Goal: Task Accomplishment & Management: Manage account settings

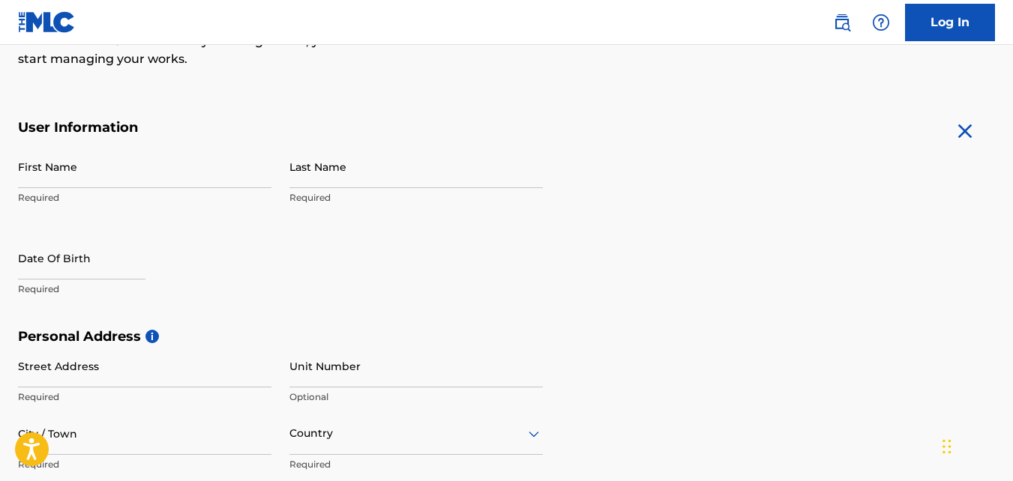
scroll to position [238, 0]
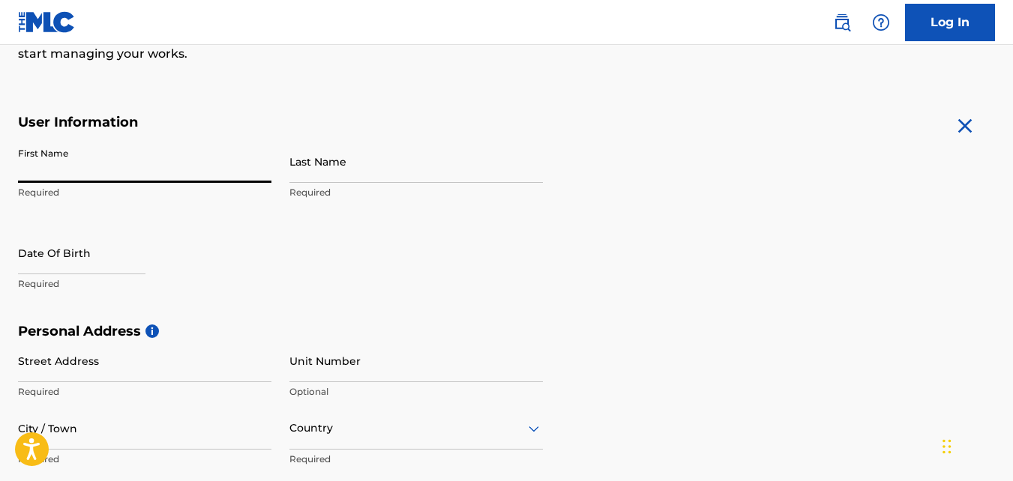
click at [193, 164] on input "First Name" at bounding box center [144, 161] width 253 height 43
type input "[PERSON_NAME]"
type input "williams"
type input "29407"
type input "[EMAIL_ADDRESS][DOMAIN_NAME]"
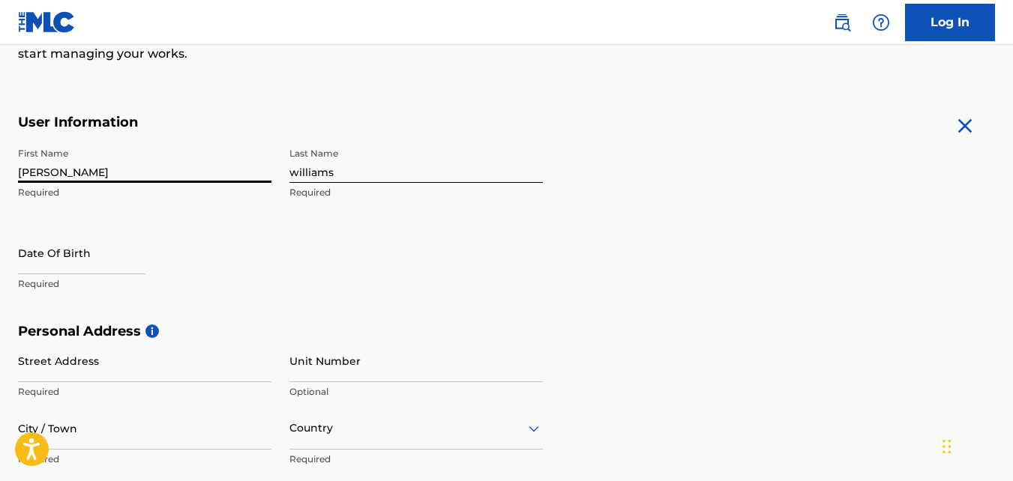
click at [127, 259] on input "text" at bounding box center [81, 253] width 127 height 43
select select "8"
select select "2025"
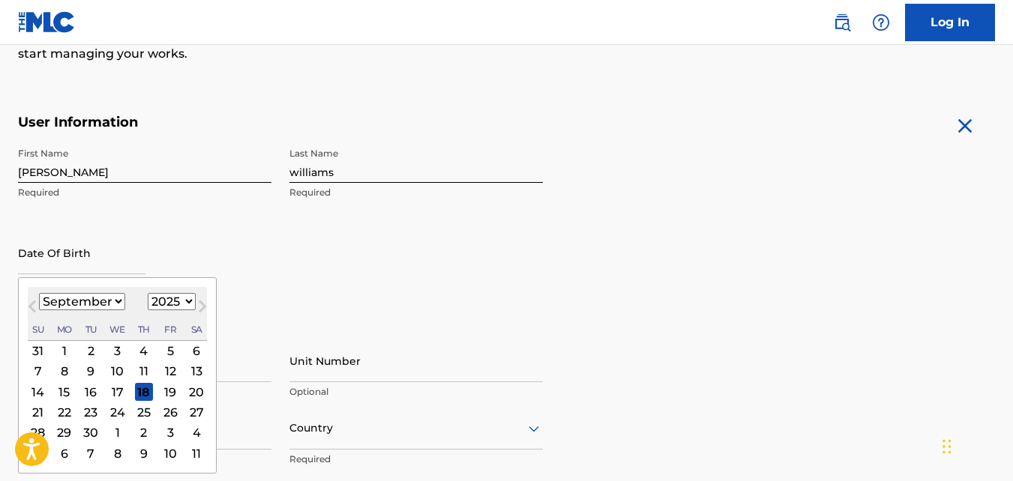
click at [115, 301] on select "January February March April May June July August September October November De…" at bounding box center [82, 301] width 86 height 17
select select "3"
click at [39, 293] on select "January February March April May June July August September October November De…" at bounding box center [82, 301] width 86 height 17
click at [186, 301] on select "1899 1900 1901 1902 1903 1904 1905 1906 1907 1908 1909 1910 1911 1912 1913 1914…" at bounding box center [172, 301] width 48 height 17
select select "1991"
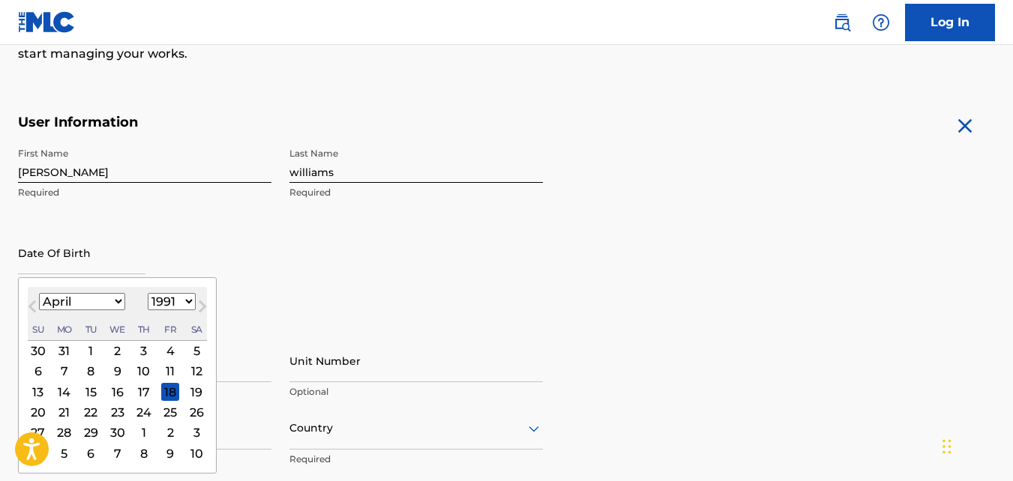
click at [148, 293] on select "1899 1900 1901 1902 1903 1904 1905 1906 1907 1908 1909 1910 1911 1912 1913 1914…" at bounding box center [172, 301] width 48 height 17
click at [39, 389] on div "14" at bounding box center [38, 392] width 18 height 18
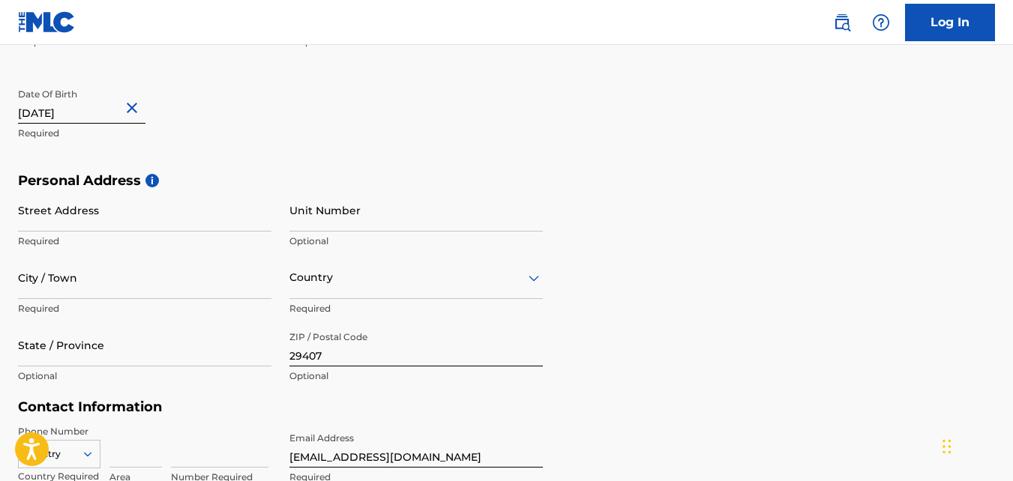
scroll to position [399, 0]
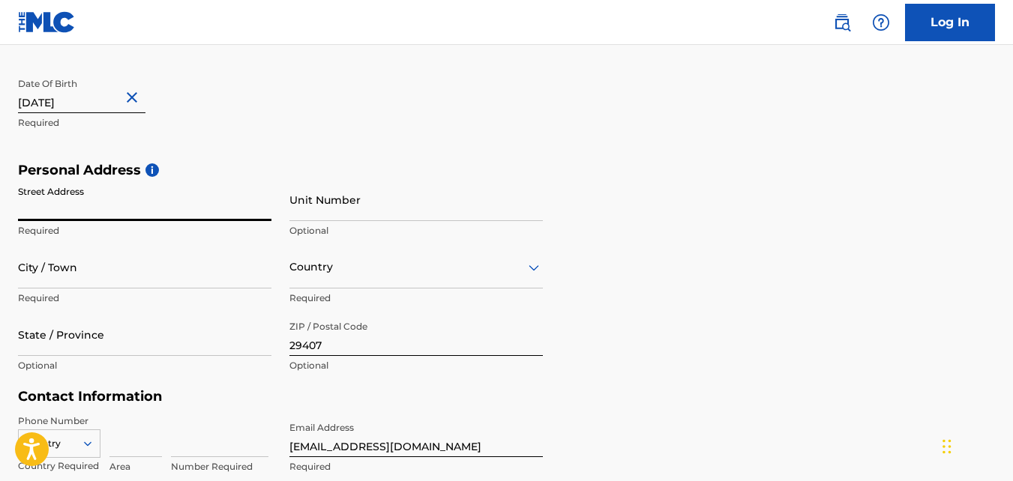
click at [214, 203] on input "Street Address" at bounding box center [144, 199] width 253 height 43
type input "[STREET_ADDRESS]"
type input "[GEOGRAPHIC_DATA]"
type input "SC"
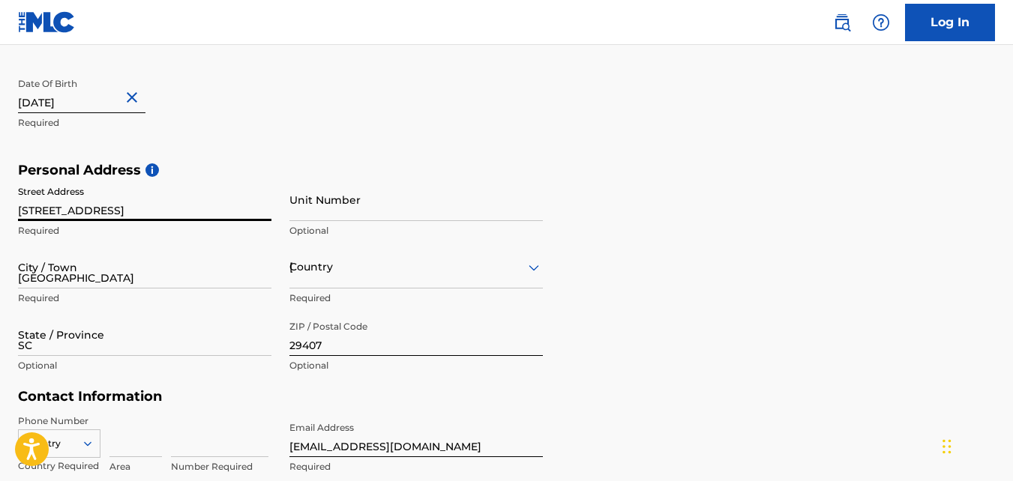
type input "1"
type input "854"
type input "2742548"
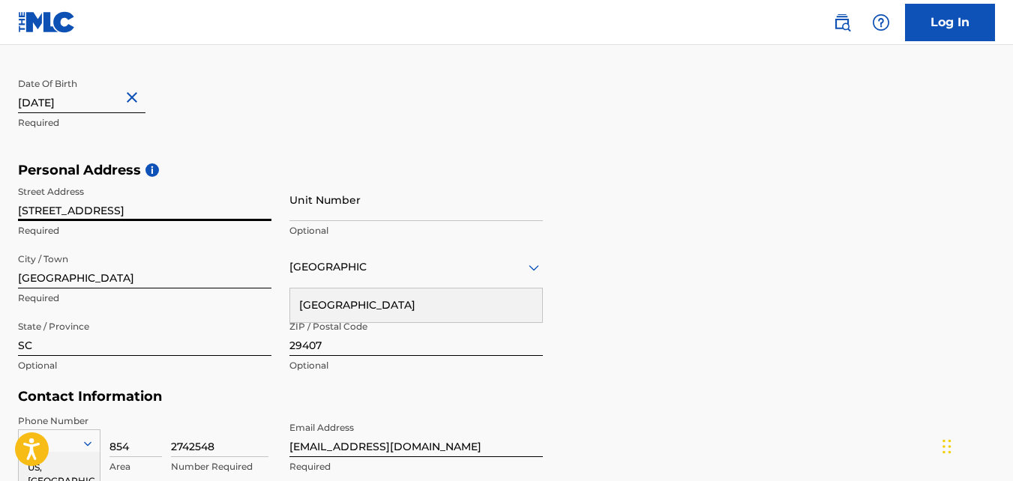
scroll to position [595, 0]
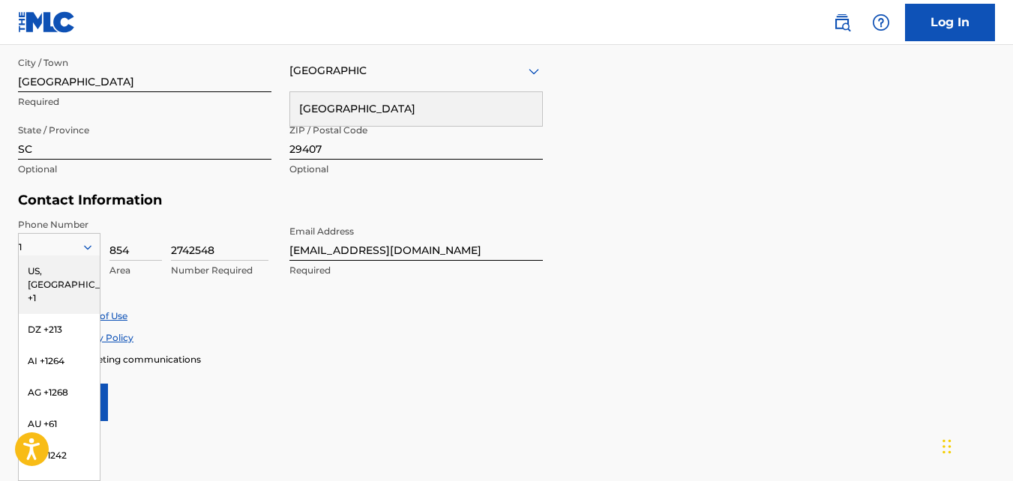
click at [648, 179] on div "Personal Address i Street Address [STREET_ADDRESS] Required Unit Number Optiona…" at bounding box center [506, 79] width 977 height 227
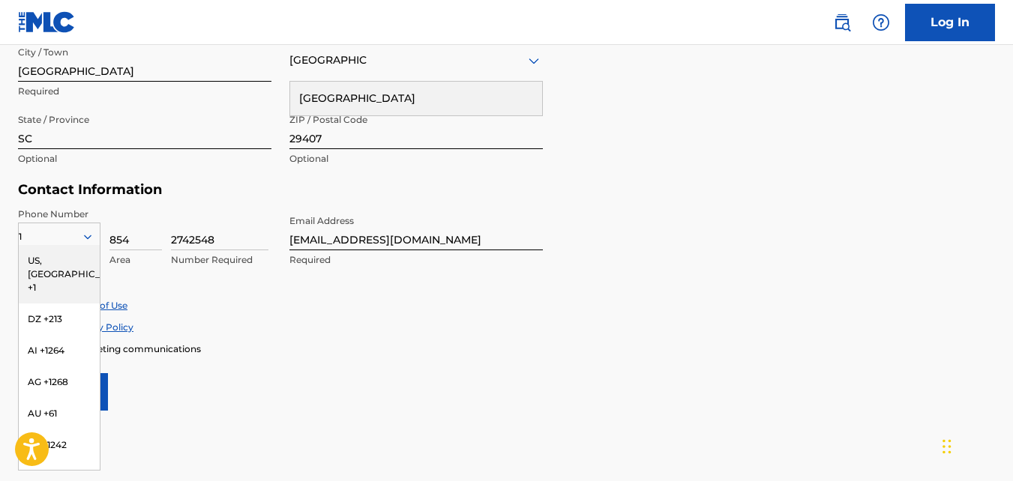
scroll to position [623, 0]
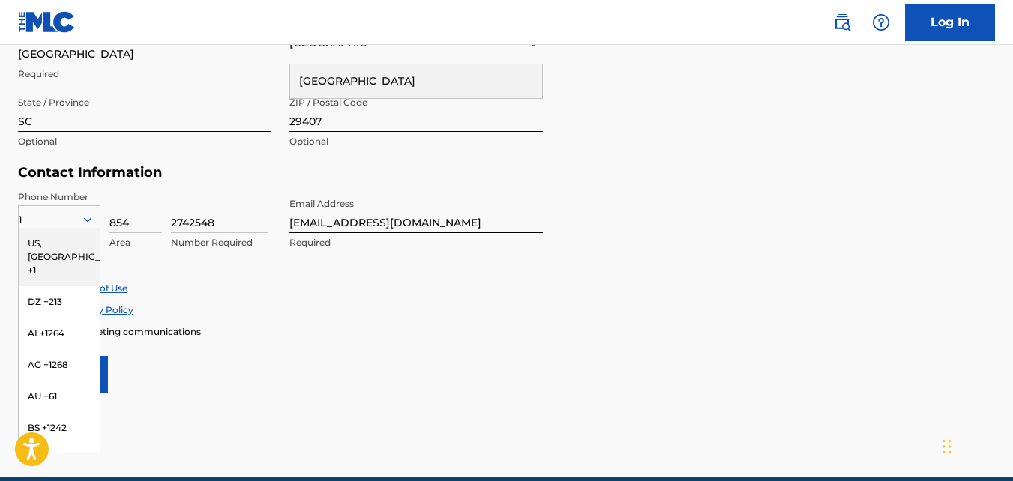
click at [714, 210] on form "User Information First Name [PERSON_NAME] Required Last Name [PERSON_NAME] Requ…" at bounding box center [506, 61] width 977 height 665
click at [69, 232] on div "US, [GEOGRAPHIC_DATA] +1" at bounding box center [59, 257] width 81 height 58
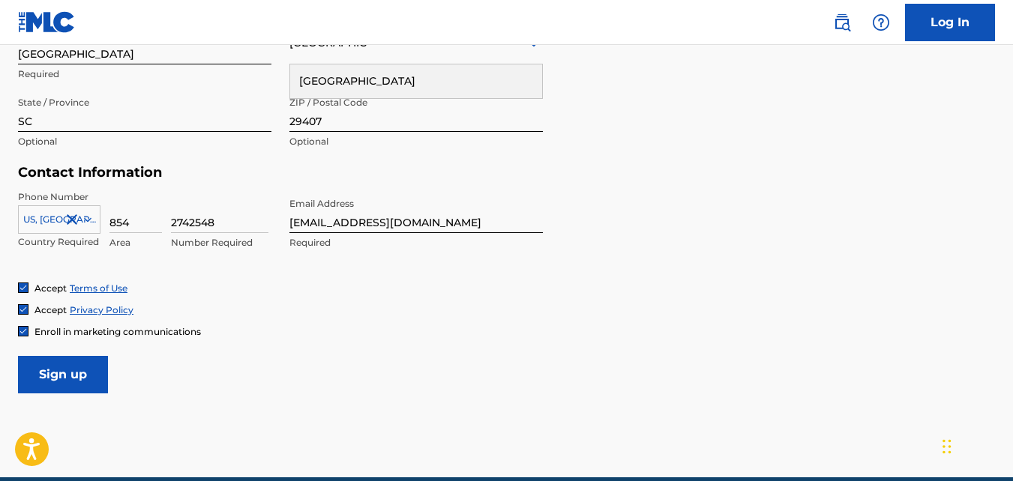
click at [82, 362] on input "Sign up" at bounding box center [63, 374] width 90 height 37
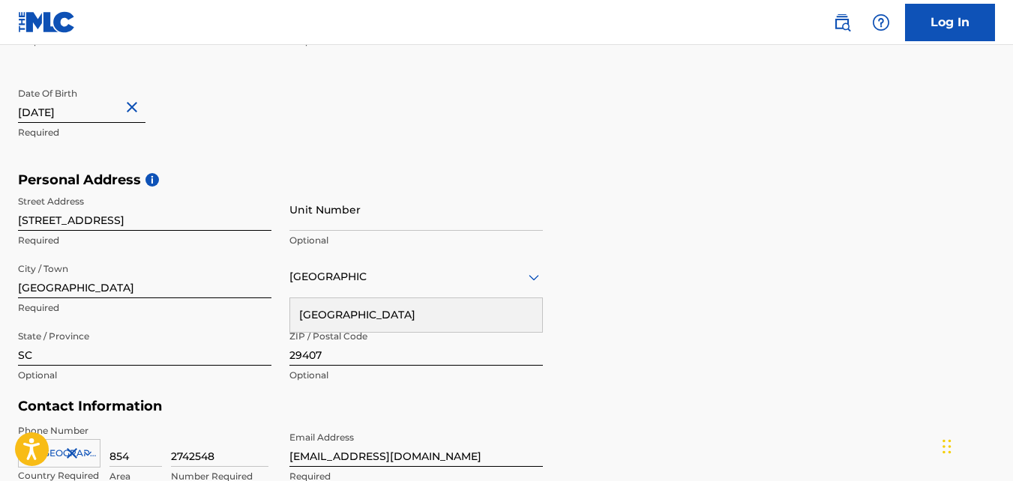
scroll to position [397, 0]
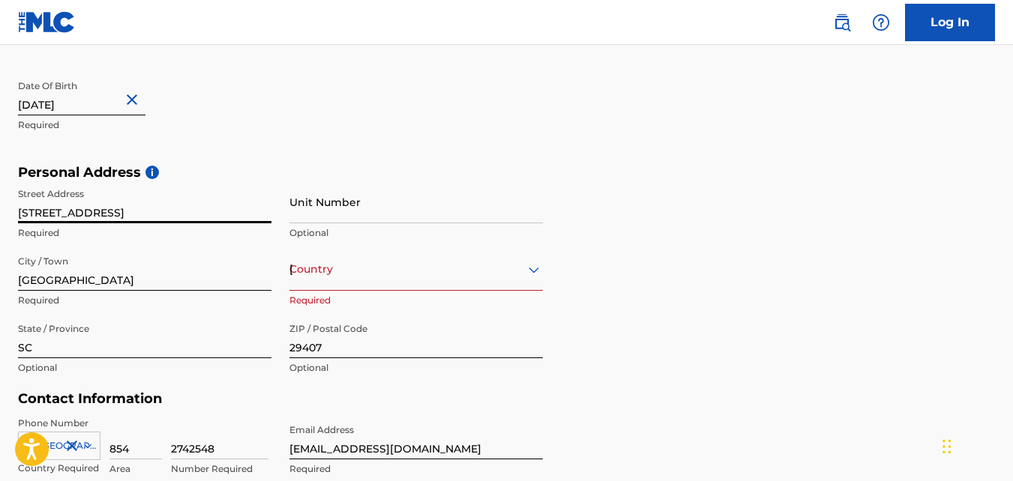
drag, startPoint x: 174, startPoint y: 213, endPoint x: 134, endPoint y: 208, distance: 40.1
click at [134, 208] on input "[STREET_ADDRESS]" at bounding box center [144, 202] width 253 height 43
type input "[STREET_ADDRESS]"
click at [334, 211] on input "Unit Number" at bounding box center [415, 202] width 253 height 43
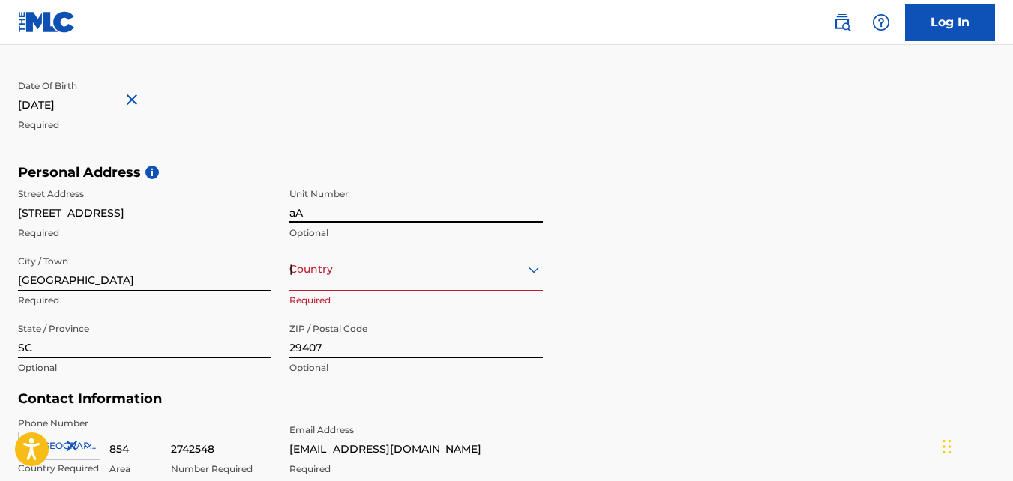
type input "a"
type input "A"
click at [332, 292] on div "Country [GEOGRAPHIC_DATA] Required" at bounding box center [415, 281] width 253 height 67
click at [331, 287] on div "Country [GEOGRAPHIC_DATA]" at bounding box center [415, 269] width 253 height 43
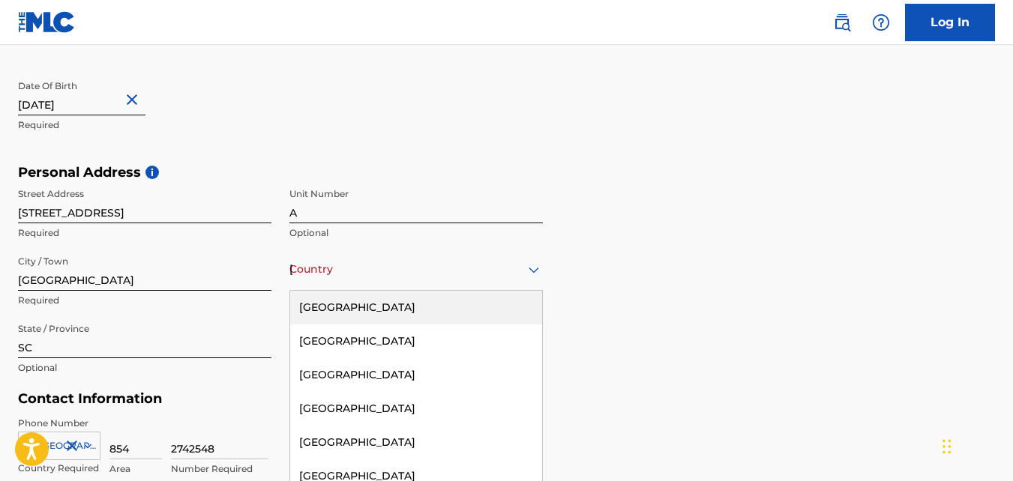
scroll to position [432, 0]
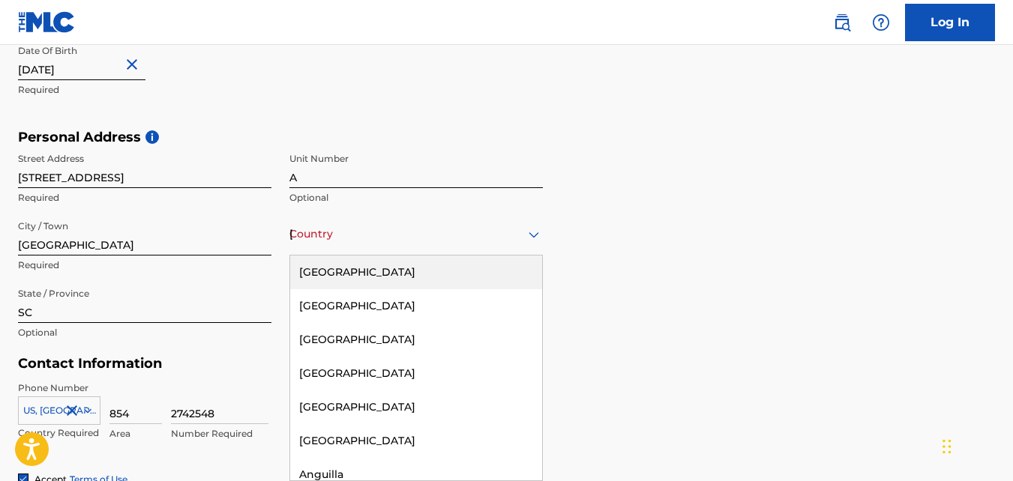
click at [332, 274] on div "[GEOGRAPHIC_DATA]" at bounding box center [416, 273] width 252 height 34
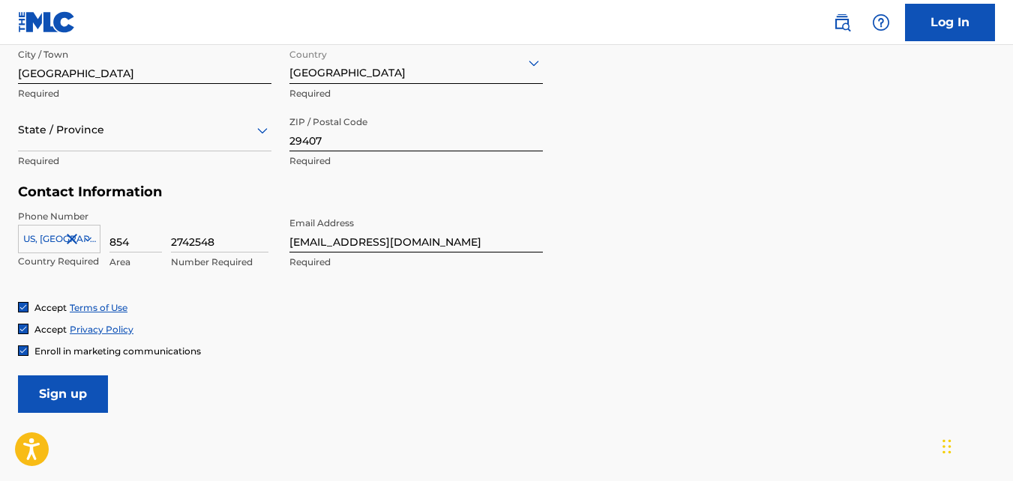
scroll to position [622, 0]
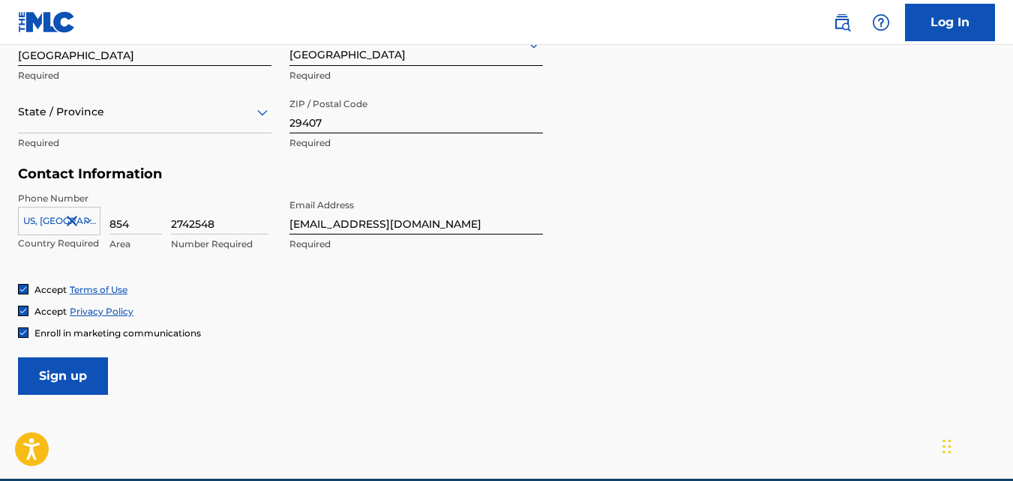
click at [70, 366] on input "Sign up" at bounding box center [63, 376] width 90 height 37
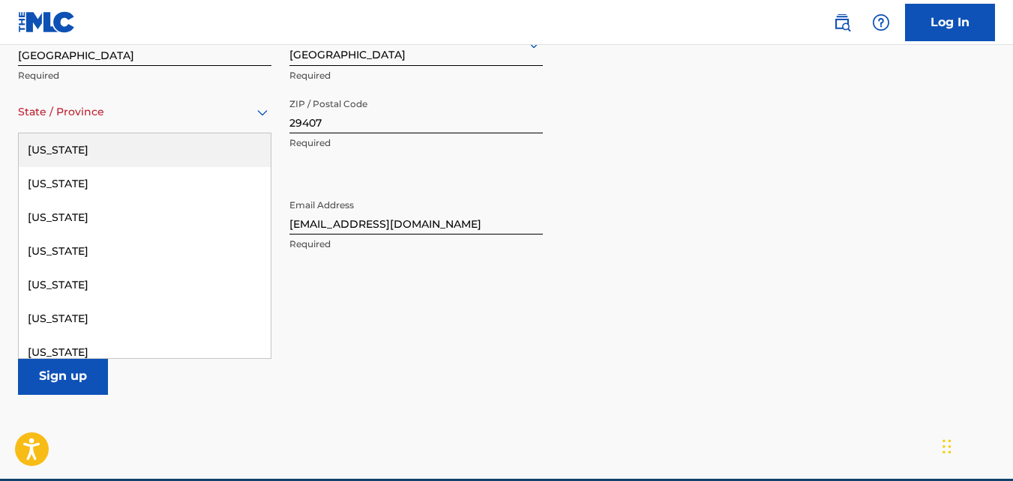
click at [170, 114] on div at bounding box center [144, 112] width 253 height 19
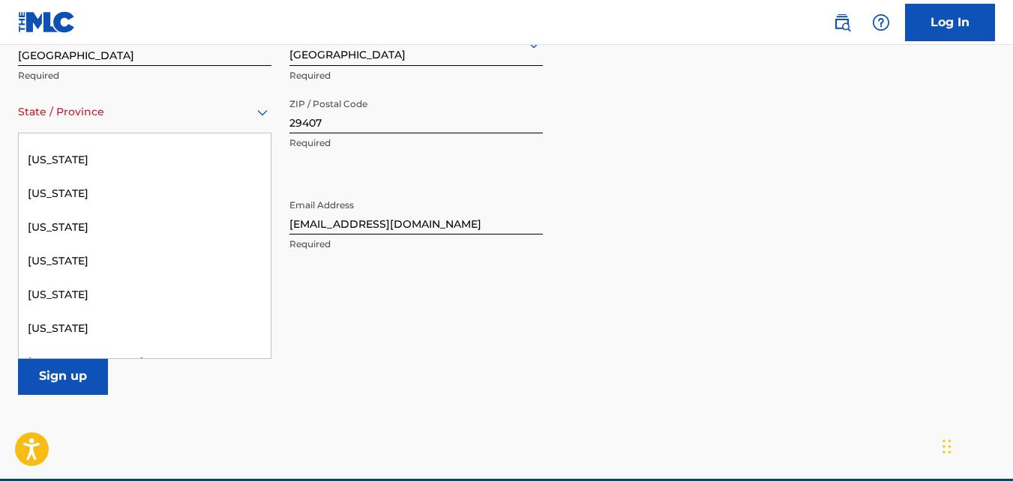
scroll to position [1501, 0]
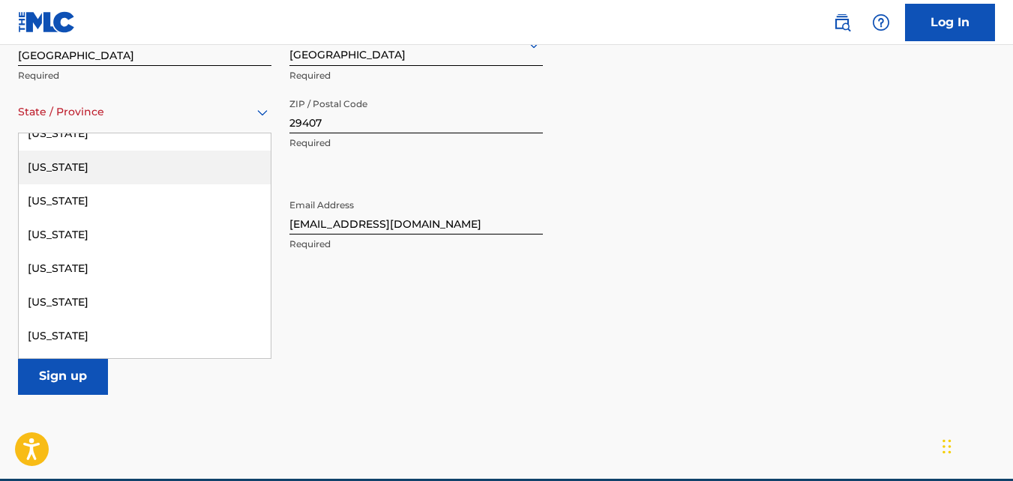
click at [211, 172] on div "[US_STATE]" at bounding box center [145, 168] width 252 height 34
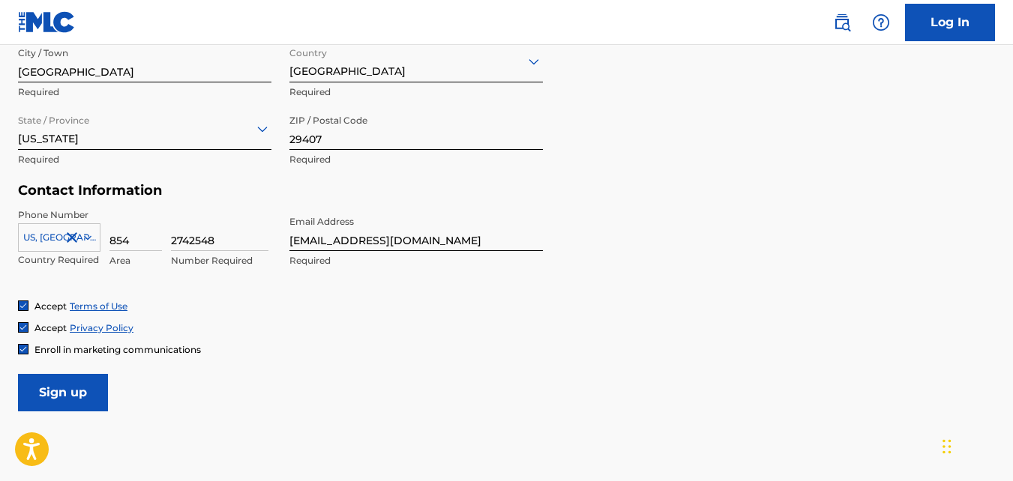
scroll to position [619, 0]
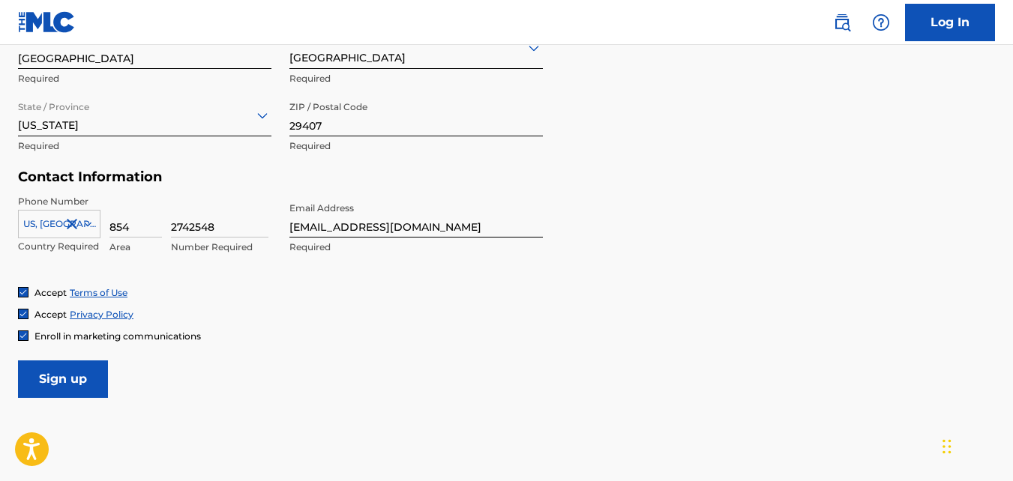
click at [89, 382] on input "Sign up" at bounding box center [63, 379] width 90 height 37
drag, startPoint x: 363, startPoint y: 221, endPoint x: 217, endPoint y: 225, distance: 146.3
click at [217, 225] on div "Phone Number [GEOGRAPHIC_DATA], [GEOGRAPHIC_DATA] +1 Country Required 854 Area …" at bounding box center [280, 240] width 525 height 91
click at [216, 223] on input "2742548" at bounding box center [219, 216] width 97 height 43
type input "2742548K"
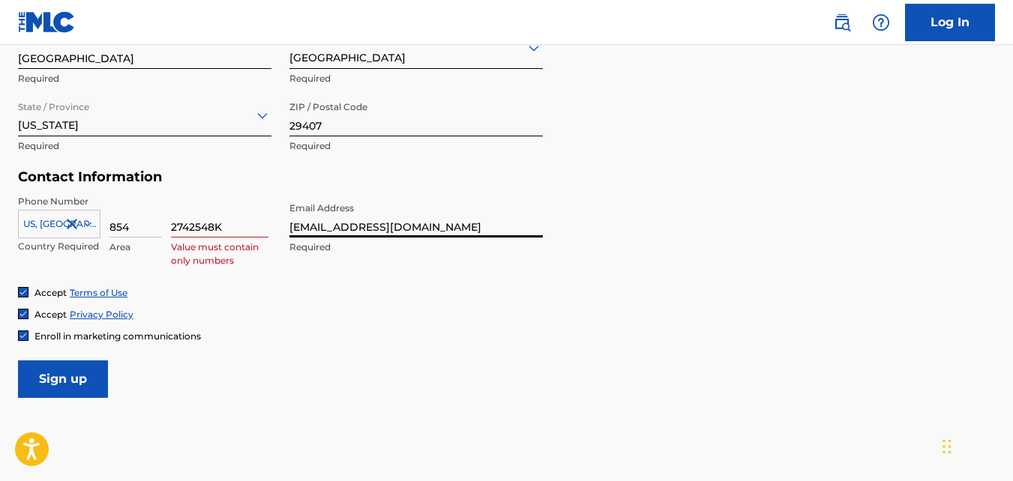
drag, startPoint x: 365, startPoint y: 222, endPoint x: 264, endPoint y: 223, distance: 101.2
click at [264, 223] on div "Phone Number [GEOGRAPHIC_DATA], [GEOGRAPHIC_DATA] +1 Country Required 854 Area …" at bounding box center [280, 240] width 525 height 91
type input "[EMAIL_ADDRESS][DOMAIN_NAME]"
click at [930, 31] on link "Log In" at bounding box center [950, 22] width 90 height 37
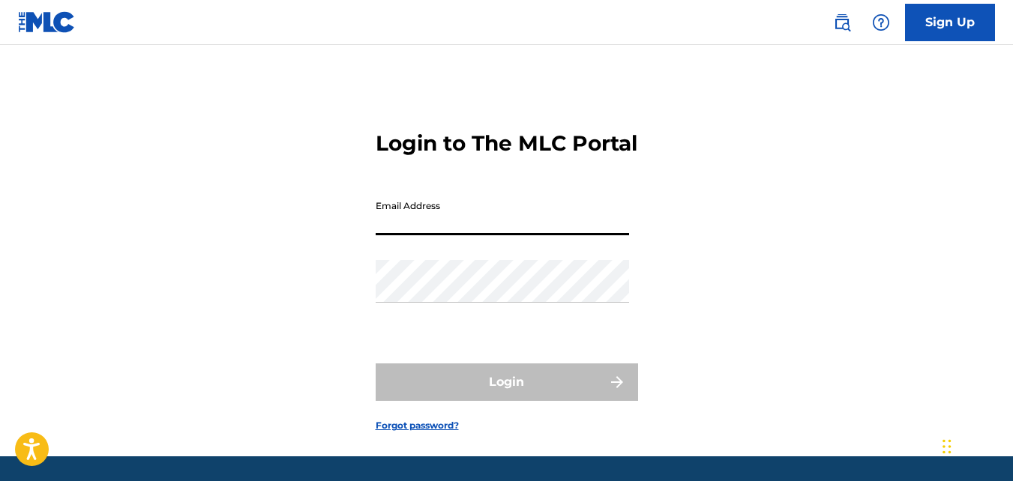
click at [468, 235] on input "Email Address" at bounding box center [502, 214] width 253 height 43
type input "[EMAIL_ADDRESS][DOMAIN_NAME]"
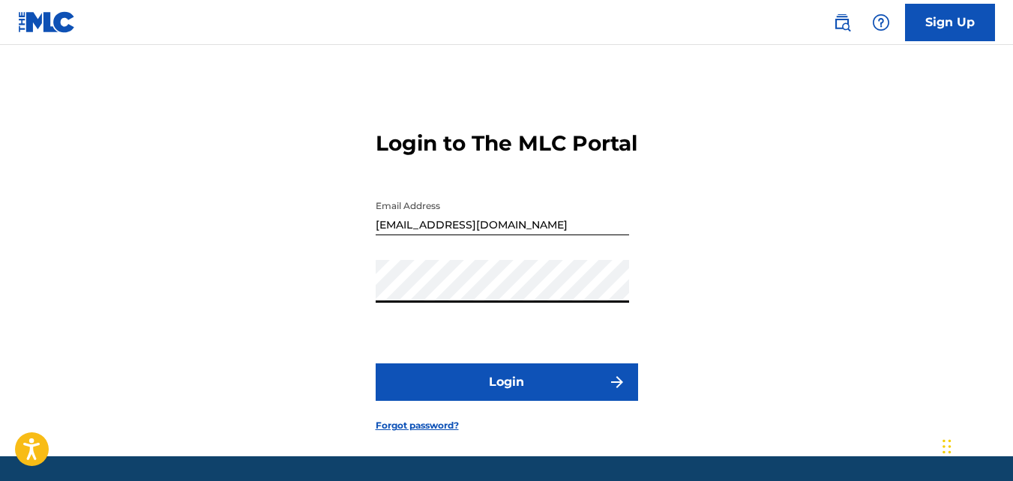
click at [376, 364] on button "Login" at bounding box center [507, 382] width 262 height 37
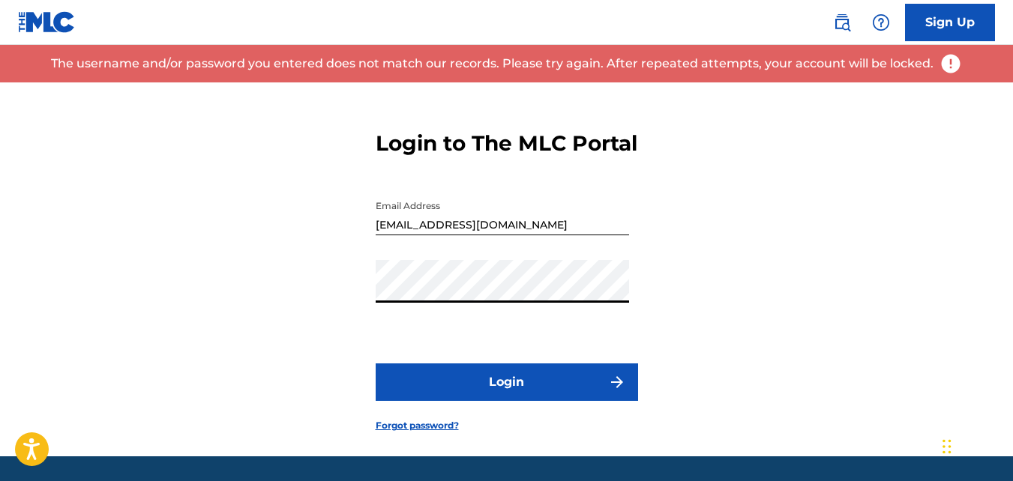
click at [286, 330] on div "Login to The MLC Portal Email Address [EMAIL_ADDRESS][DOMAIN_NAME] Password Log…" at bounding box center [506, 269] width 1013 height 374
click at [376, 364] on button "Login" at bounding box center [507, 382] width 262 height 37
click at [235, 319] on div "Login to The MLC Portal Email Address [EMAIL_ADDRESS][DOMAIN_NAME] Password Log…" at bounding box center [506, 269] width 1013 height 374
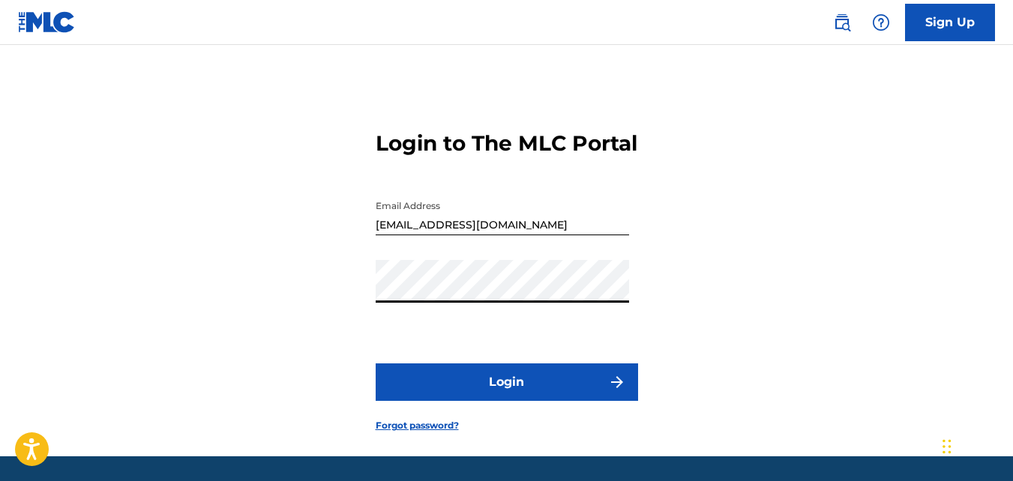
click at [376, 364] on button "Login" at bounding box center [507, 382] width 262 height 37
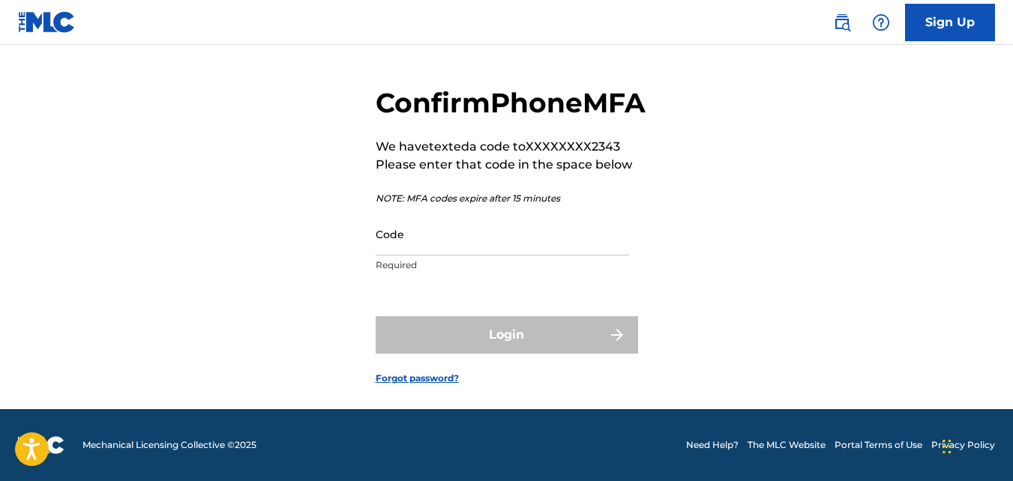
scroll to position [57, 0]
click at [439, 385] on link "Forgot password?" at bounding box center [417, 378] width 83 height 13
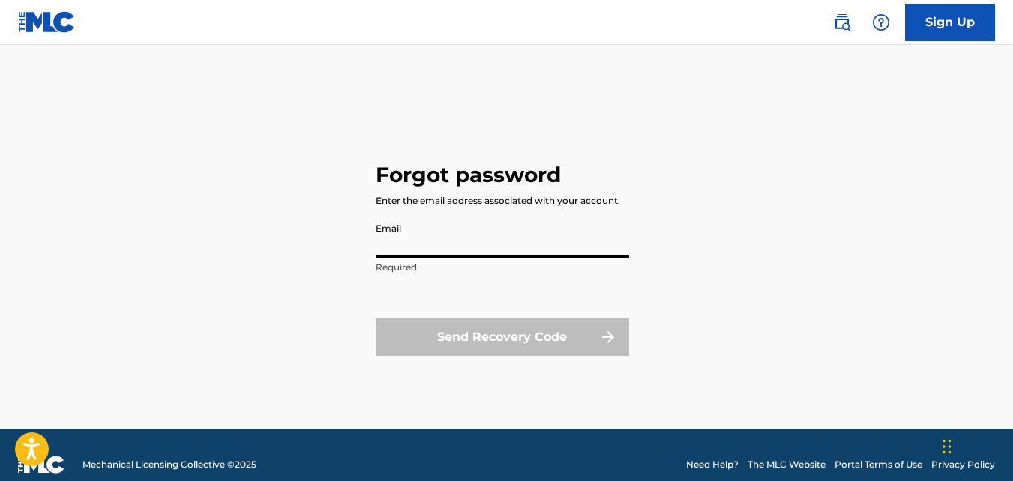
click at [444, 244] on input "Email" at bounding box center [502, 236] width 253 height 43
type input "[EMAIL_ADDRESS][DOMAIN_NAME]"
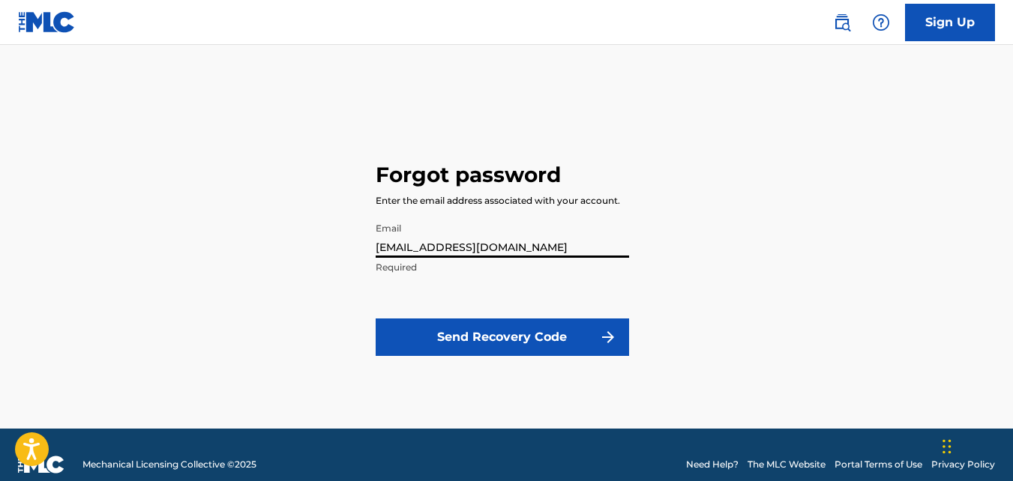
click at [469, 343] on button "Send Recovery Code" at bounding box center [502, 337] width 253 height 37
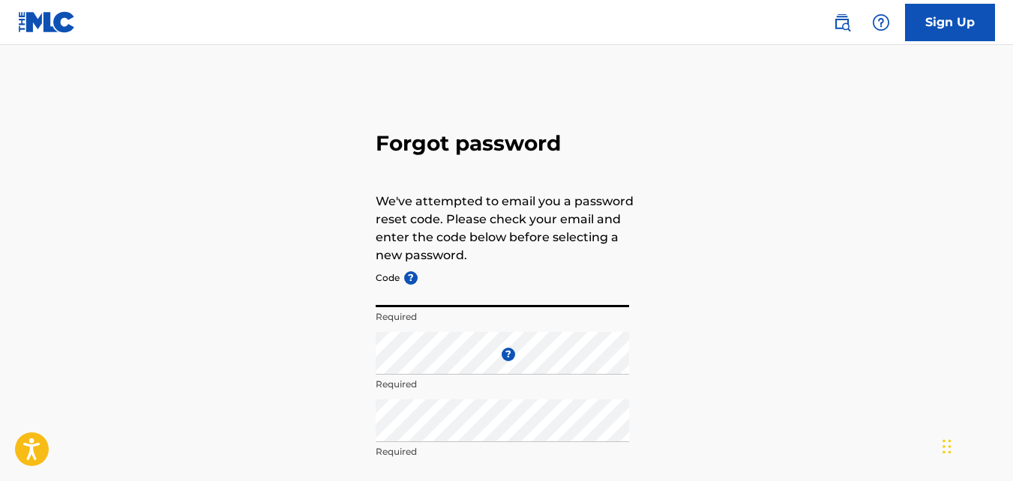
click at [436, 292] on input "Code ?" at bounding box center [502, 286] width 253 height 43
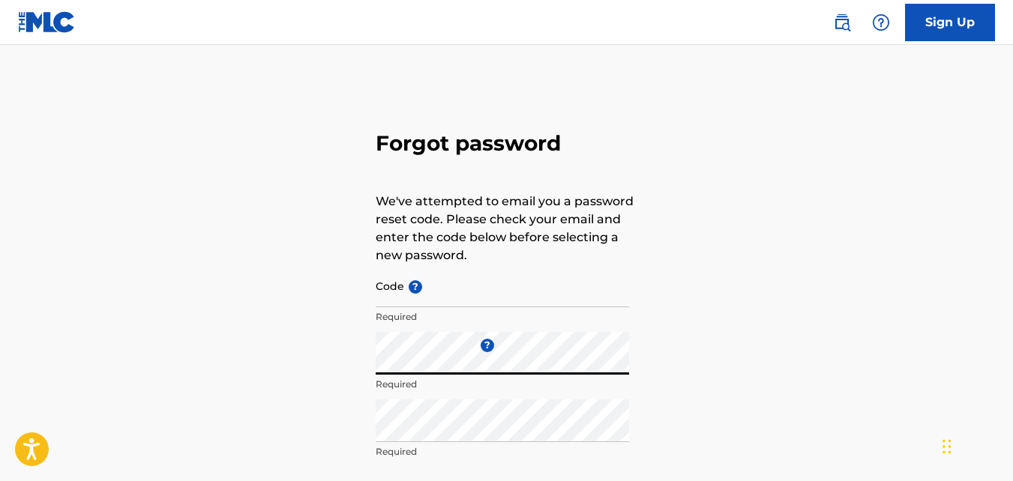
click at [456, 289] on input "Code ?" at bounding box center [502, 286] width 253 height 43
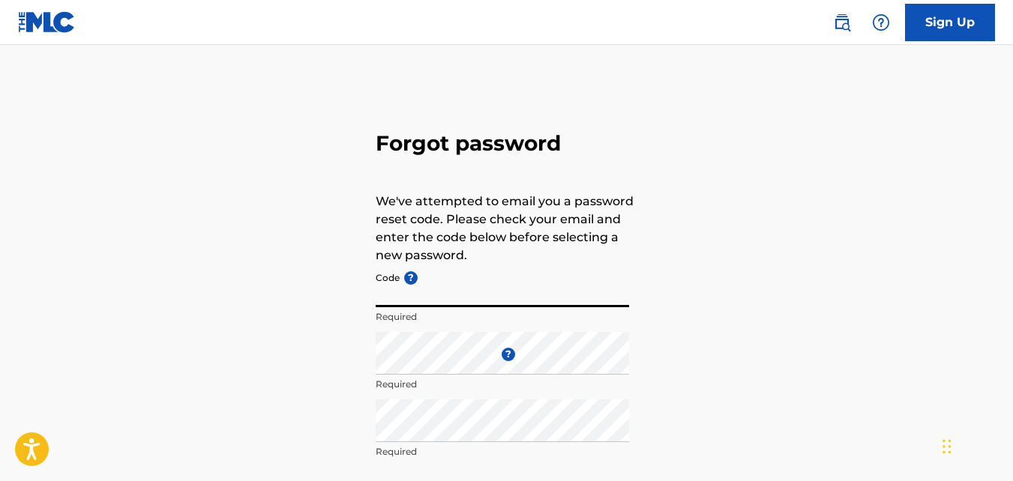
type input "f"
type input "FP_9d99761adcb1c9e36cc519e15d2a"
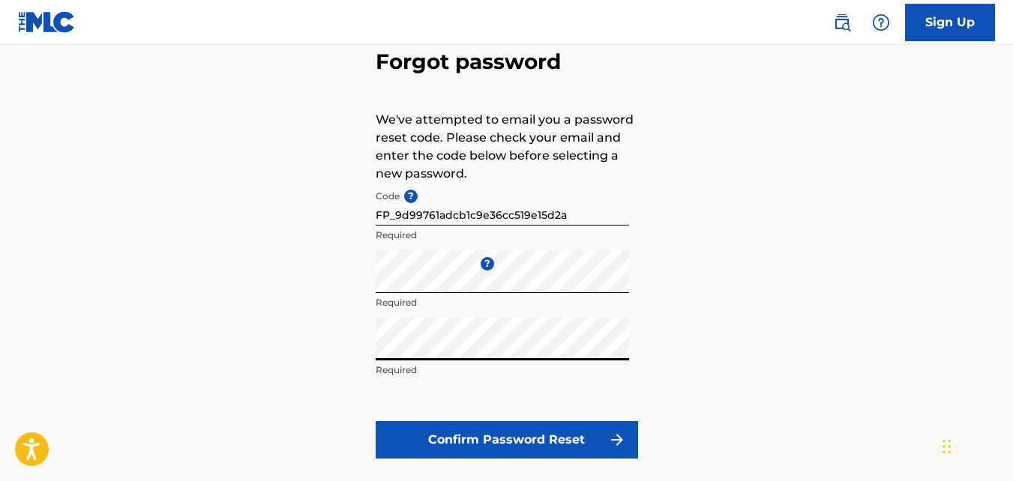
scroll to position [102, 0]
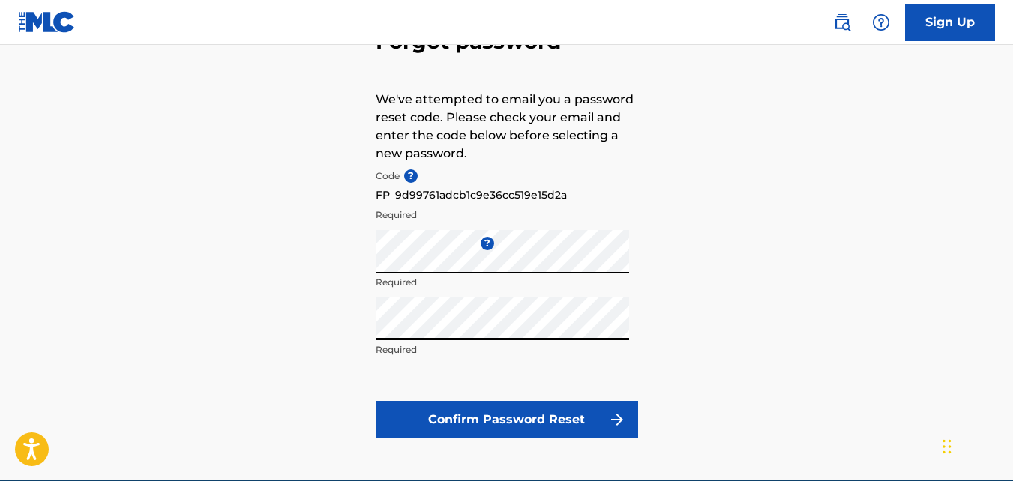
click at [598, 429] on button "Confirm Password Reset" at bounding box center [507, 419] width 262 height 37
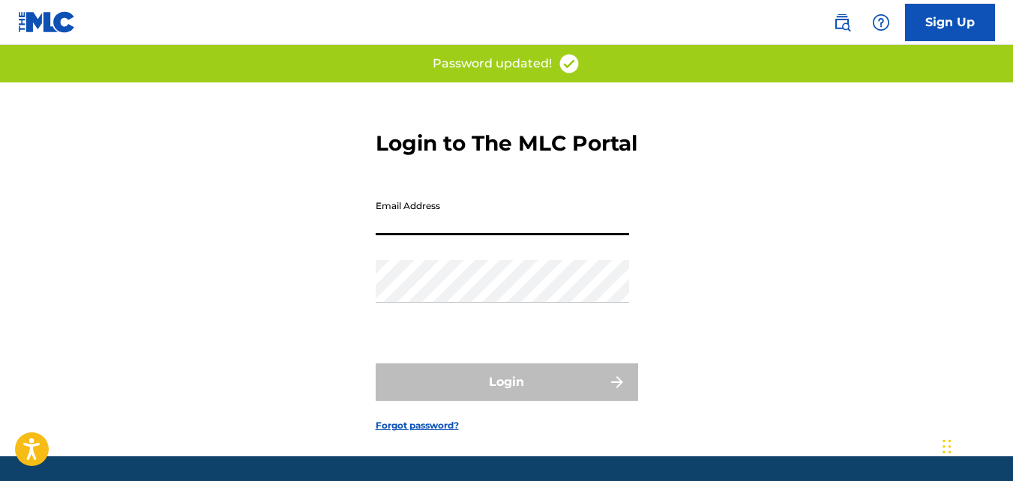
click at [490, 235] on input "Email Address" at bounding box center [502, 214] width 253 height 43
type input "[EMAIL_ADDRESS][DOMAIN_NAME]"
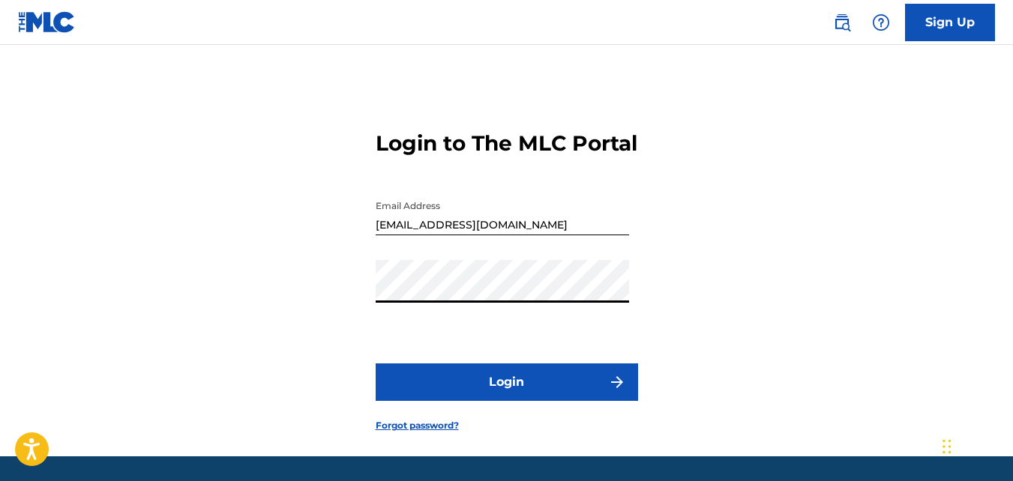
click at [457, 396] on button "Login" at bounding box center [507, 382] width 262 height 37
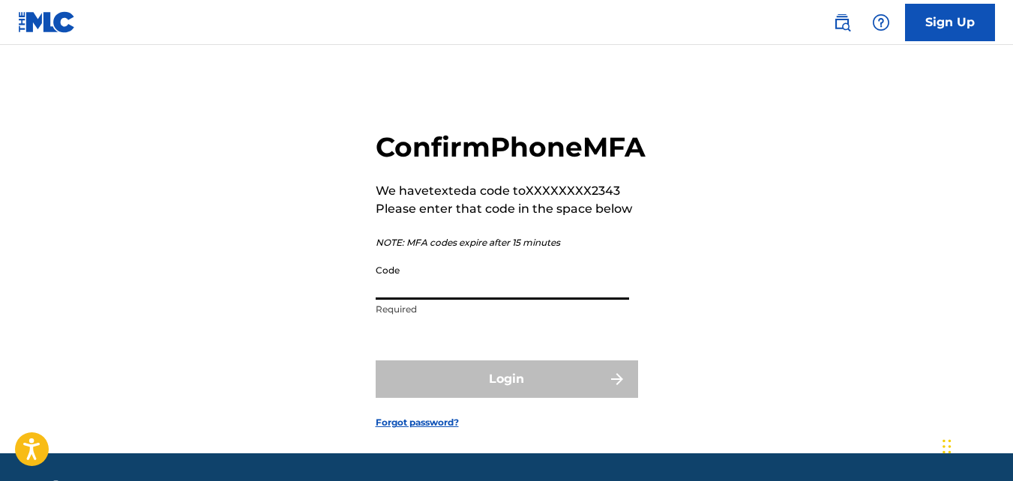
click at [397, 300] on input "Code" at bounding box center [502, 278] width 253 height 43
drag, startPoint x: 397, startPoint y: 328, endPoint x: 442, endPoint y: 454, distance: 134.0
click at [442, 454] on form "Confirm Phone MFA We have texted a code to XXXXXXXX2343 Please enter that code …" at bounding box center [507, 267] width 262 height 371
type input "FP_9d99761adcb1c9e36cc519e15d2a"
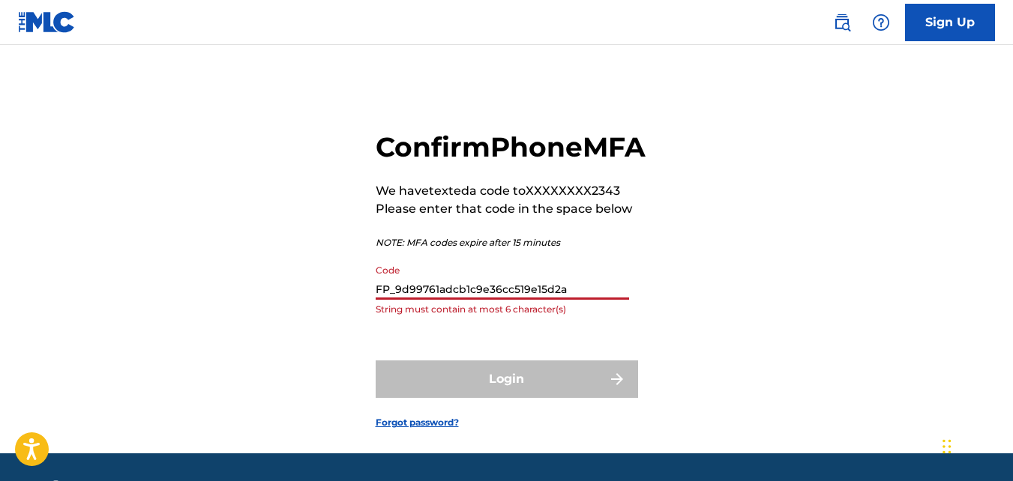
click at [401, 398] on div "Login" at bounding box center [507, 379] width 262 height 37
drag, startPoint x: 586, startPoint y: 322, endPoint x: 312, endPoint y: 319, distance: 274.5
click at [312, 319] on div "Confirm Phone MFA We have texted a code to XXXXXXXX2343 Please enter that code …" at bounding box center [506, 267] width 1013 height 371
click at [946, 24] on link "Sign Up" at bounding box center [950, 22] width 90 height 37
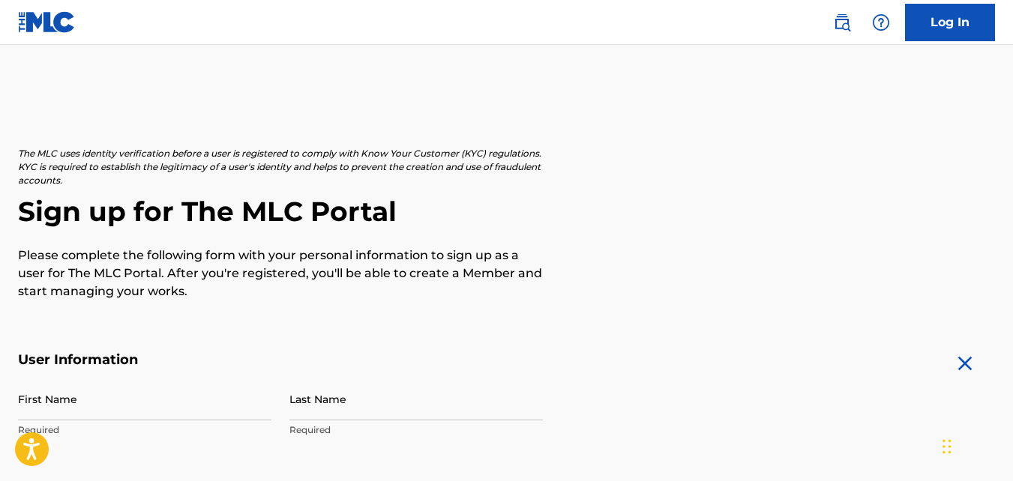
click at [175, 402] on input "First Name" at bounding box center [144, 399] width 253 height 43
type input "[PERSON_NAME]"
type input "williams"
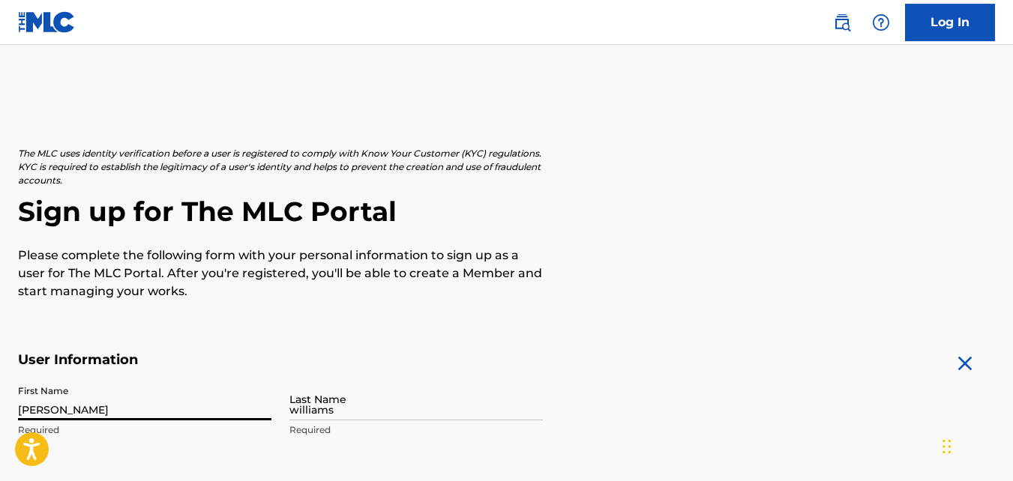
type input "[DATE]"
type input "[STREET_ADDRESS]"
type input "[GEOGRAPHIC_DATA]"
type input "SC"
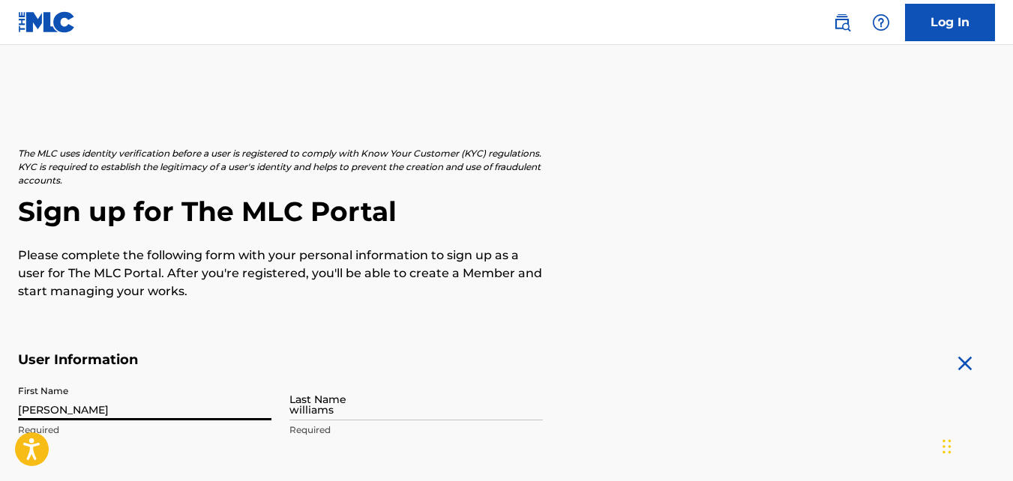
type input "29407"
type input "854"
type input "2742548"
type input "[EMAIL_ADDRESS][DOMAIN_NAME]"
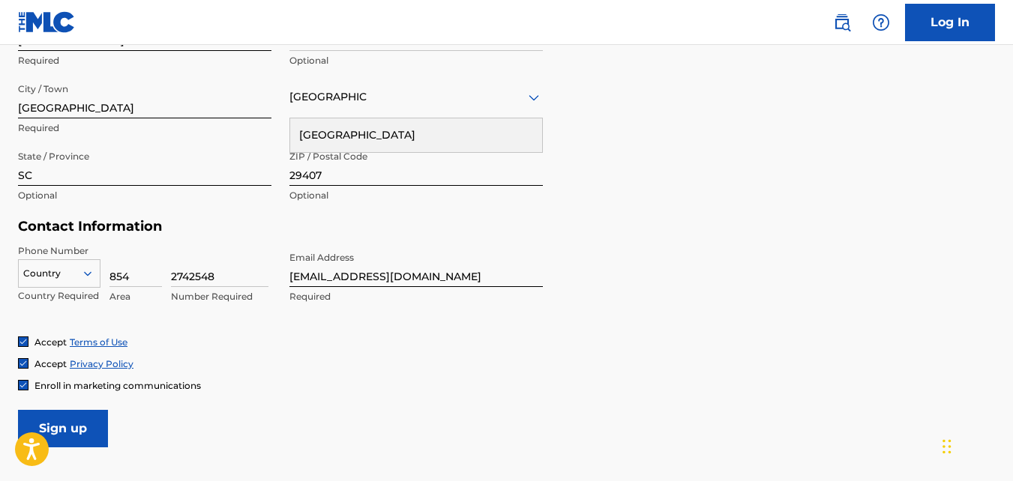
scroll to position [573, 0]
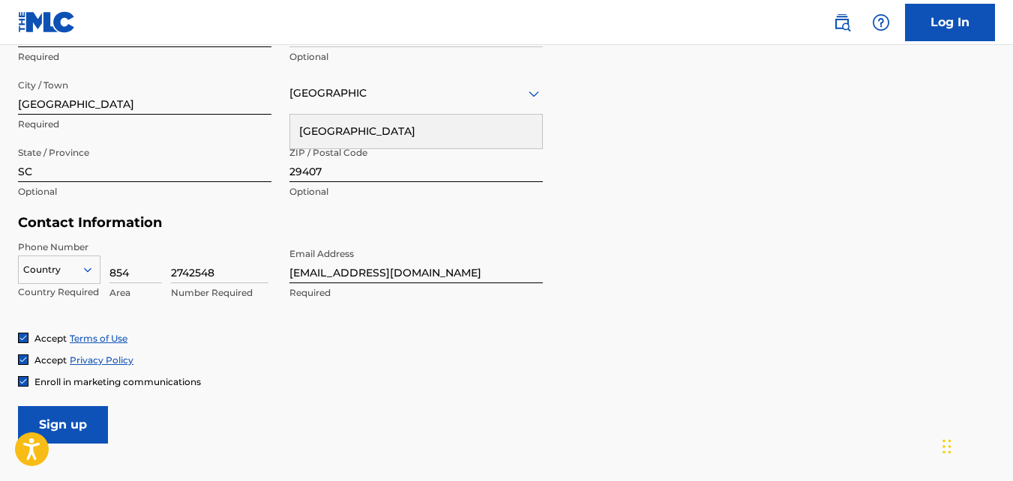
click at [81, 416] on input "Sign up" at bounding box center [63, 424] width 90 height 37
click at [61, 260] on div "Country" at bounding box center [59, 267] width 82 height 22
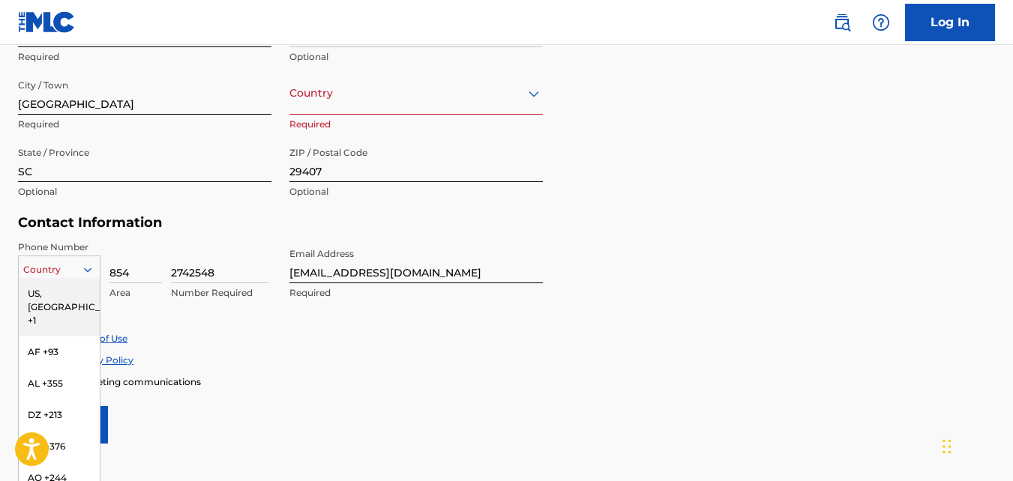
scroll to position [595, 0]
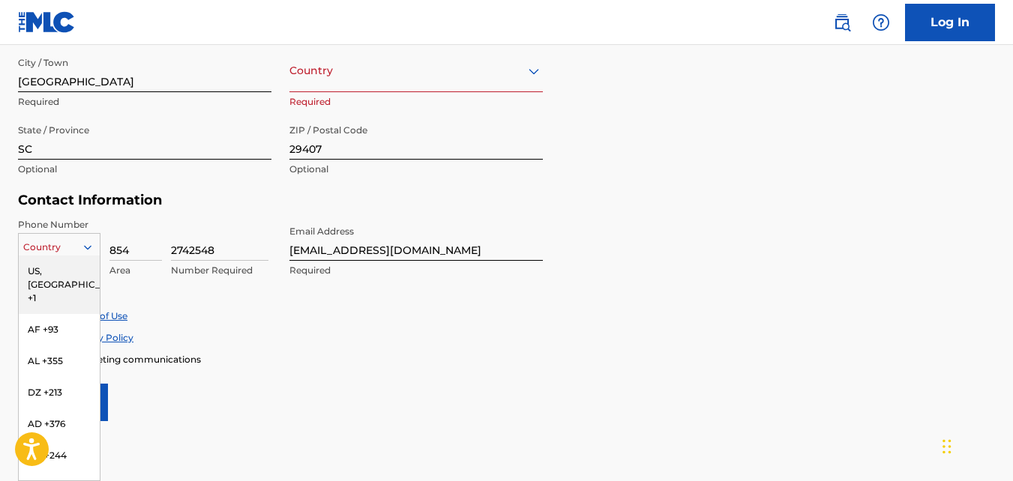
click at [61, 268] on div "US, [GEOGRAPHIC_DATA] +1" at bounding box center [59, 285] width 81 height 58
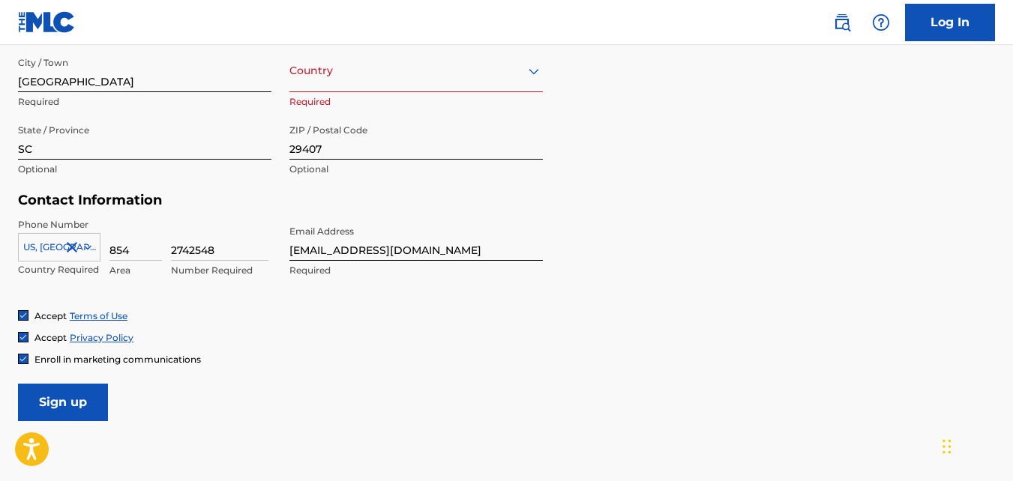
click at [63, 405] on input "Sign up" at bounding box center [63, 402] width 90 height 37
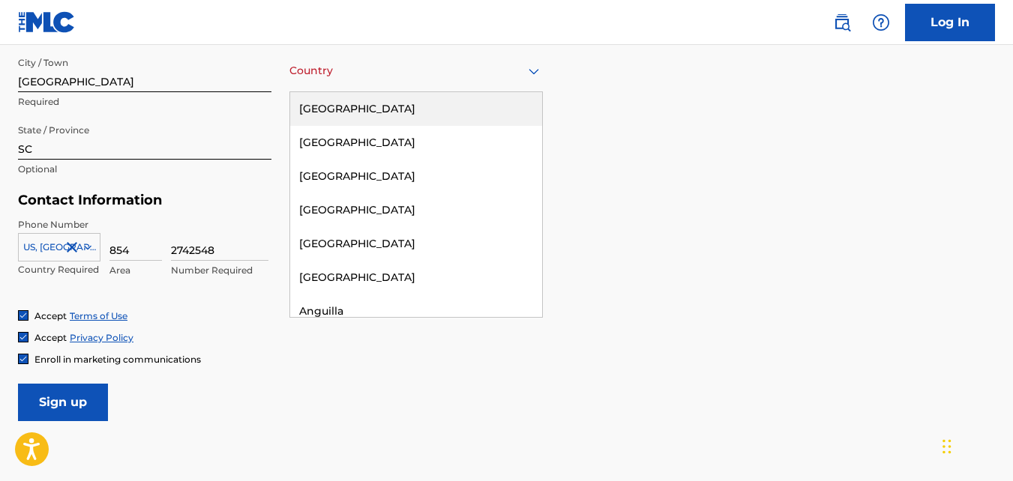
click at [457, 74] on div at bounding box center [415, 70] width 253 height 19
click at [448, 105] on div "[GEOGRAPHIC_DATA]" at bounding box center [416, 109] width 252 height 34
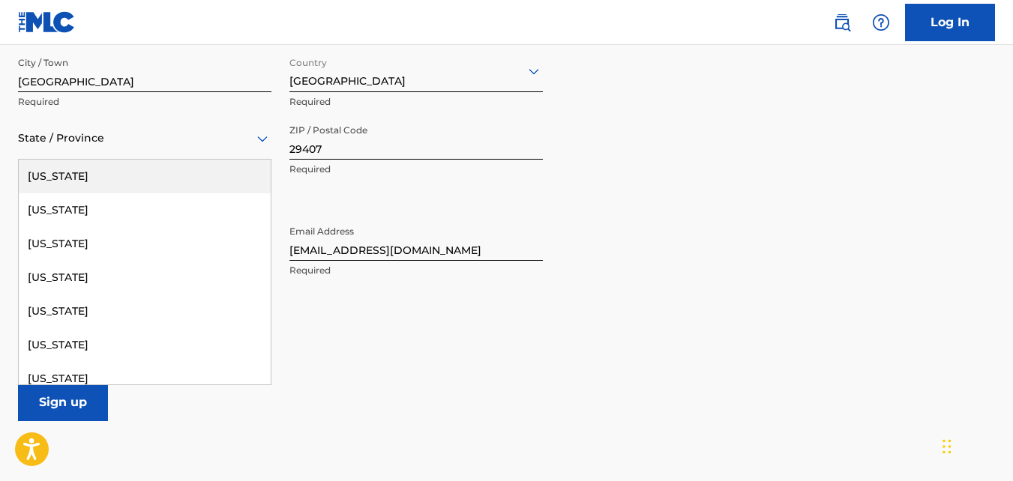
click at [199, 144] on div at bounding box center [144, 138] width 253 height 19
type input "s"
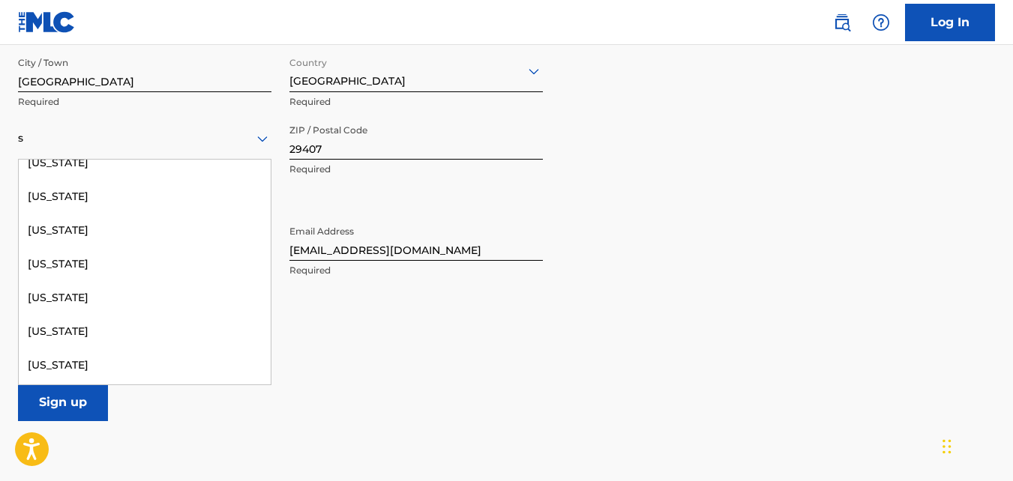
scroll to position [482, 0]
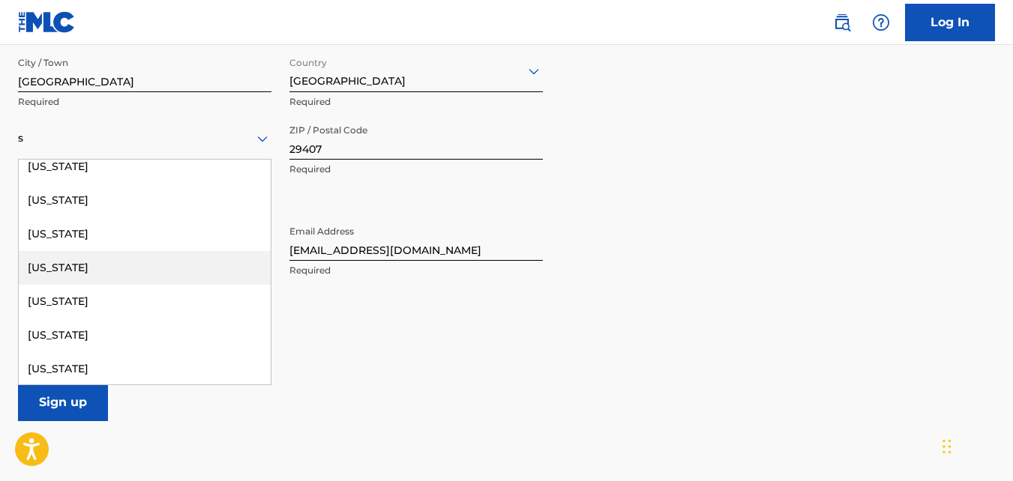
click at [194, 262] on div "[US_STATE]" at bounding box center [145, 268] width 252 height 34
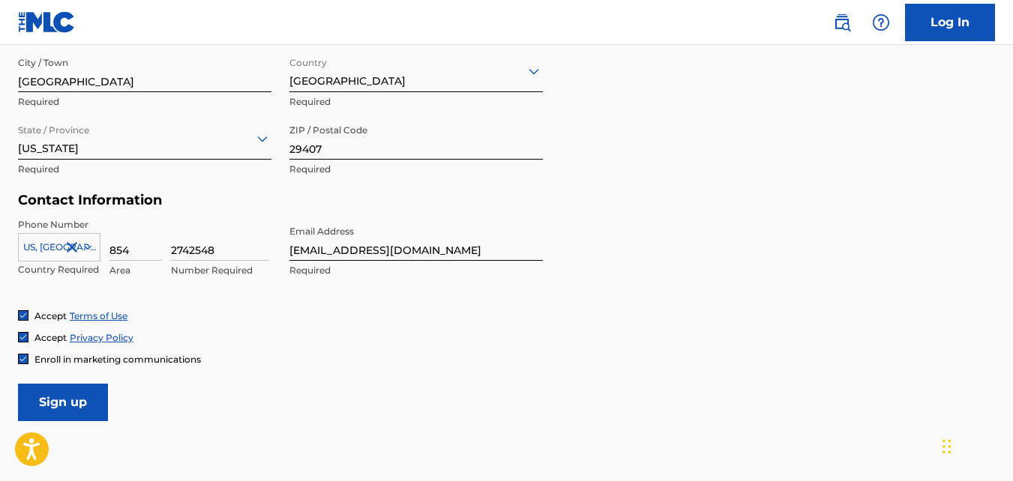
click at [86, 395] on input "Sign up" at bounding box center [63, 402] width 90 height 37
drag, startPoint x: 361, startPoint y: 250, endPoint x: 317, endPoint y: 255, distance: 43.8
click at [317, 255] on input "[EMAIL_ADDRESS][DOMAIN_NAME]" at bounding box center [415, 239] width 253 height 43
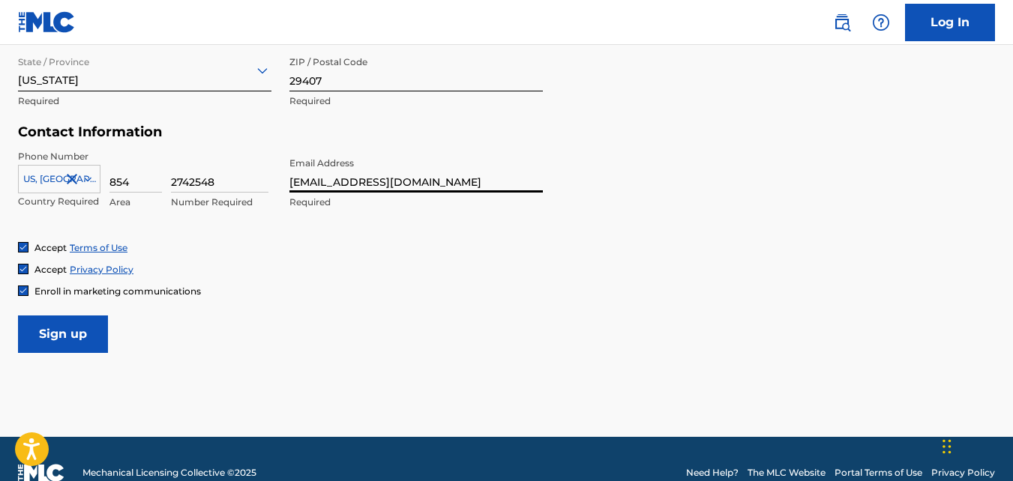
scroll to position [691, 0]
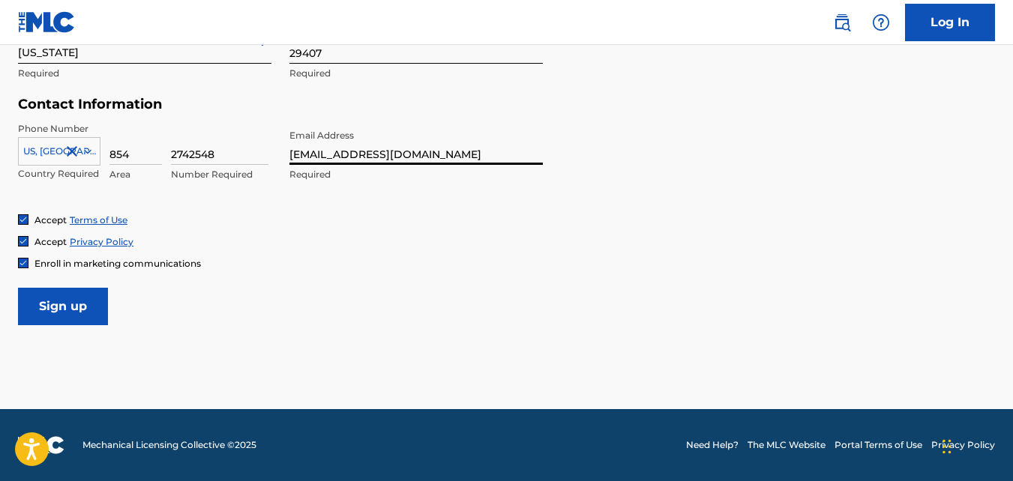
type input "[EMAIL_ADDRESS][DOMAIN_NAME]"
click at [64, 308] on input "Sign up" at bounding box center [63, 306] width 90 height 37
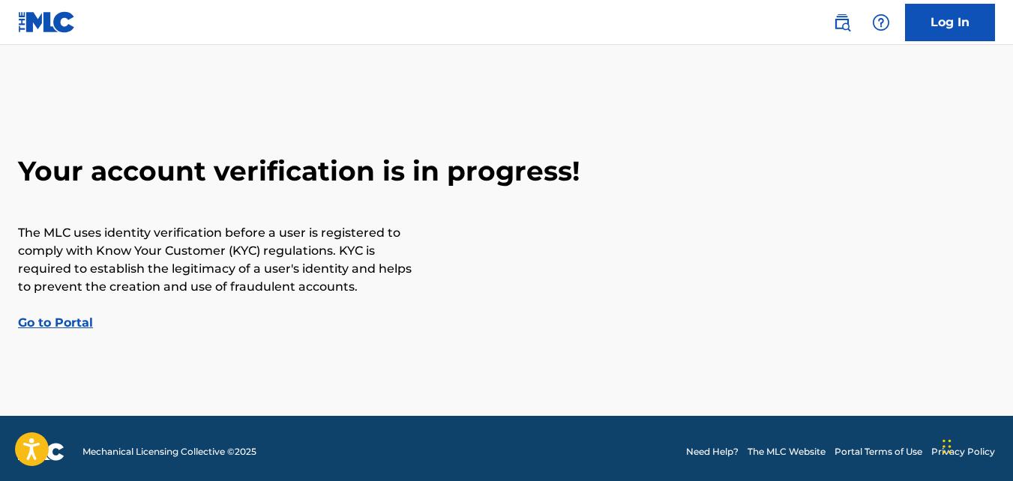
click at [61, 319] on link "Go to Portal" at bounding box center [55, 323] width 75 height 14
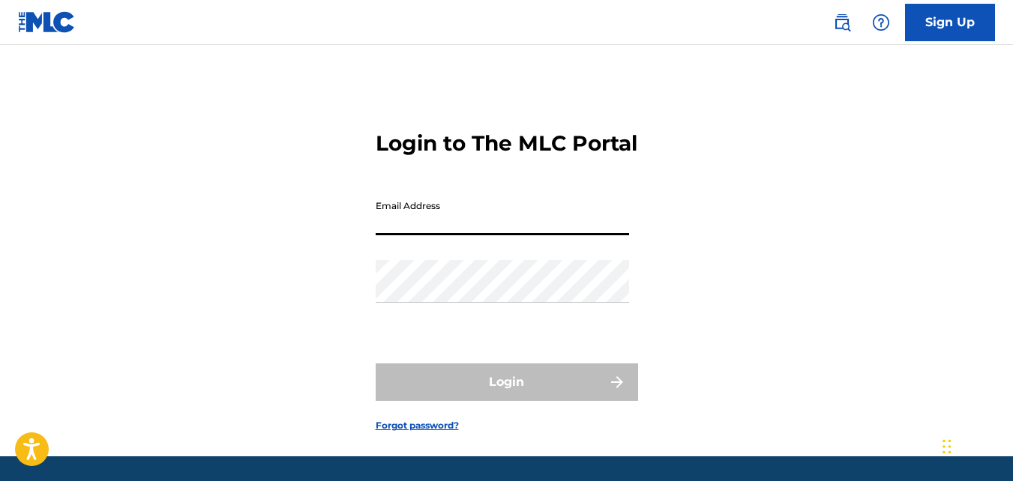
click at [406, 235] on input "Email Address" at bounding box center [502, 214] width 253 height 43
type input "[EMAIL_ADDRESS][DOMAIN_NAME]"
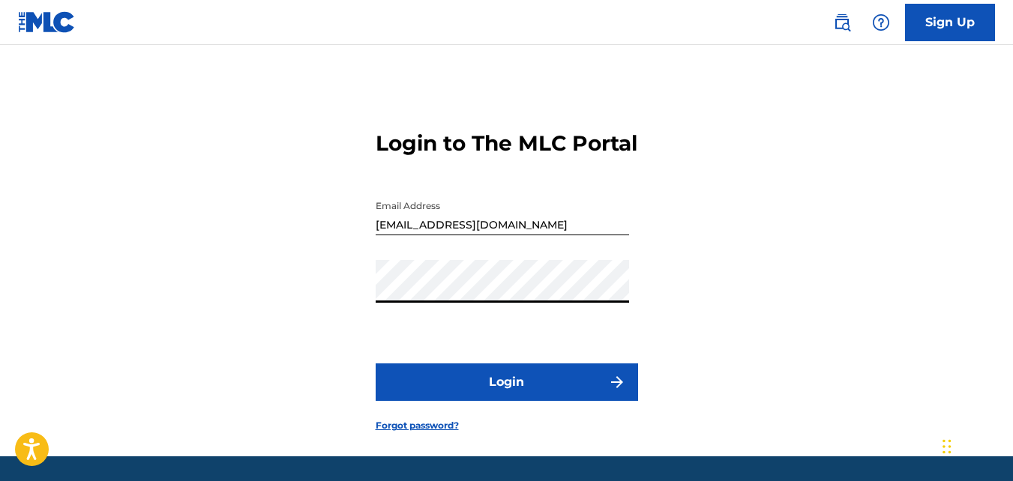
click at [376, 364] on button "Login" at bounding box center [507, 382] width 262 height 37
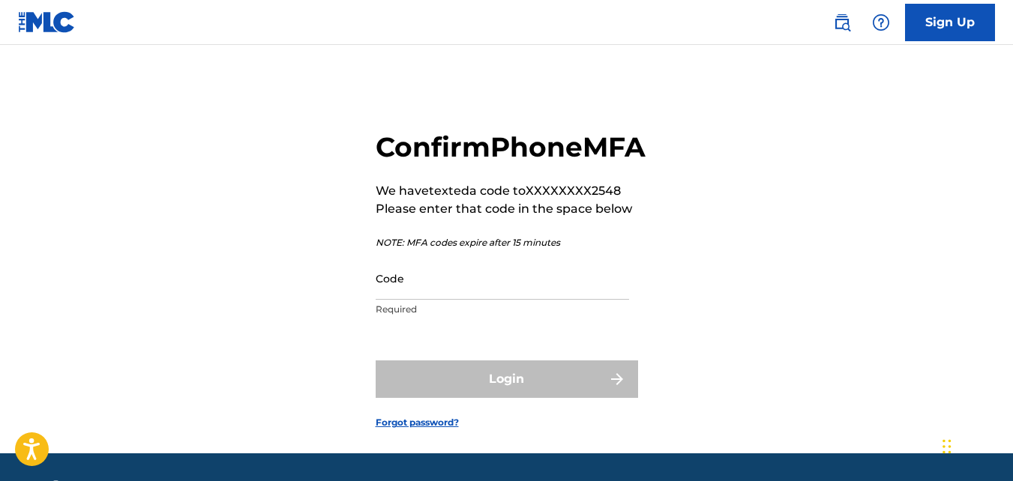
drag, startPoint x: 441, startPoint y: 329, endPoint x: 428, endPoint y: 302, distance: 29.9
click at [428, 300] on input "Code" at bounding box center [502, 278] width 253 height 43
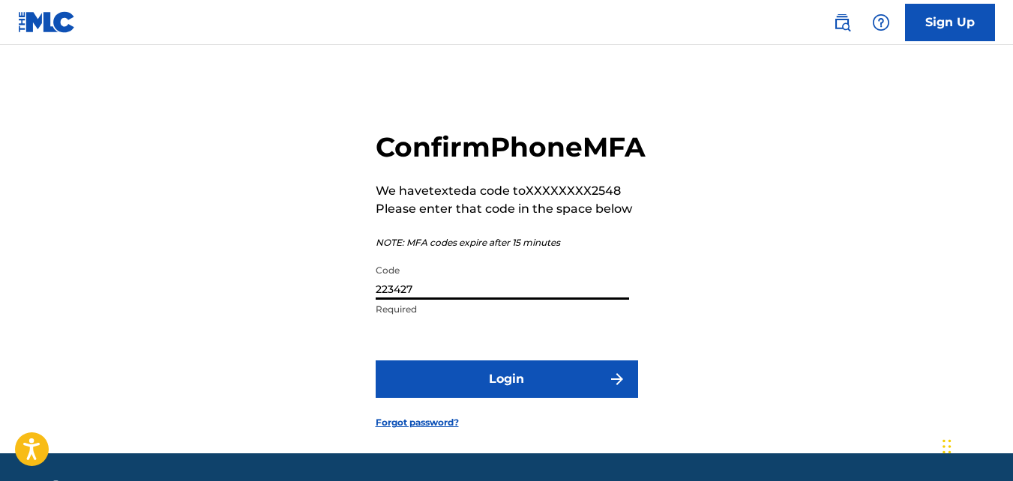
type input "223427"
click at [445, 398] on button "Login" at bounding box center [507, 379] width 262 height 37
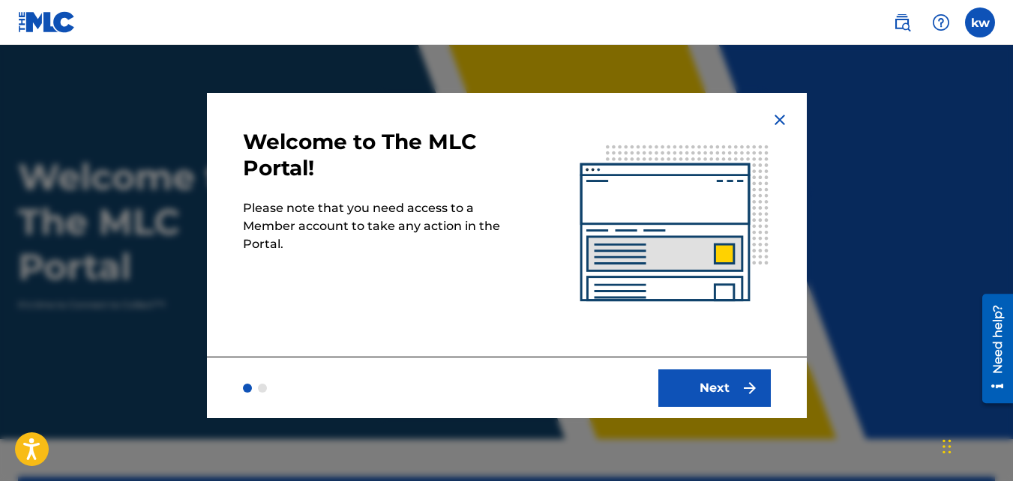
click at [719, 391] on button "Next" at bounding box center [714, 388] width 112 height 37
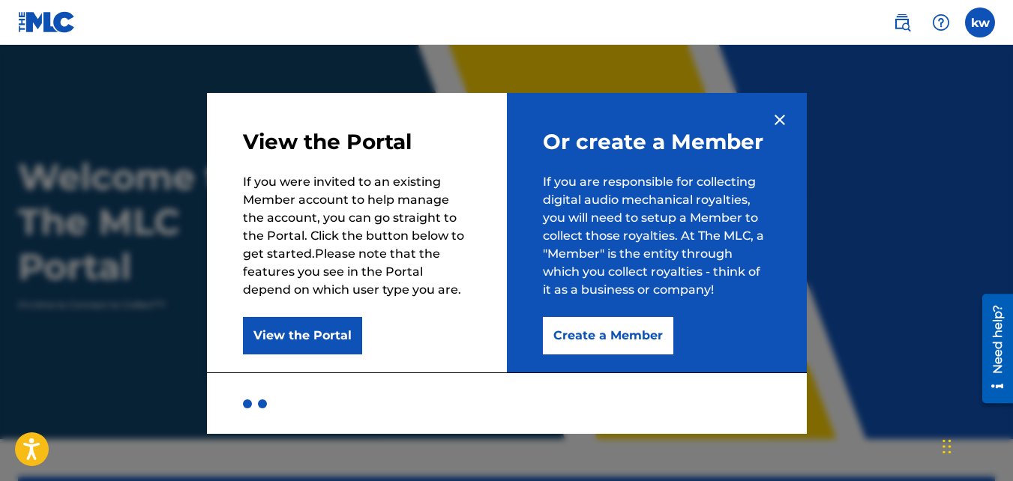
click at [619, 336] on button "Create a Member" at bounding box center [608, 335] width 130 height 37
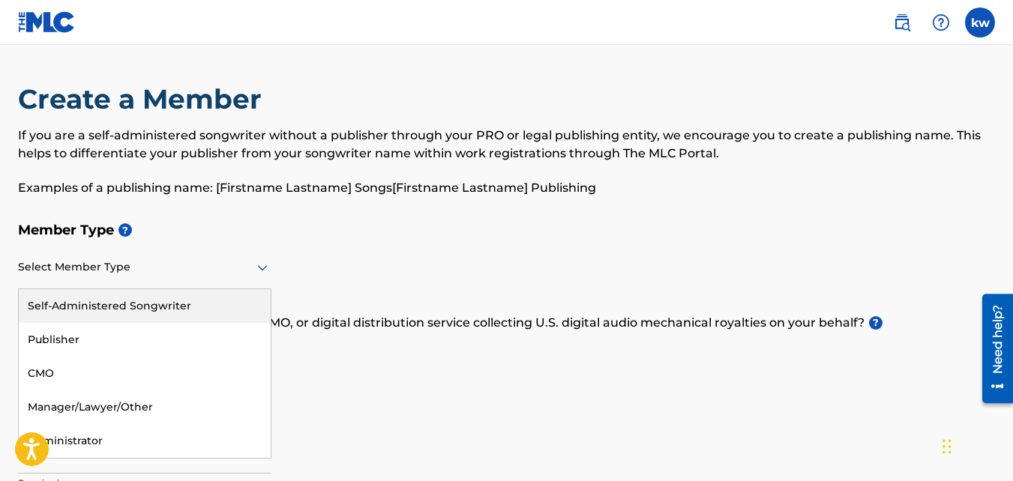
click at [217, 267] on div at bounding box center [144, 267] width 253 height 19
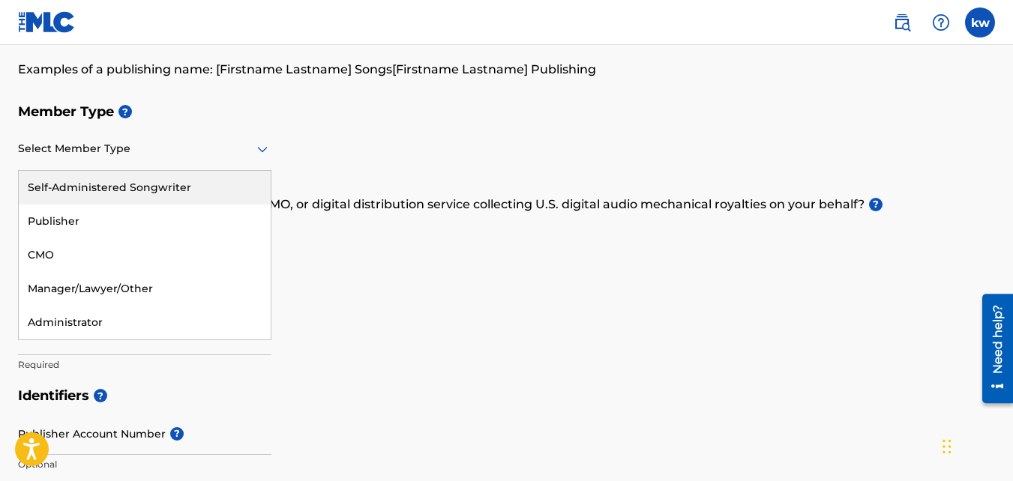
scroll to position [114, 0]
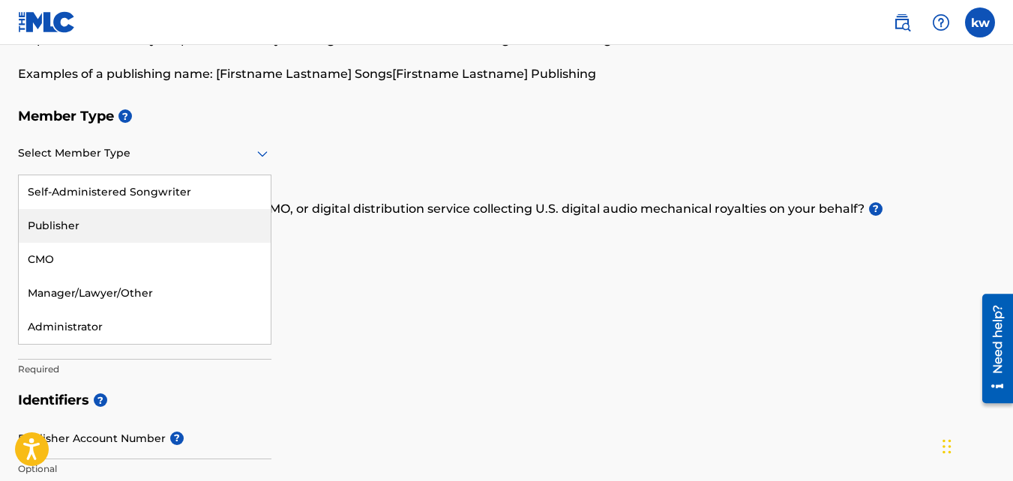
click at [147, 221] on div "Publisher" at bounding box center [145, 226] width 252 height 34
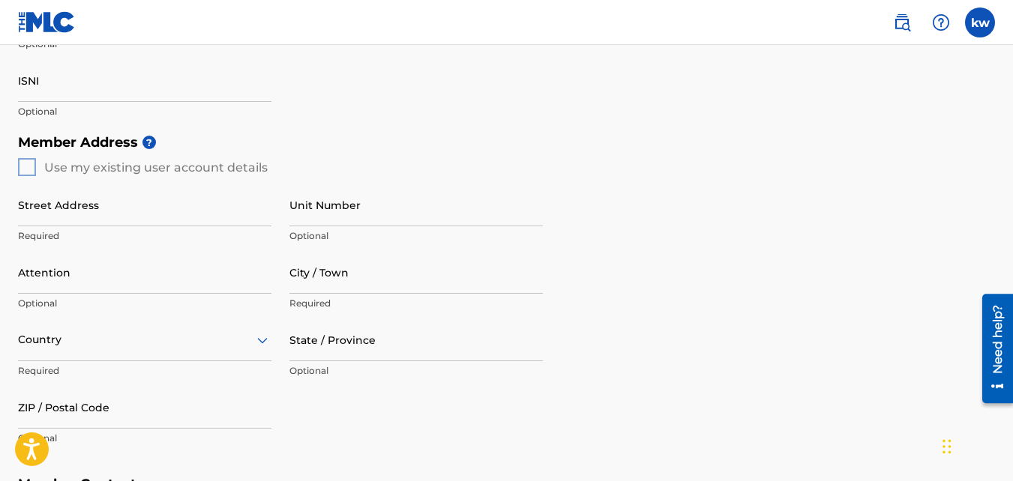
scroll to position [523, 0]
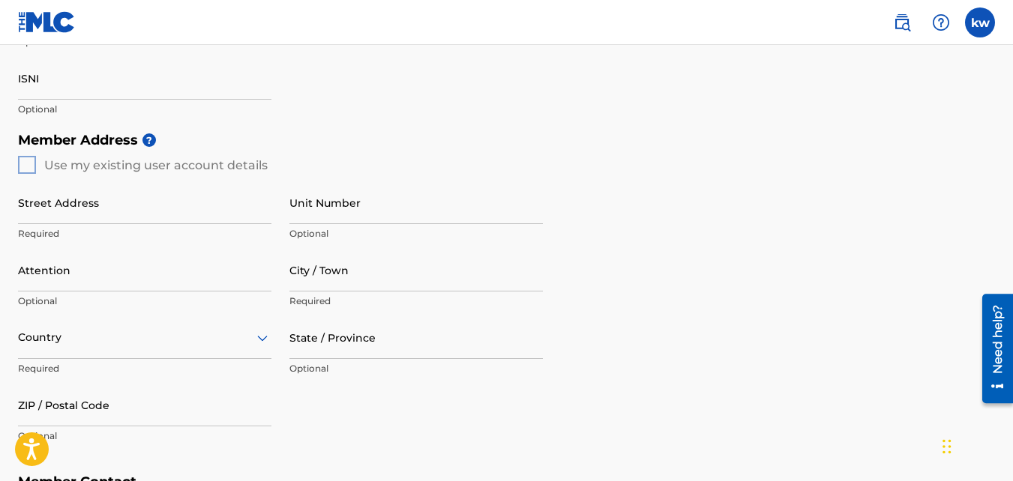
click at [23, 167] on div "Member Address ? Use my existing user account details Street Address Required U…" at bounding box center [506, 295] width 977 height 343
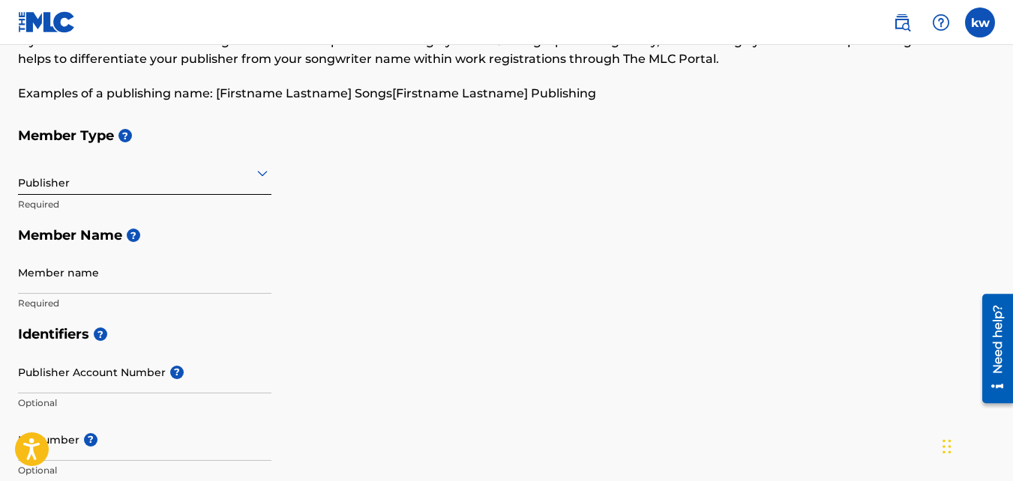
scroll to position [77, 0]
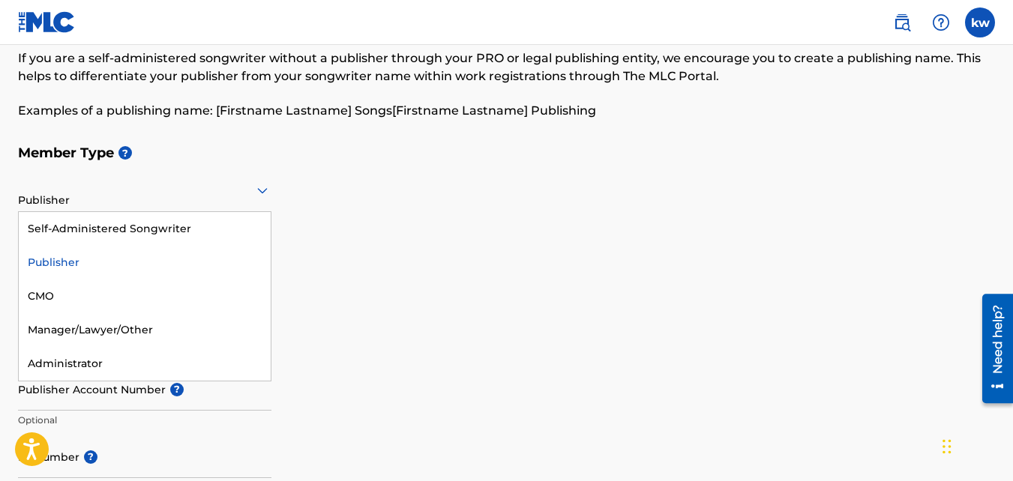
click at [247, 196] on div at bounding box center [144, 190] width 253 height 19
click at [382, 223] on div "Member Type ? 5 results available. Use Up and Down to choose options, press Ent…" at bounding box center [506, 236] width 977 height 199
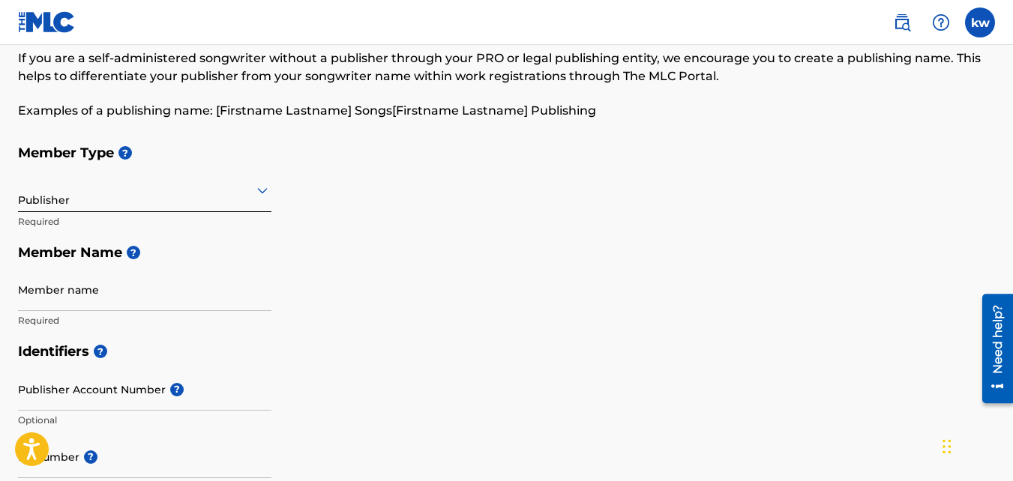
click at [138, 294] on input "Member name" at bounding box center [144, 289] width 253 height 43
type input "BHOA UNITED"
click at [428, 241] on h5 "Member Name ?" at bounding box center [506, 253] width 977 height 32
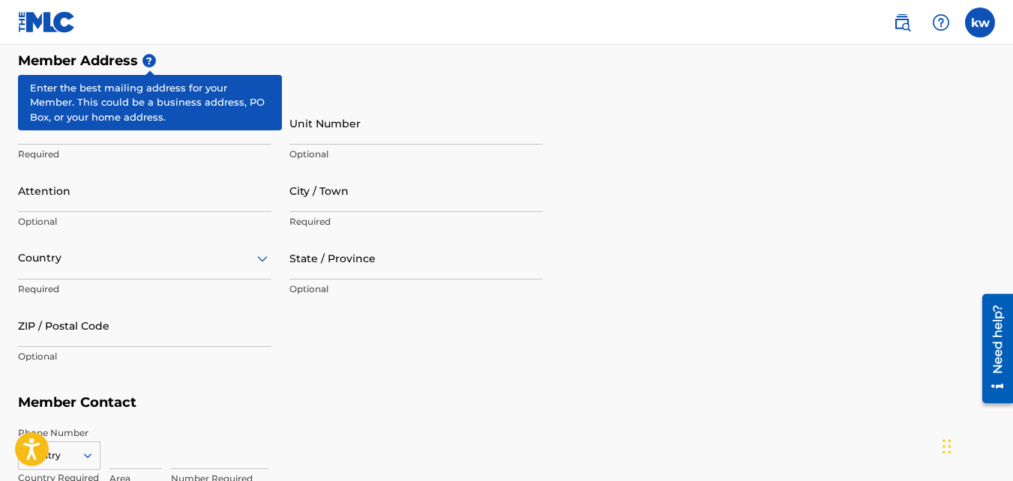
scroll to position [579, 0]
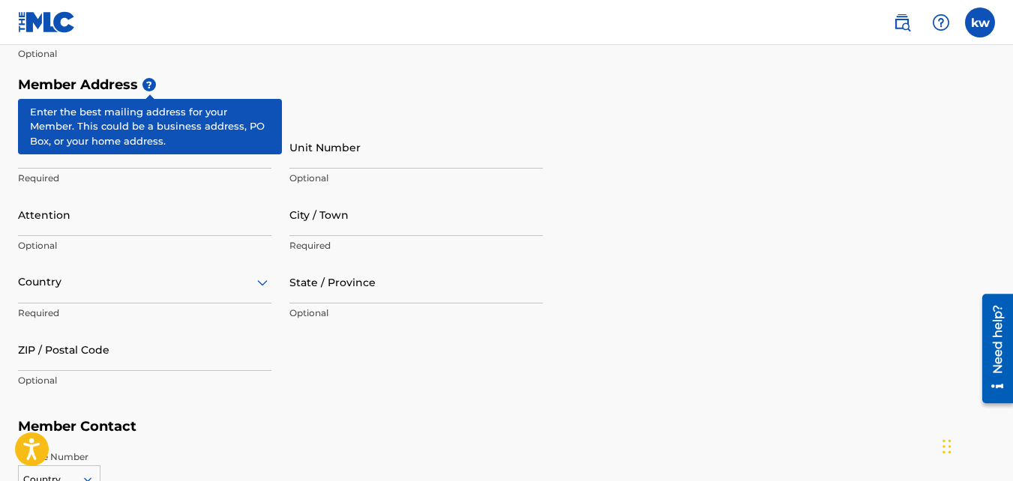
click at [333, 113] on div "Member Address ? Use my existing user account details Street Address Required U…" at bounding box center [506, 240] width 977 height 343
click at [142, 80] on span "?" at bounding box center [148, 84] width 13 height 13
click at [149, 86] on span "?" at bounding box center [148, 84] width 13 height 13
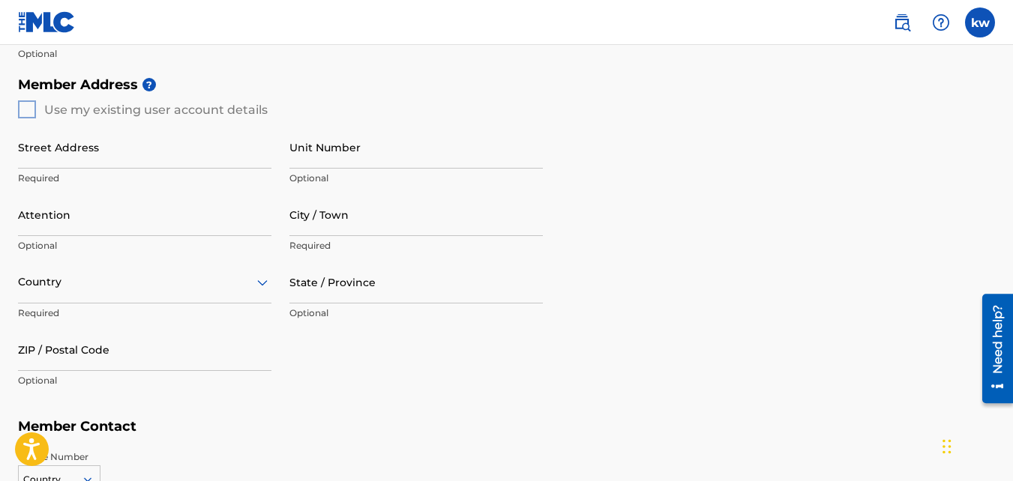
click at [31, 111] on div "Member Address ? Use my existing user account details Street Address Required U…" at bounding box center [506, 240] width 977 height 343
click at [48, 157] on input "Street Address" at bounding box center [144, 147] width 253 height 43
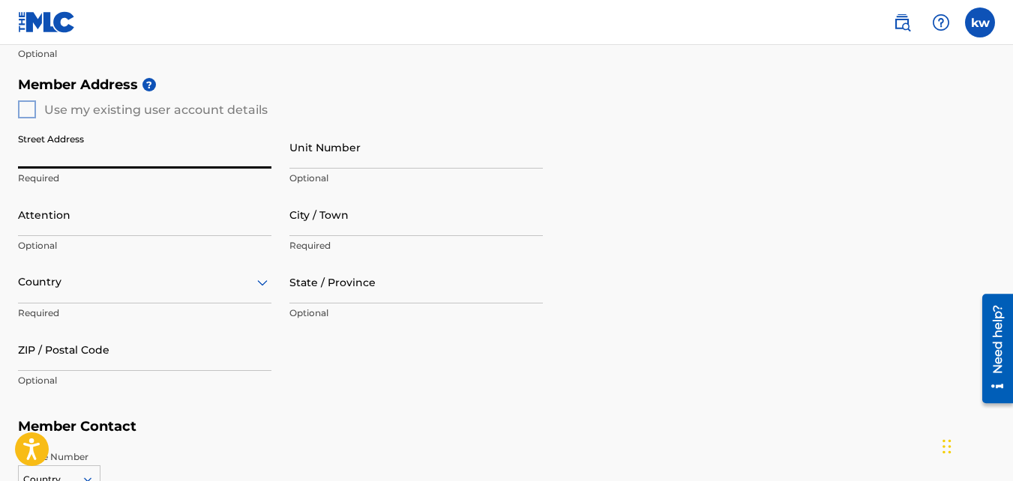
type input "[STREET_ADDRESS]"
type input "217004089922"
type input "[GEOGRAPHIC_DATA]"
type input "SC"
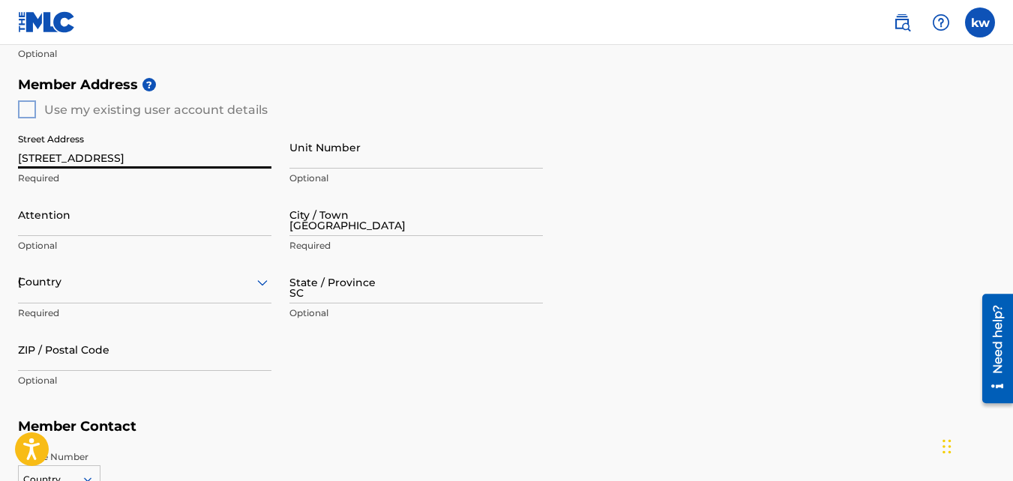
type input "29407"
type input "[GEOGRAPHIC_DATA]"
type input "[EMAIL_ADDRESS][DOMAIN_NAME]"
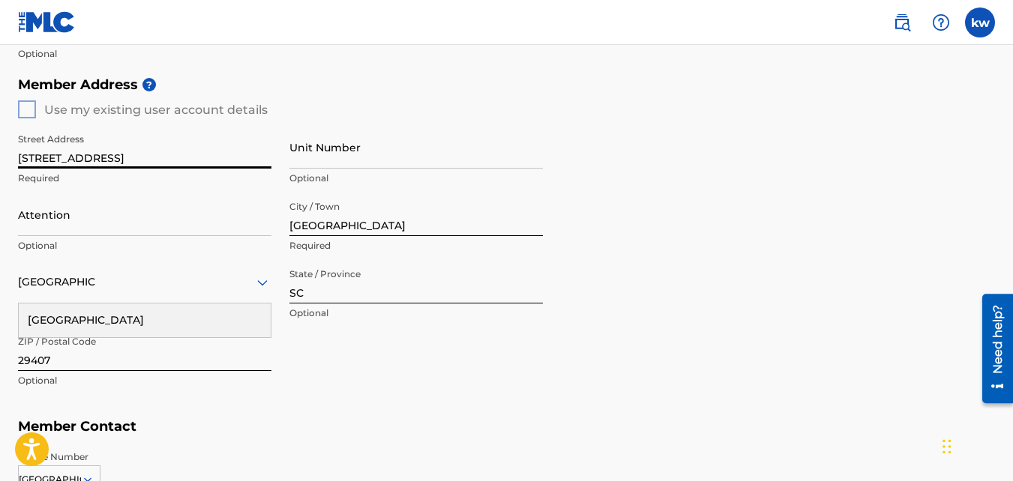
scroll to position [612, 0]
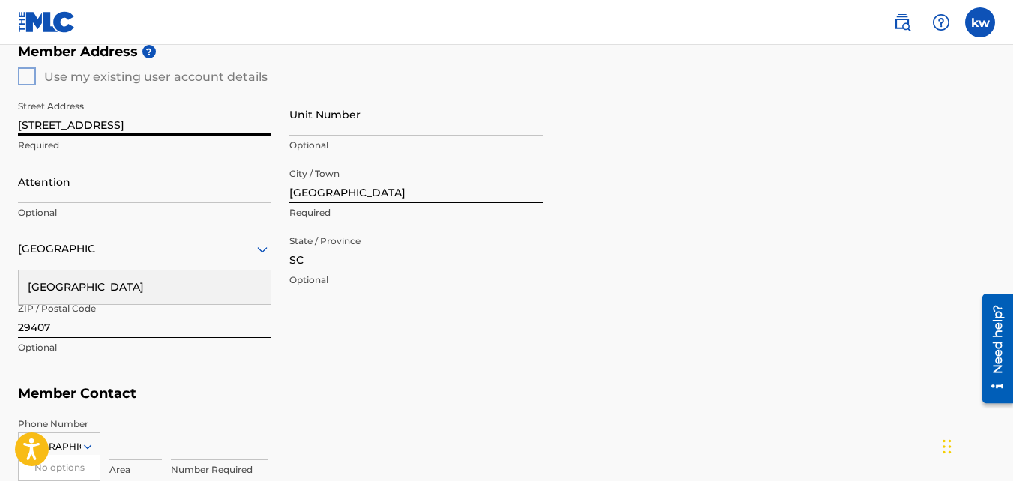
click at [210, 278] on div "[GEOGRAPHIC_DATA]" at bounding box center [145, 288] width 252 height 34
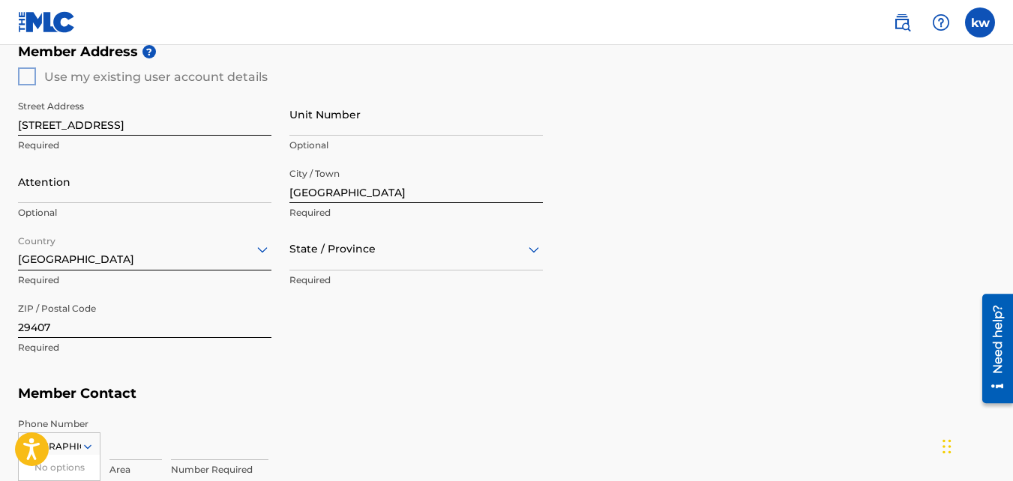
click at [354, 257] on div "State / Province" at bounding box center [415, 249] width 253 height 43
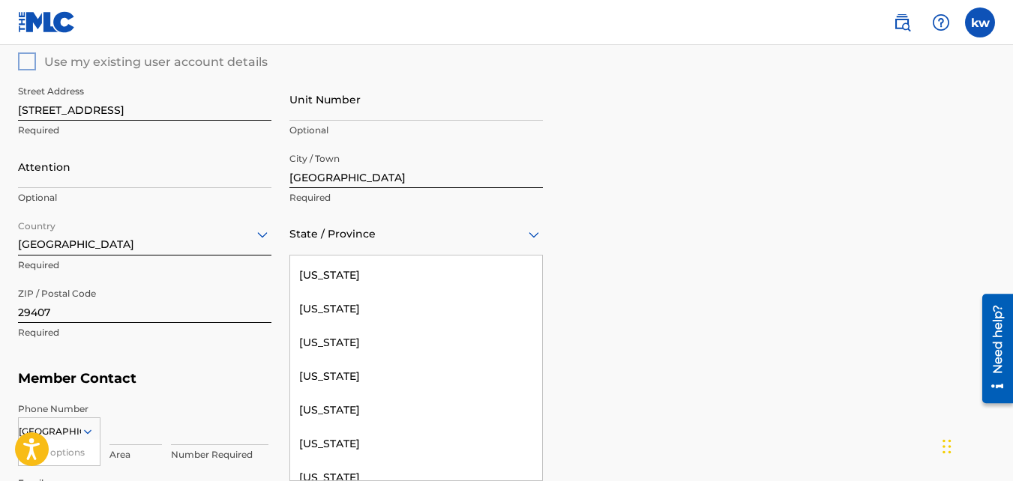
scroll to position [1501, 0]
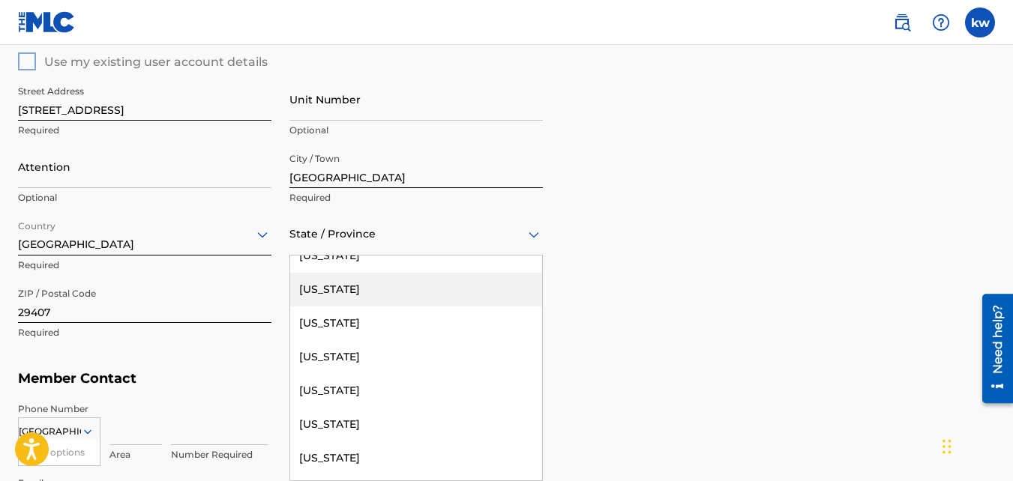
click at [504, 291] on div "[US_STATE]" at bounding box center [416, 290] width 252 height 34
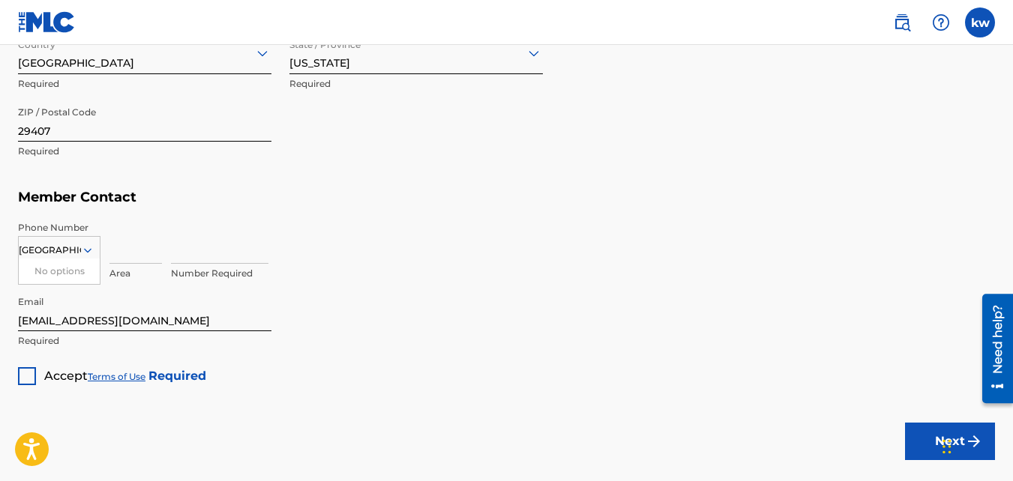
scroll to position [816, 0]
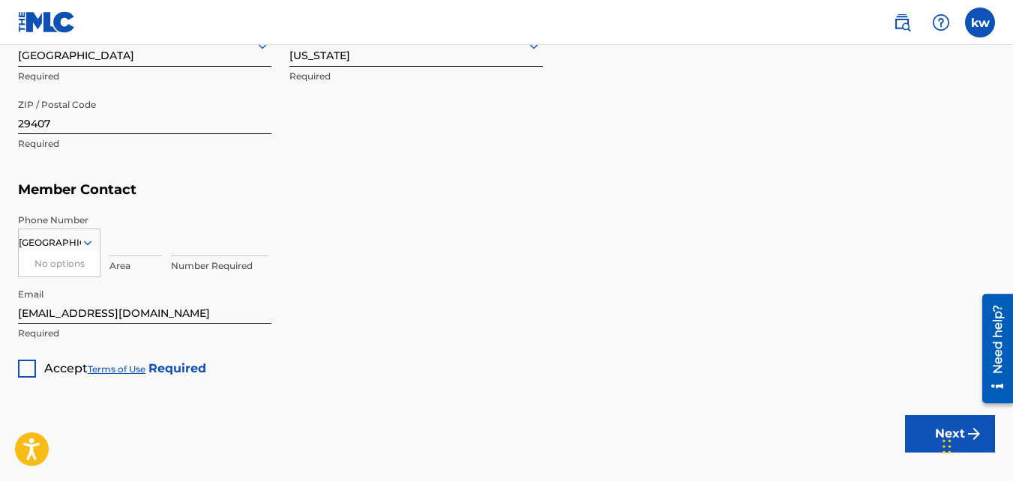
click at [22, 361] on div at bounding box center [27, 369] width 18 height 18
click at [68, 254] on div "No options" at bounding box center [59, 263] width 81 height 25
click at [80, 241] on input "[GEOGRAPHIC_DATA]" at bounding box center [50, 242] width 62 height 13
click at [87, 244] on icon at bounding box center [87, 243] width 7 height 4
click at [49, 229] on div "Country" at bounding box center [59, 243] width 82 height 28
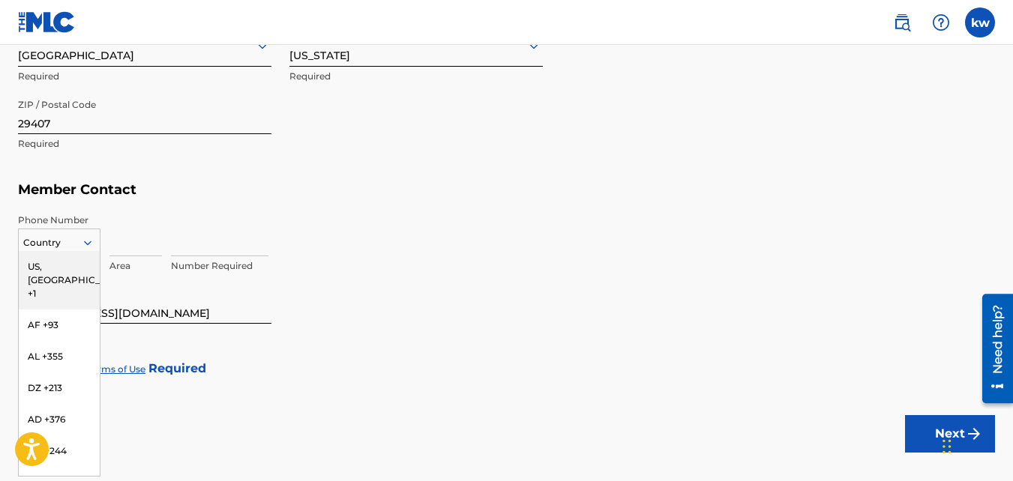
click at [58, 264] on div "US, [GEOGRAPHIC_DATA] +1" at bounding box center [59, 280] width 81 height 58
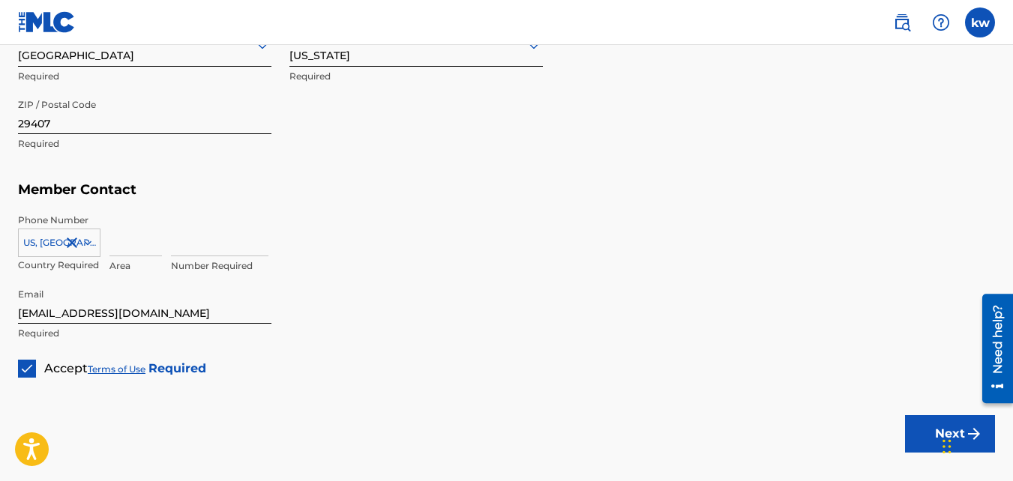
click at [118, 248] on input at bounding box center [135, 235] width 52 height 43
type input "854"
type input "[GEOGRAPHIC_DATA]"
type input "SC"
type input "1"
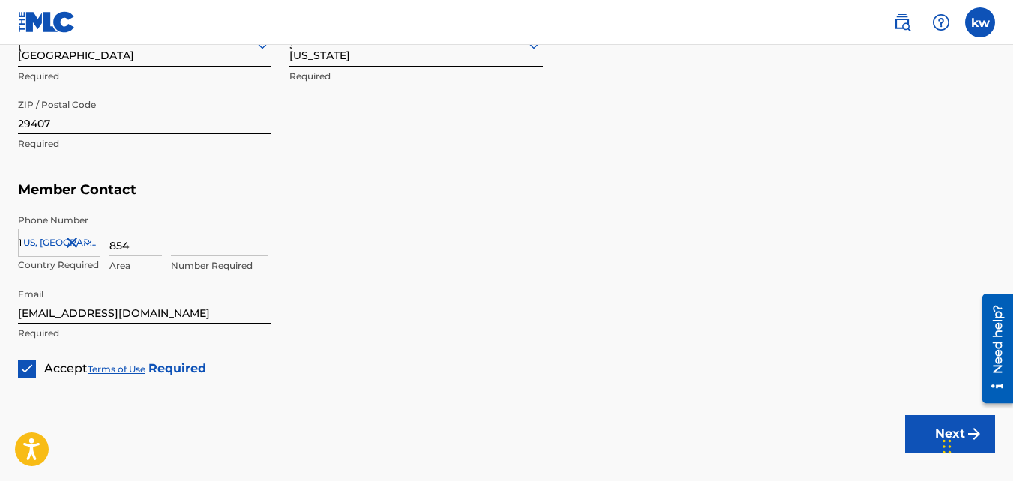
type input "2742548"
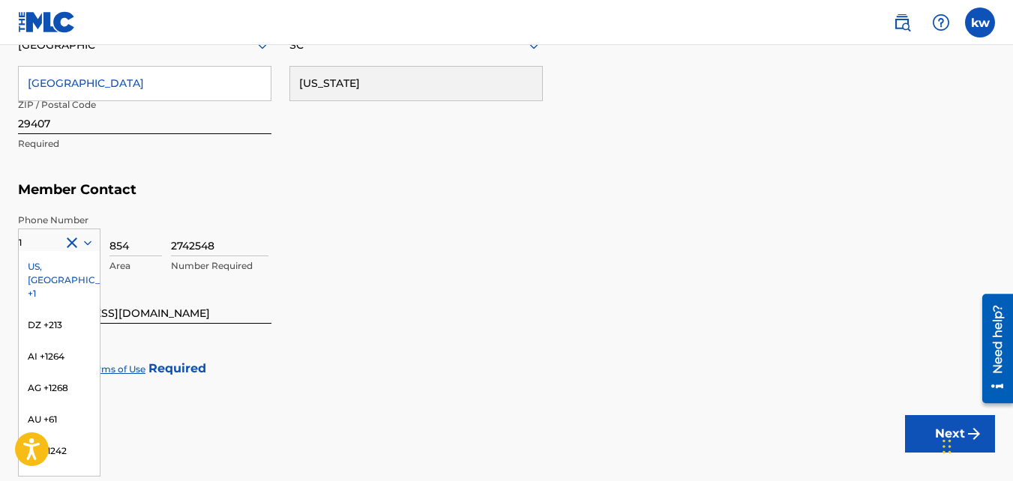
click at [379, 280] on div "2742548 Number Required" at bounding box center [583, 247] width 824 height 67
click at [385, 91] on div "[US_STATE]" at bounding box center [416, 84] width 252 height 34
click at [364, 60] on div "[US_STATE]" at bounding box center [415, 45] width 253 height 37
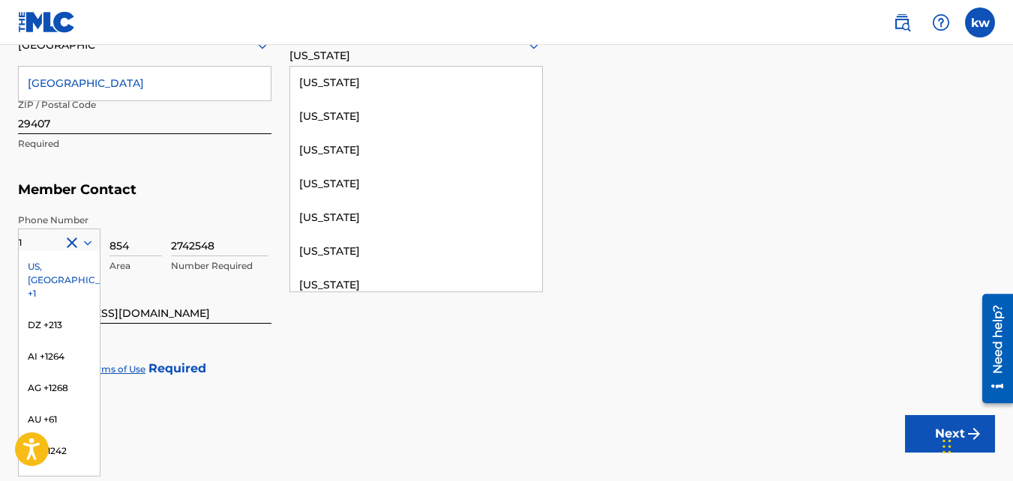
scroll to position [1403, 0]
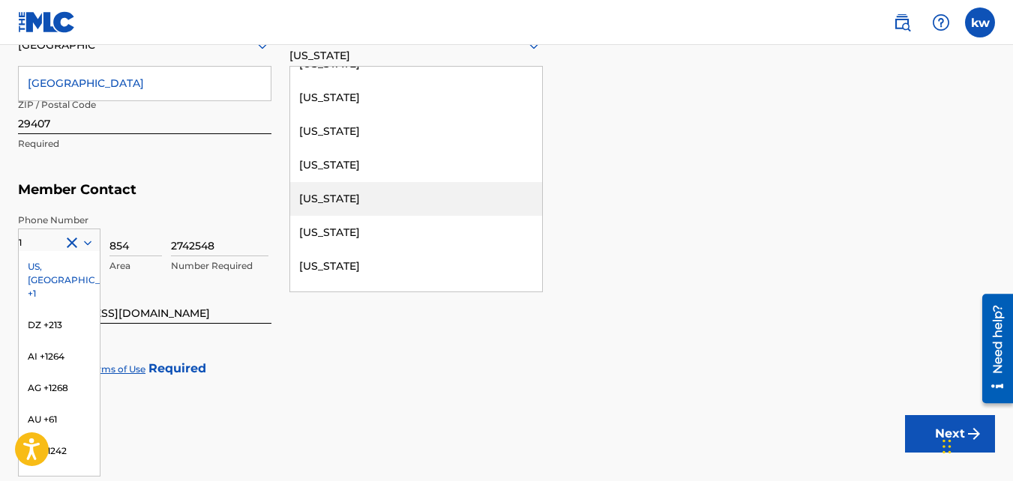
click at [505, 193] on div "[US_STATE]" at bounding box center [416, 199] width 252 height 34
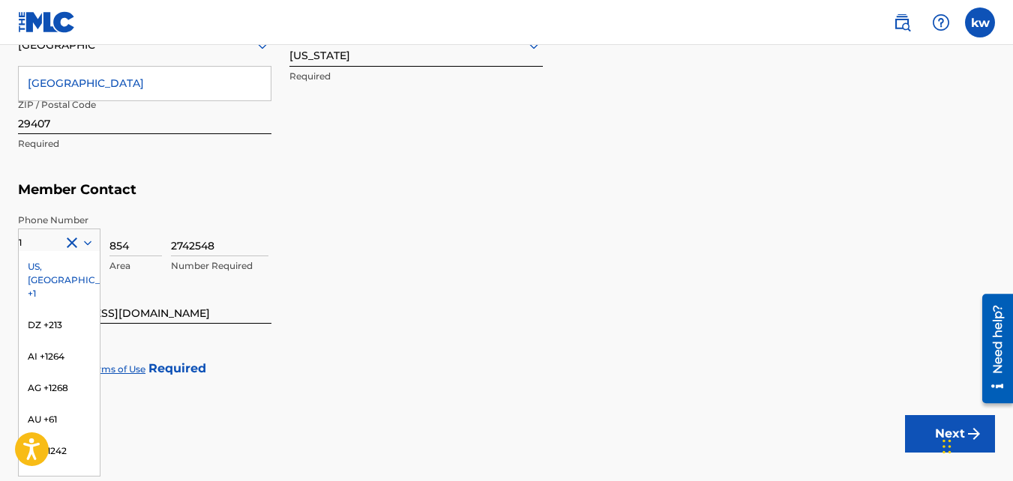
click at [628, 259] on div "2742548 Number Required" at bounding box center [583, 247] width 824 height 67
click at [52, 256] on div "US, [GEOGRAPHIC_DATA] +1" at bounding box center [59, 280] width 81 height 58
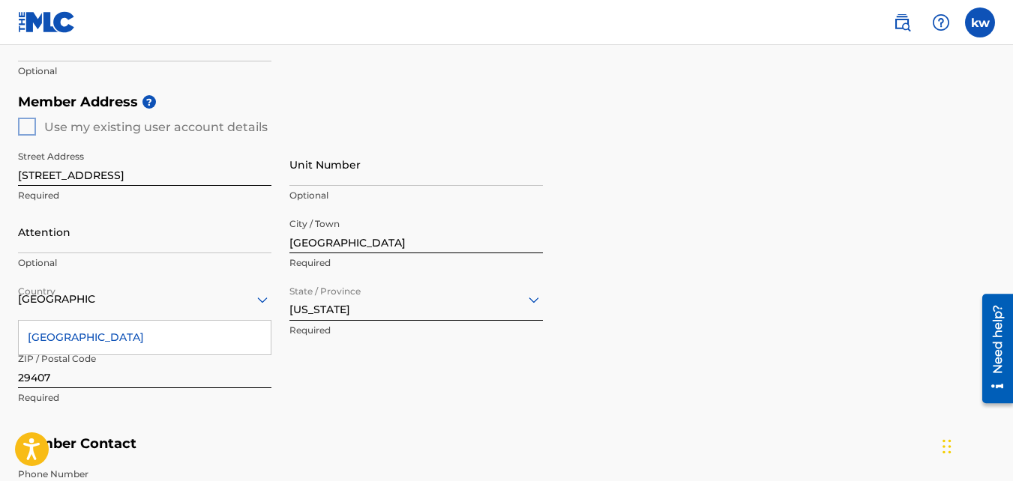
scroll to position [558, 0]
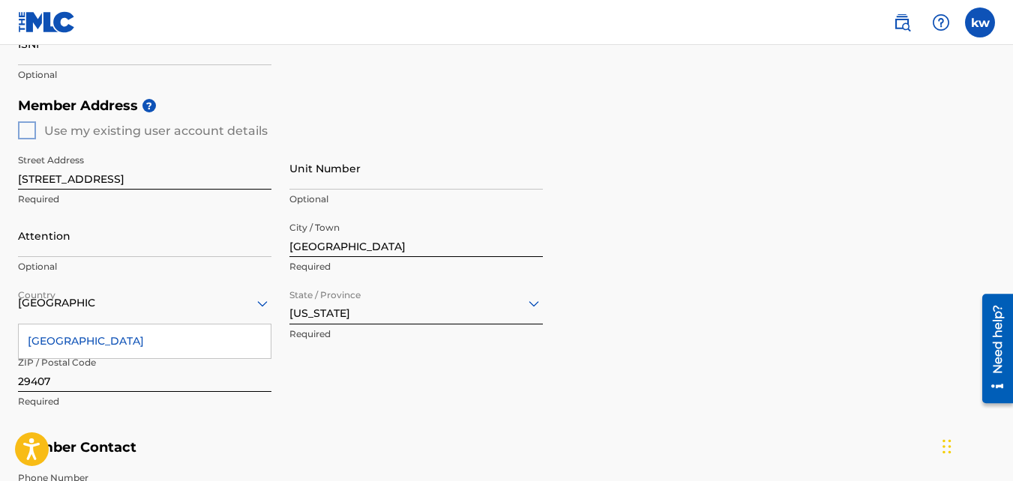
click at [28, 130] on div "Member Address ? Use my existing user account details Street Address [STREET_AD…" at bounding box center [506, 261] width 977 height 343
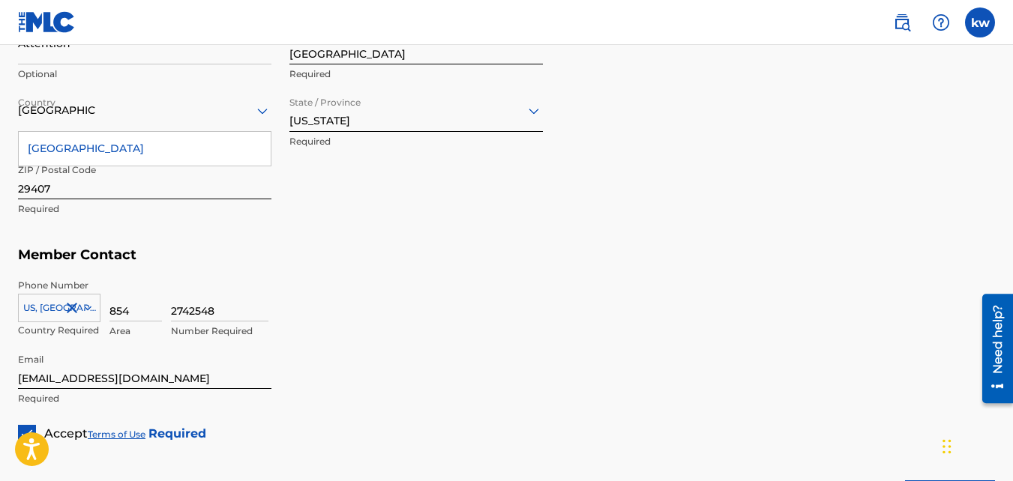
scroll to position [800, 0]
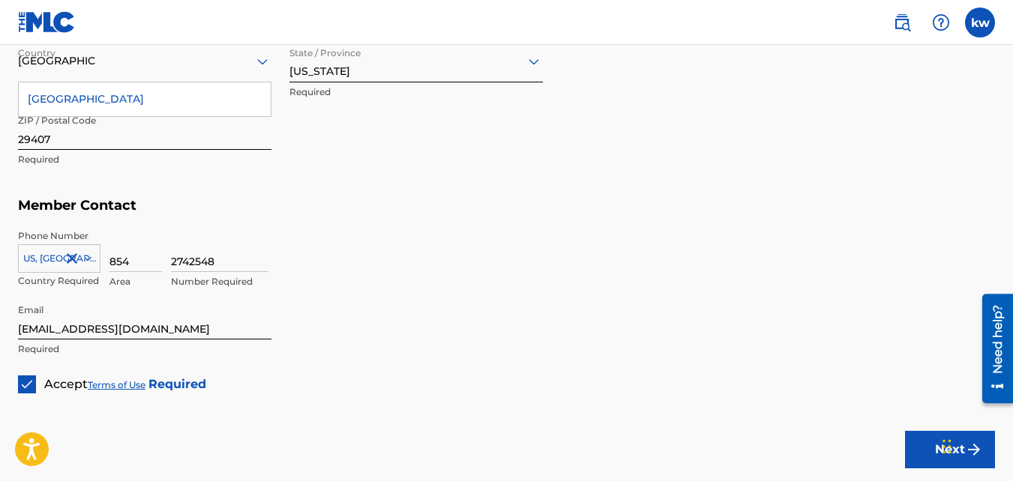
click at [922, 458] on button "Next" at bounding box center [950, 449] width 90 height 37
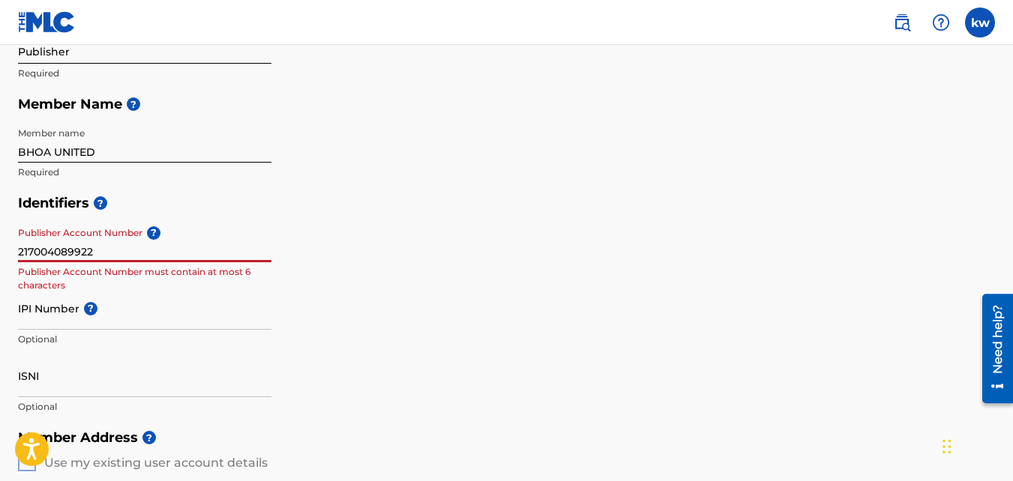
drag, startPoint x: 128, startPoint y: 249, endPoint x: 0, endPoint y: 237, distance: 128.8
click at [0, 237] on html "Accessibility Screen-Reader Guide, Feedback, and Issue Reporting | New window C…" at bounding box center [506, 14] width 1013 height 481
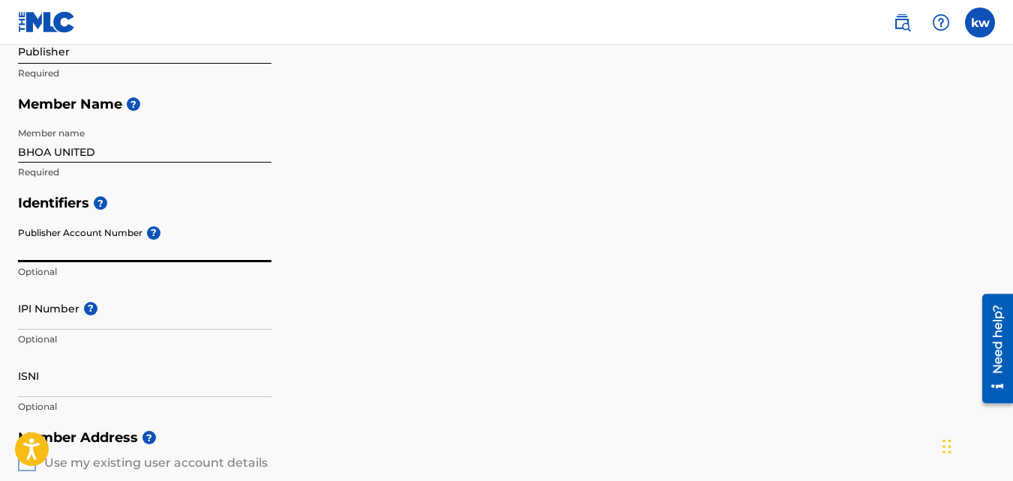
click at [601, 181] on div "Member Type ? Publisher Required Member Name ? Member name BHOA UNITED Required" at bounding box center [506, 88] width 977 height 199
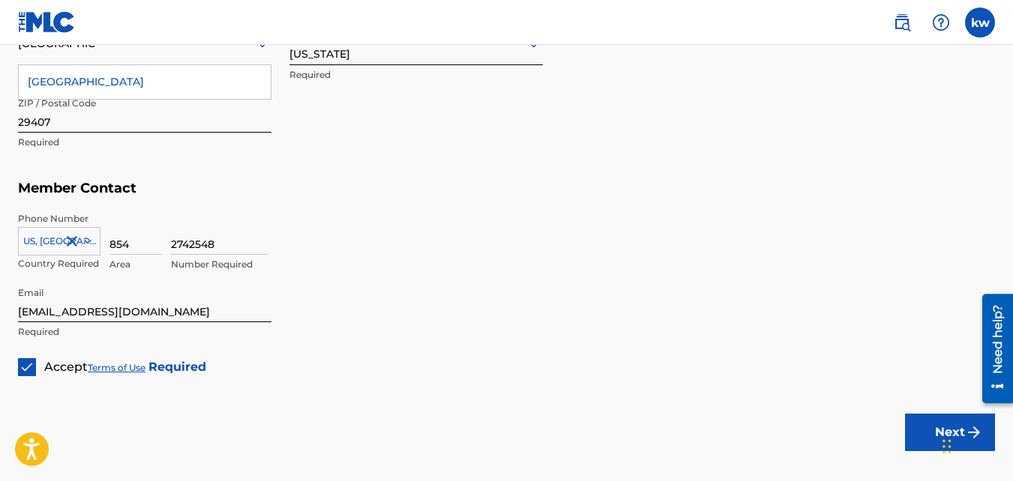
scroll to position [847, 0]
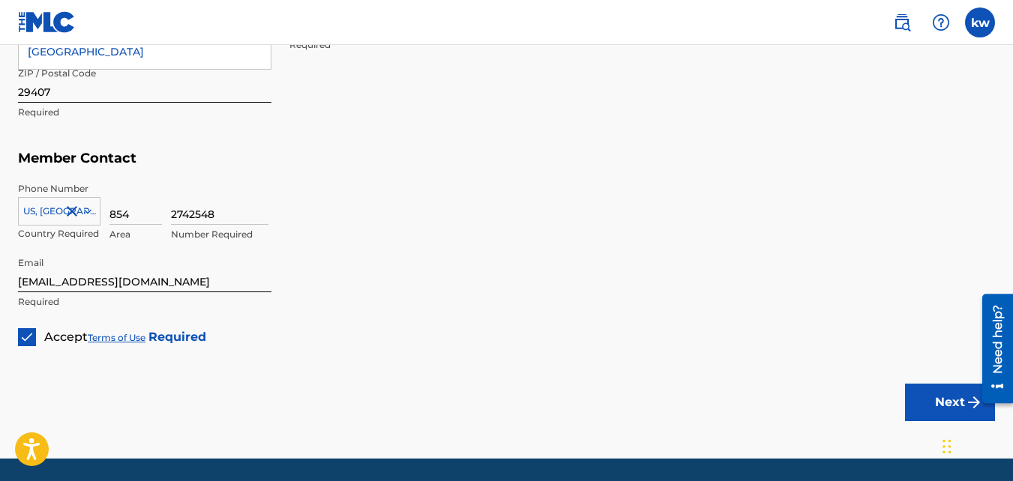
click at [937, 398] on button "Next" at bounding box center [950, 402] width 90 height 37
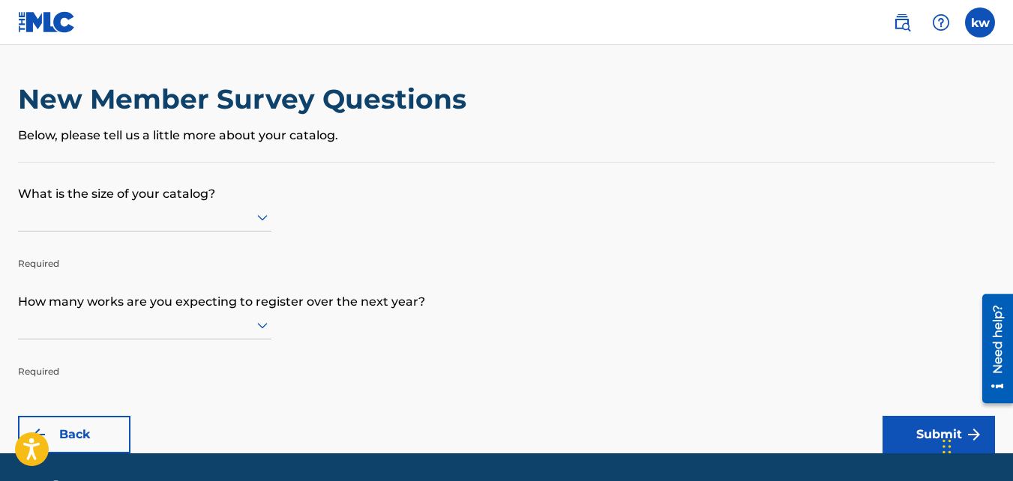
click at [217, 213] on div at bounding box center [144, 217] width 253 height 19
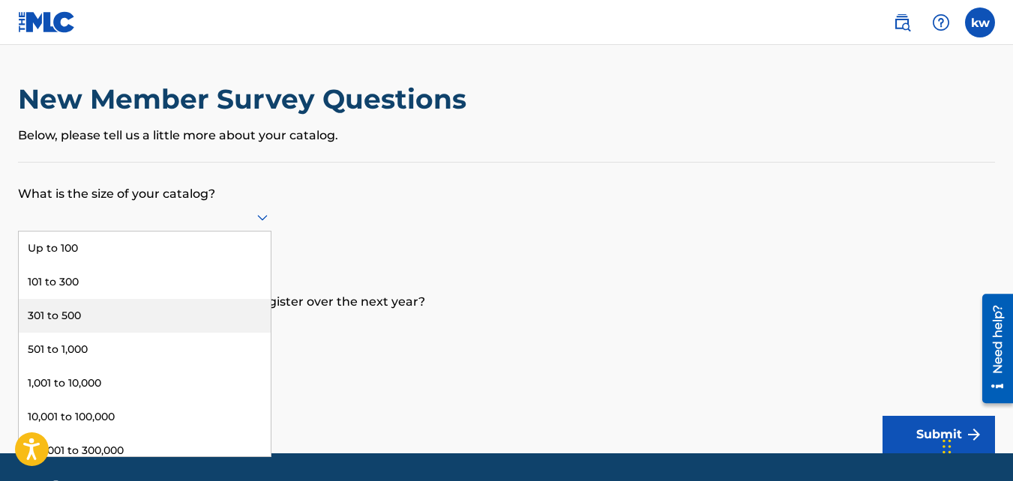
scroll to position [79, 0]
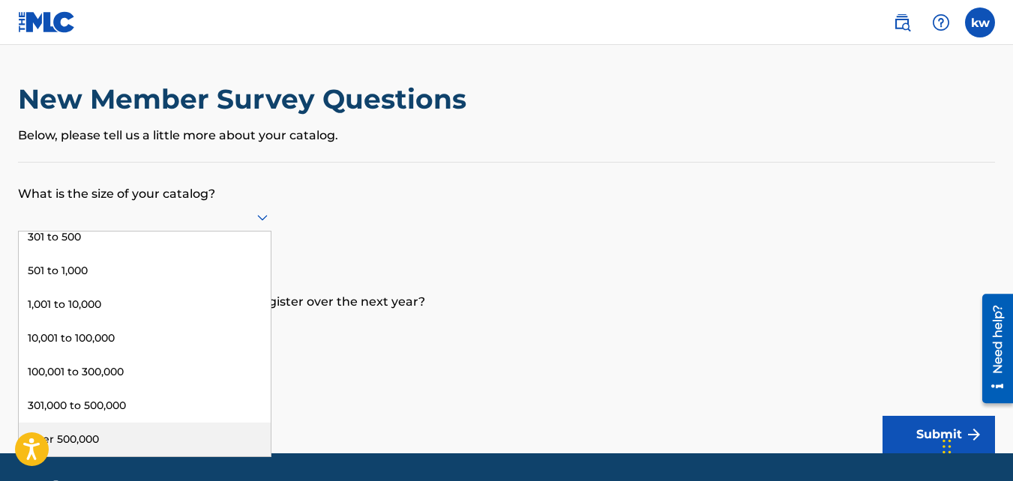
click at [229, 437] on div "Over 500,000" at bounding box center [145, 440] width 252 height 34
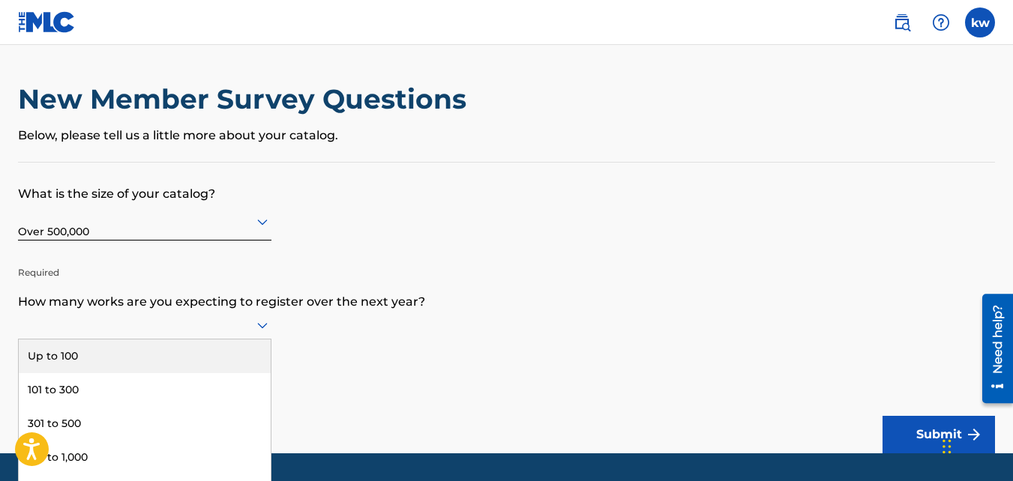
scroll to position [44, 0]
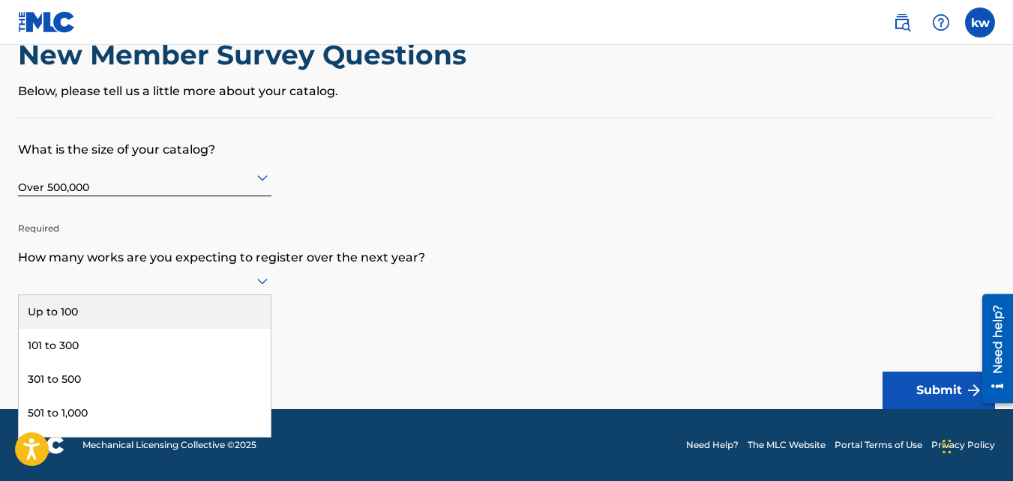
click at [155, 295] on div "9 results available. Use Up and Down to choose options, press Enter to select t…" at bounding box center [144, 281] width 253 height 28
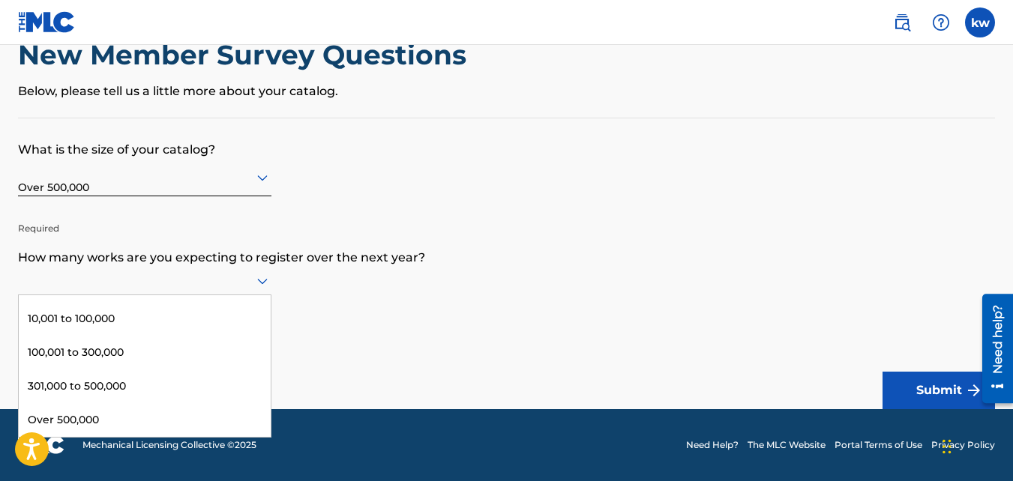
scroll to position [157, 0]
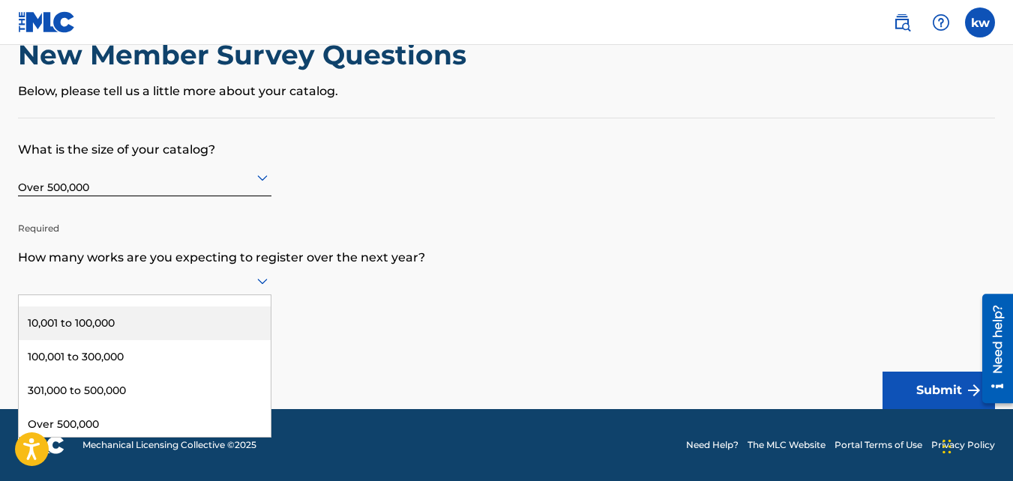
click at [229, 316] on div "10,001 to 100,000" at bounding box center [145, 324] width 252 height 34
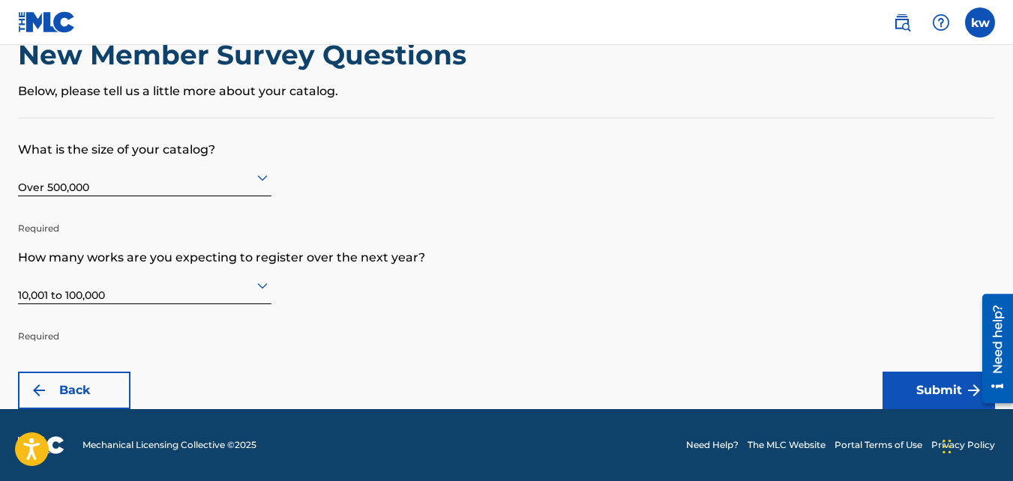
click at [907, 385] on button "Submit" at bounding box center [939, 390] width 112 height 37
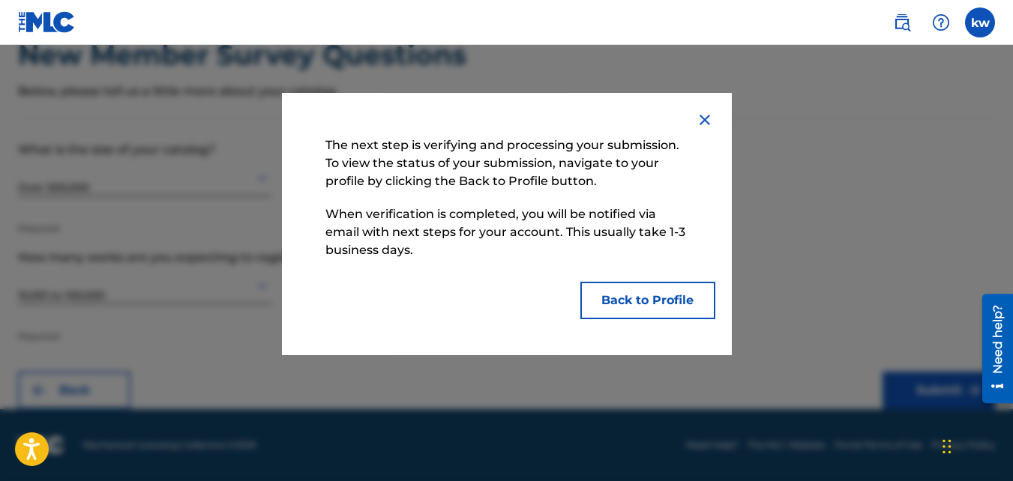
click at [667, 297] on button "Back to Profile" at bounding box center [647, 300] width 135 height 37
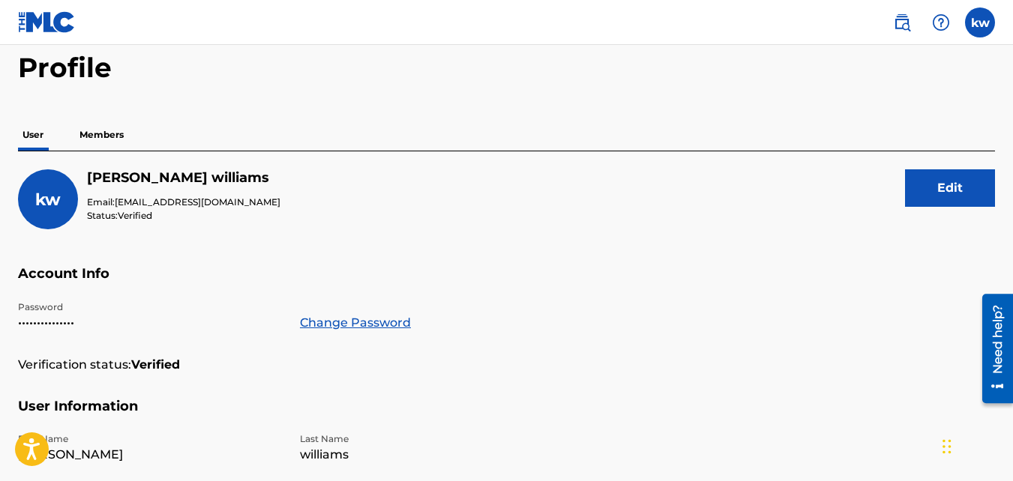
scroll to position [55, 0]
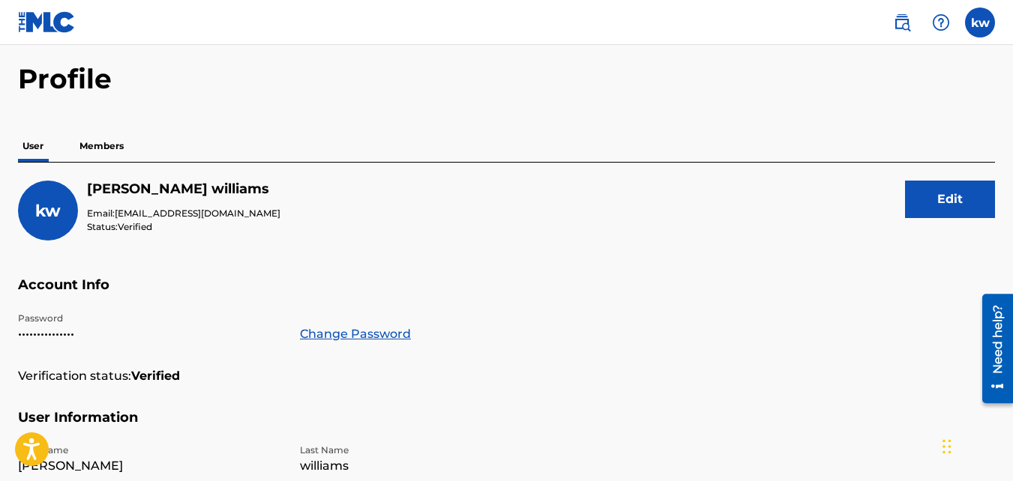
click at [94, 145] on p "Members" at bounding box center [101, 145] width 53 height 31
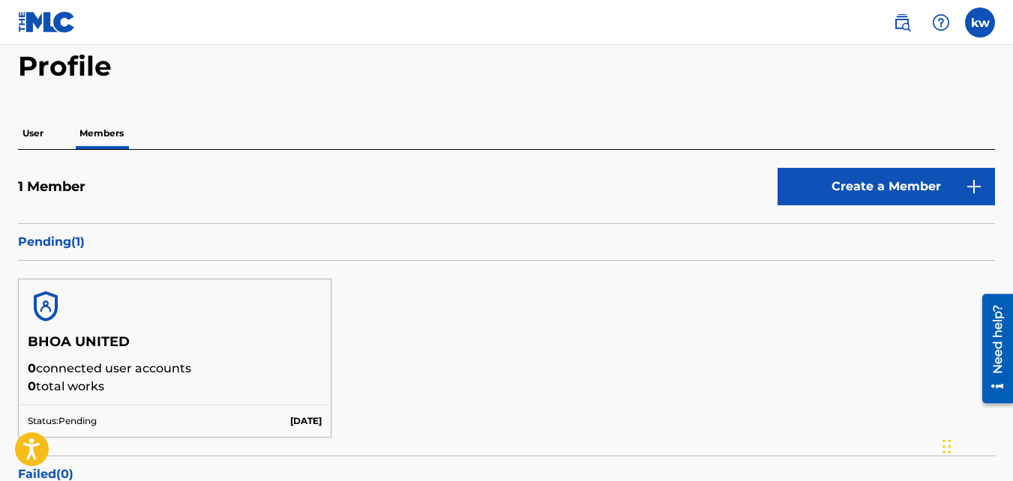
scroll to position [78, 0]
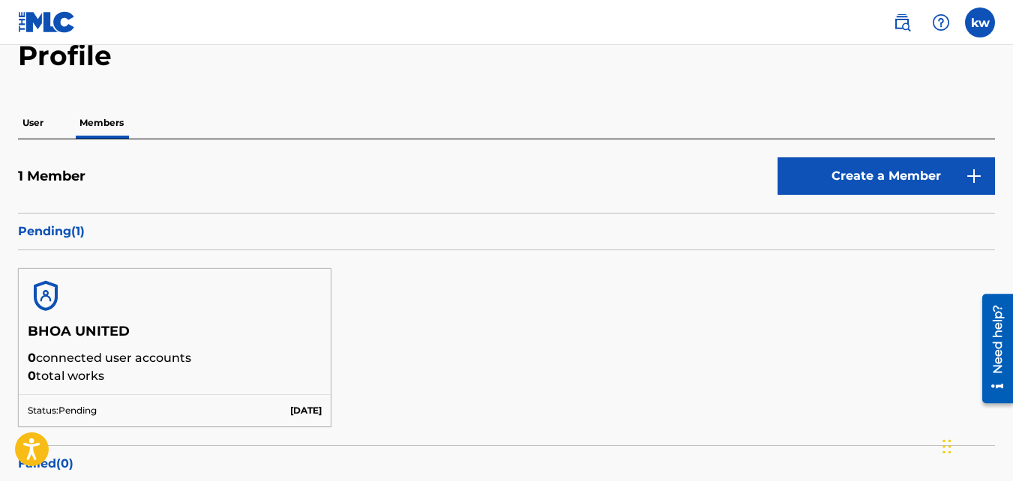
click at [30, 124] on p "User" at bounding box center [33, 122] width 30 height 31
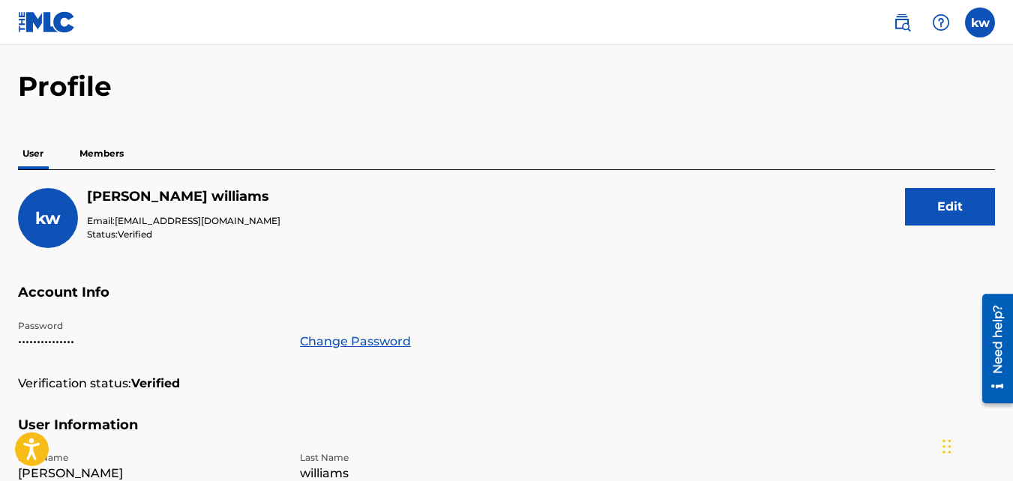
scroll to position [43, 0]
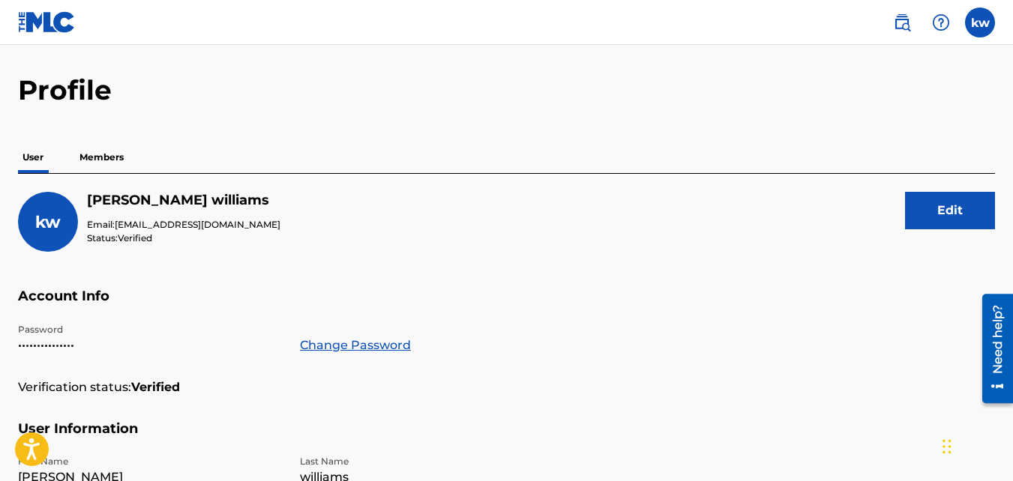
click at [108, 159] on p "Members" at bounding box center [101, 157] width 53 height 31
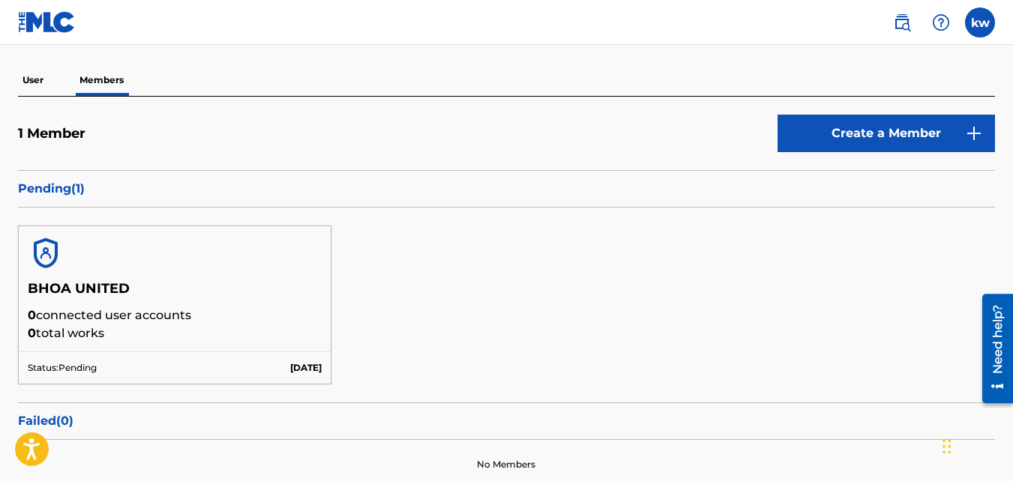
scroll to position [120, 0]
click at [887, 132] on link "Create a Member" at bounding box center [886, 133] width 217 height 37
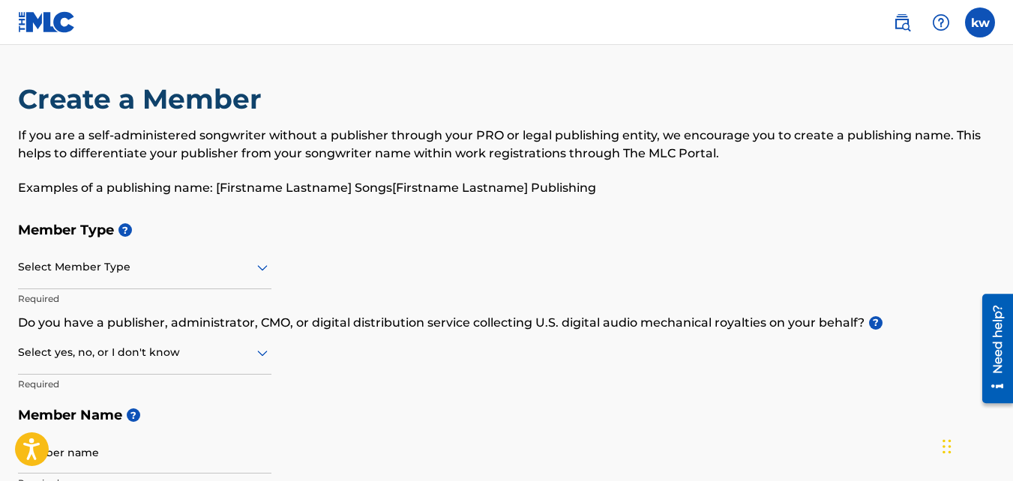
click at [152, 278] on div "Select Member Type" at bounding box center [144, 268] width 253 height 43
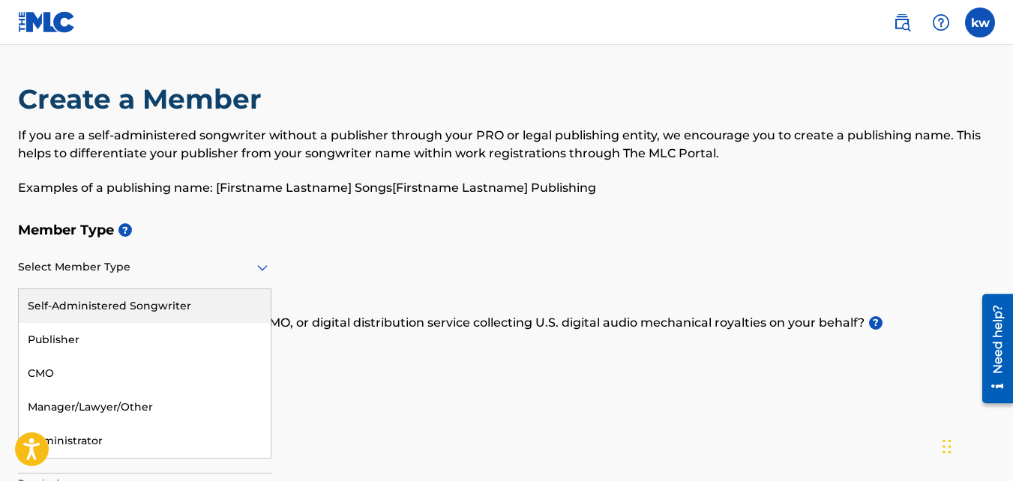
click at [147, 307] on div "Self-Administered Songwriter" at bounding box center [145, 306] width 252 height 34
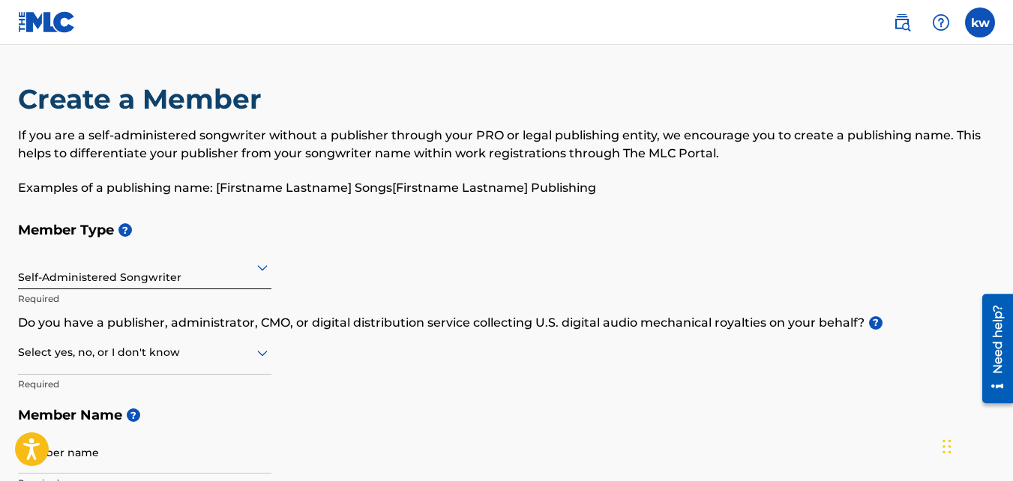
click at [144, 350] on div at bounding box center [144, 352] width 253 height 19
click at [136, 388] on div "Yes" at bounding box center [145, 392] width 252 height 34
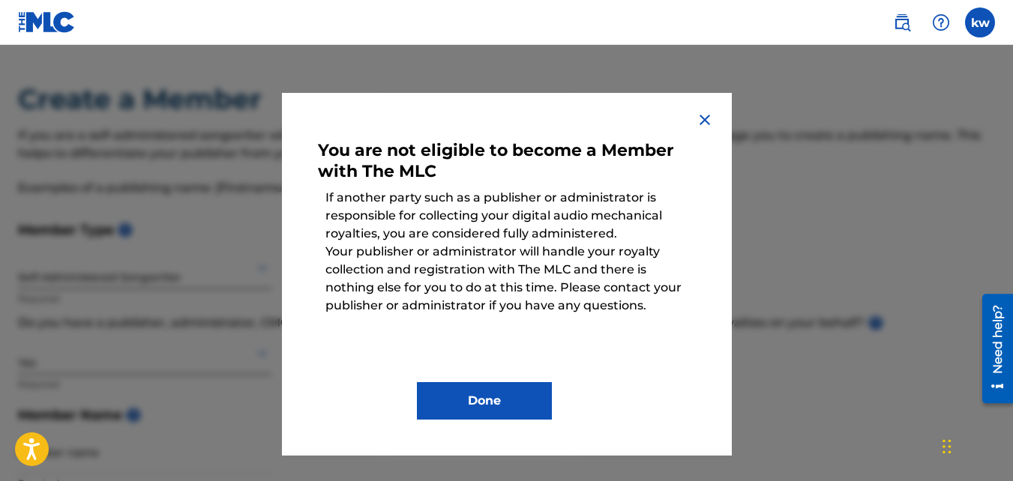
click at [704, 121] on img at bounding box center [705, 120] width 18 height 18
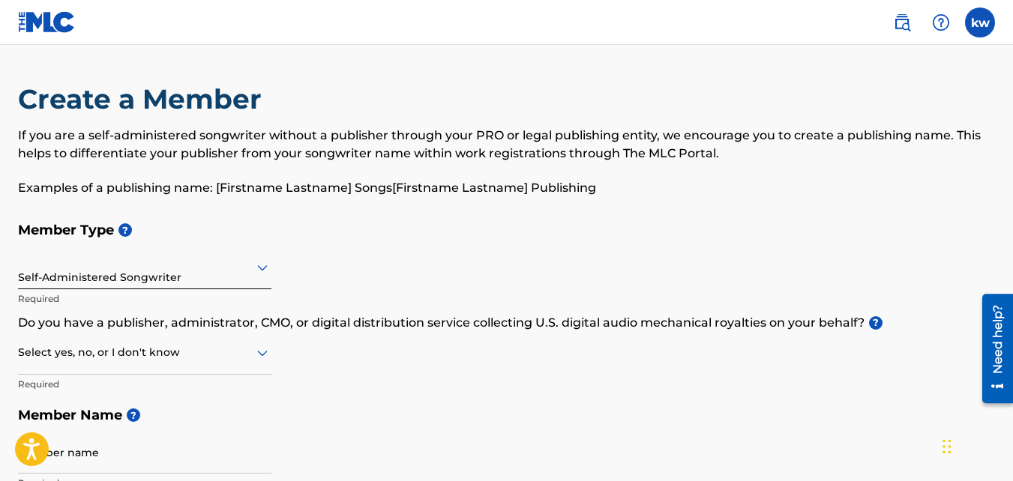
click at [257, 357] on icon at bounding box center [262, 353] width 18 height 18
click at [206, 424] on div "No" at bounding box center [145, 426] width 252 height 34
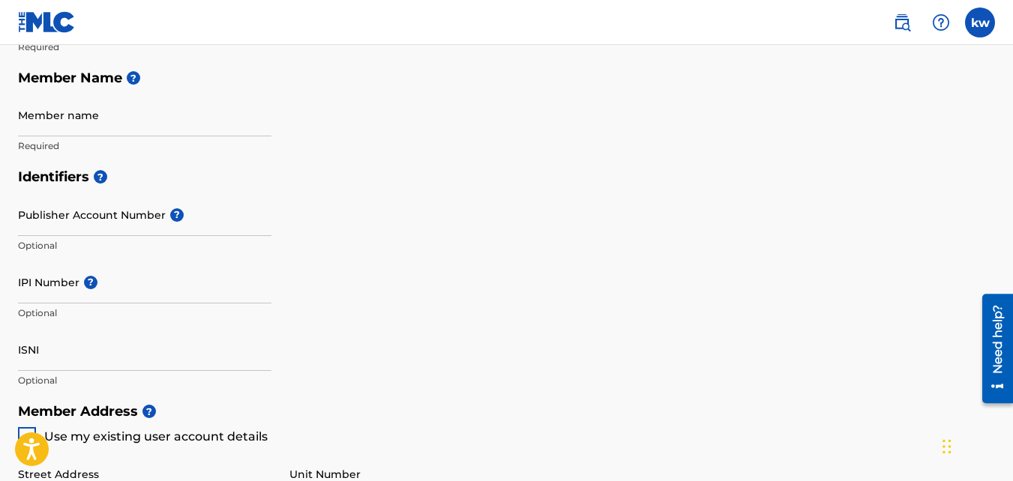
scroll to position [346, 0]
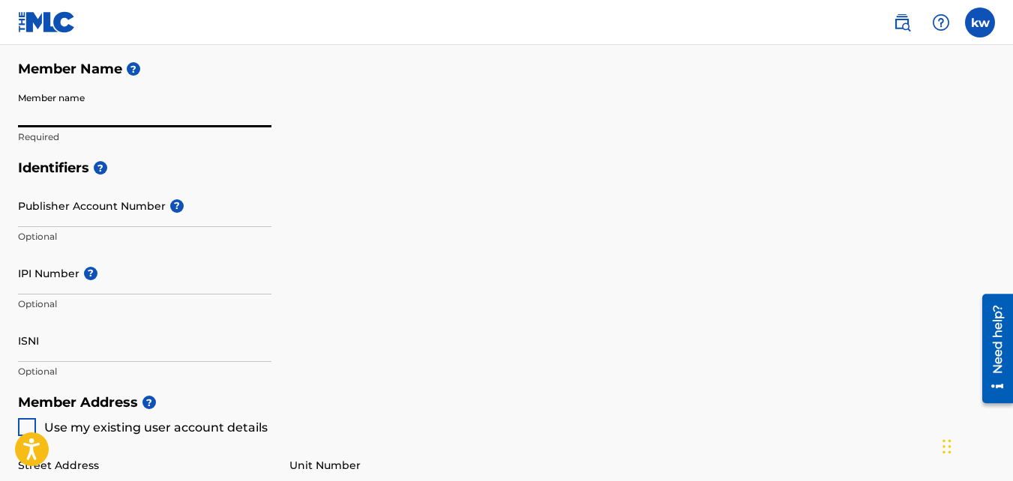
click at [158, 102] on input "Member name" at bounding box center [144, 106] width 253 height 43
type input "Mysterious Rose"
click at [353, 272] on div "Identifiers ? Publisher Account Number ? Optional IPI Number ? Optional ISNI Op…" at bounding box center [506, 269] width 977 height 235
click at [25, 430] on div at bounding box center [27, 427] width 18 height 18
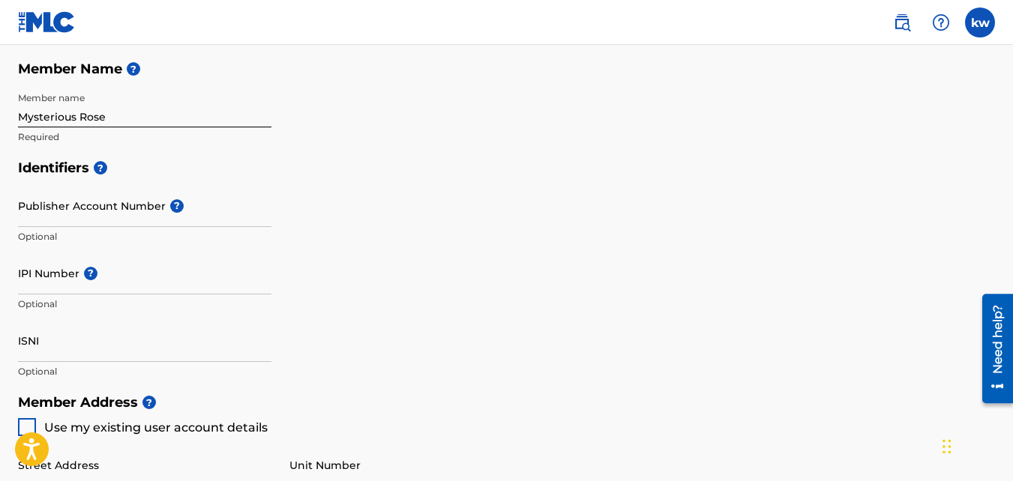
type input "[STREET_ADDRESS]"
type input "[GEOGRAPHIC_DATA]"
type input "29407"
type input "854"
type input "2742548"
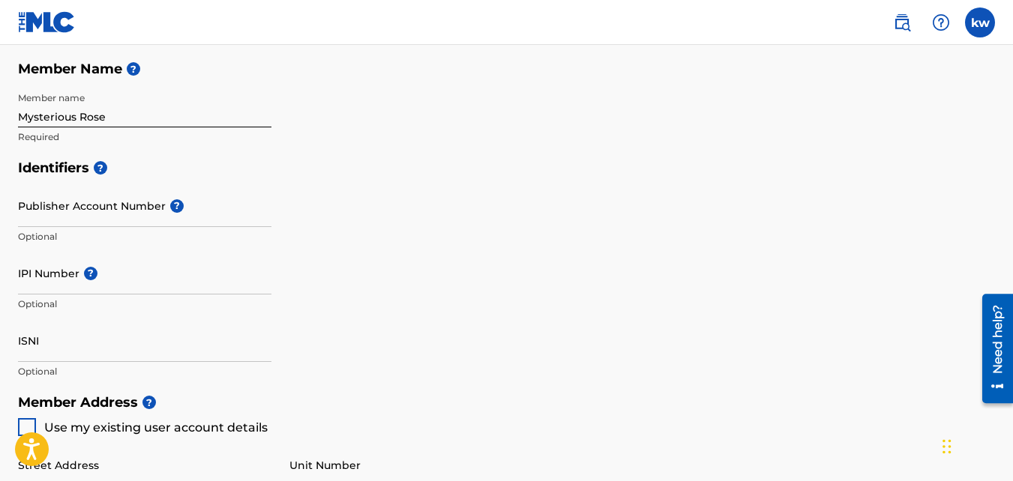
type input "[EMAIL_ADDRESS][DOMAIN_NAME]"
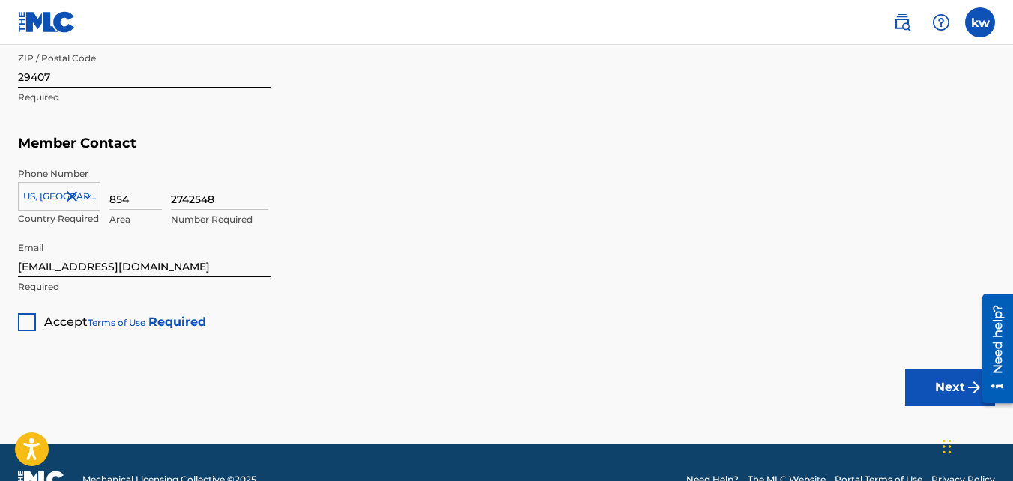
scroll to position [951, 0]
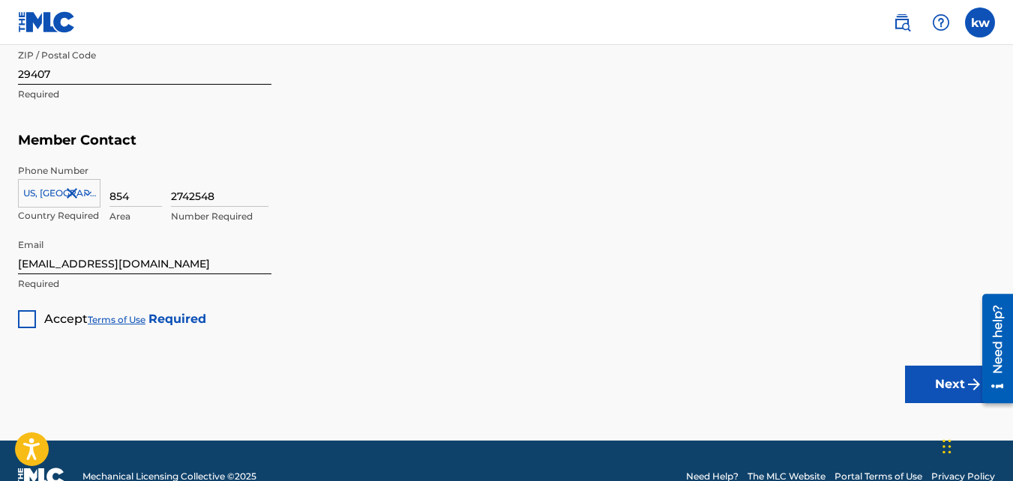
click at [22, 319] on div at bounding box center [27, 319] width 18 height 18
click at [952, 375] on button "Next" at bounding box center [950, 384] width 90 height 37
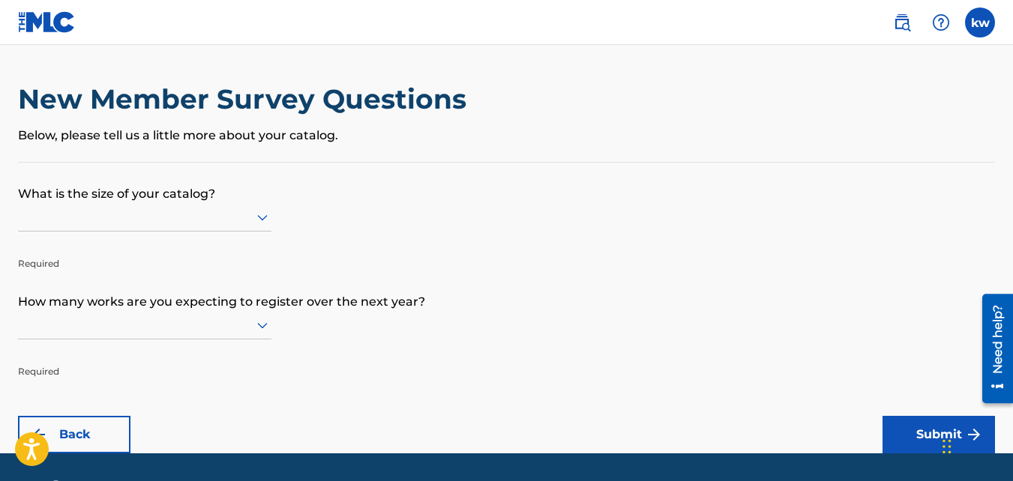
click at [201, 219] on div at bounding box center [144, 217] width 253 height 19
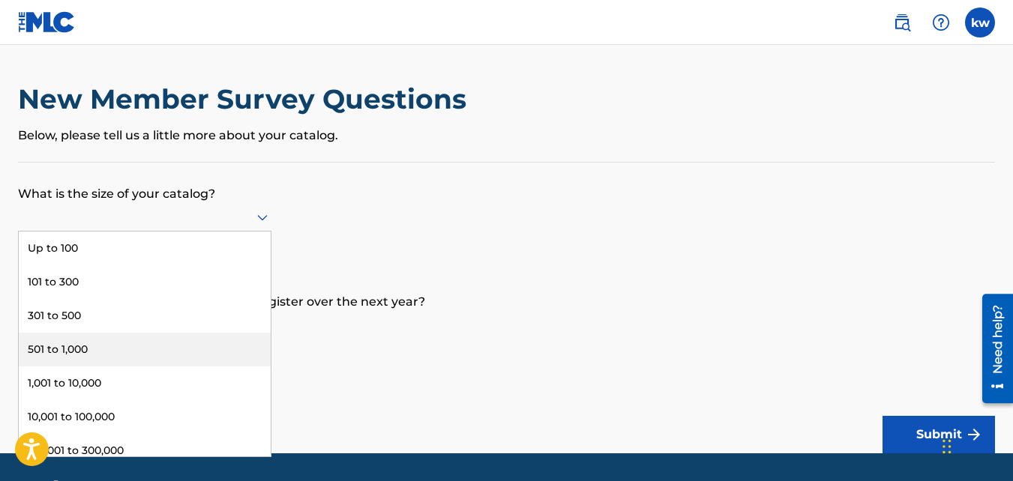
scroll to position [79, 0]
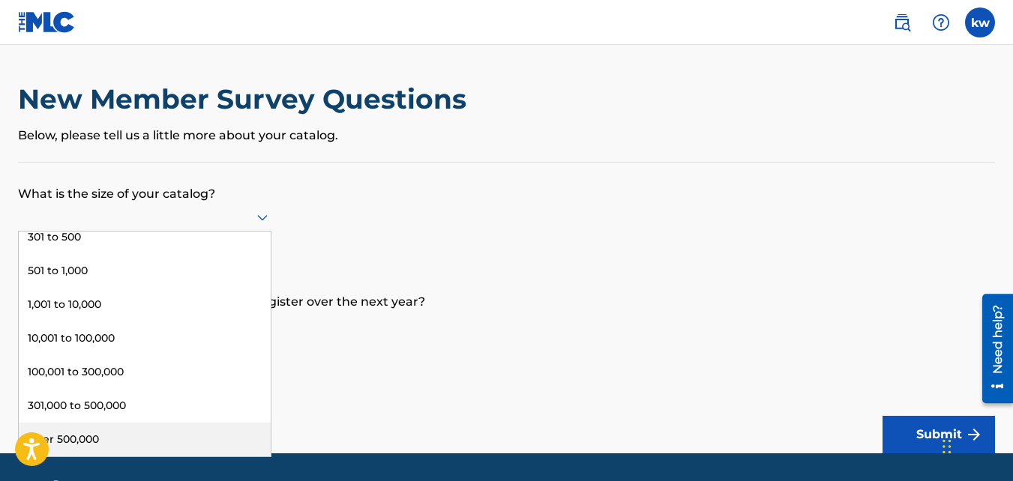
click at [232, 433] on div "Over 500,000" at bounding box center [145, 440] width 252 height 34
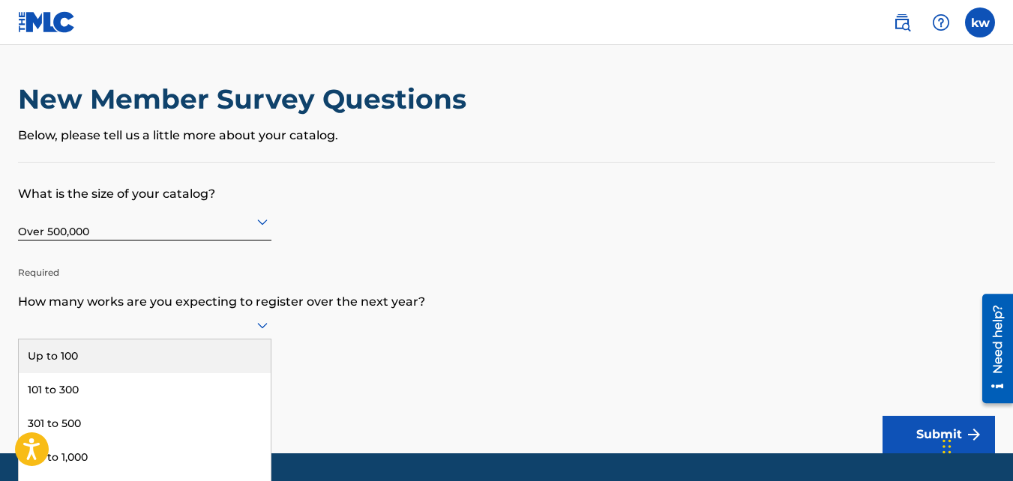
click at [193, 332] on div "9 results available. Use Up and Down to choose options, press Enter to select t…" at bounding box center [144, 325] width 253 height 28
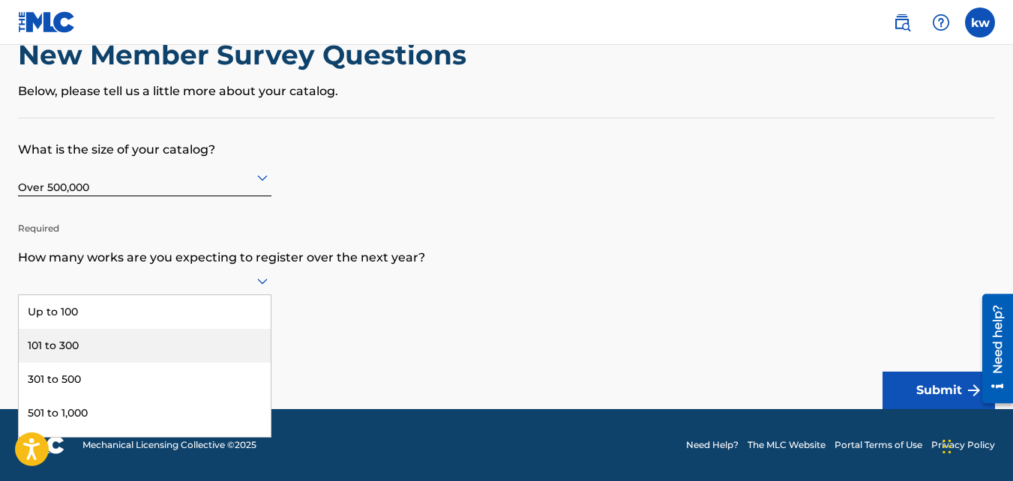
scroll to position [162, 0]
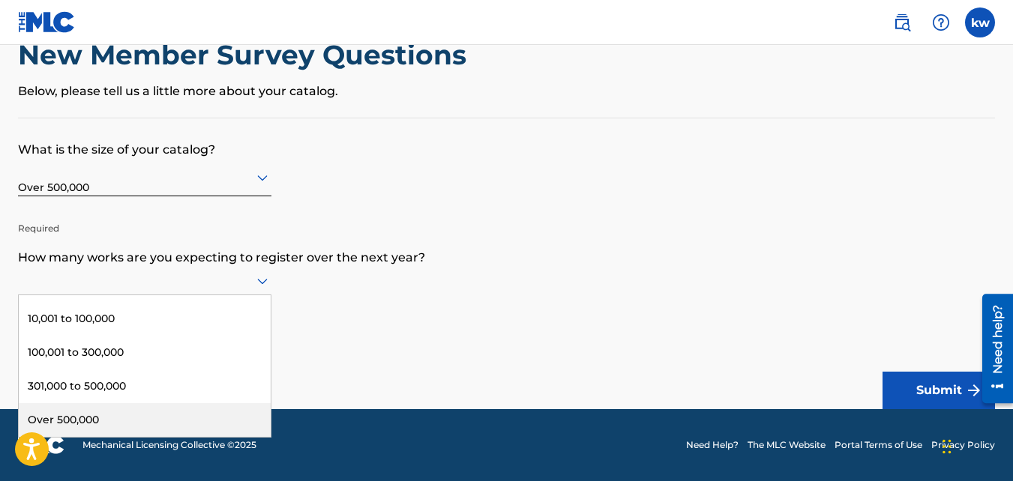
click at [230, 427] on div "Over 500,000" at bounding box center [145, 420] width 252 height 34
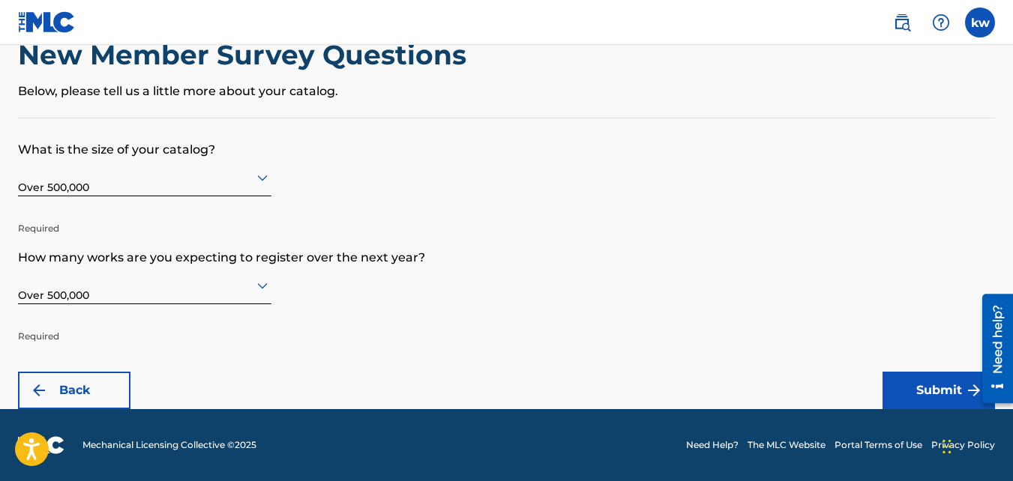
click at [916, 395] on button "Submit" at bounding box center [939, 390] width 112 height 37
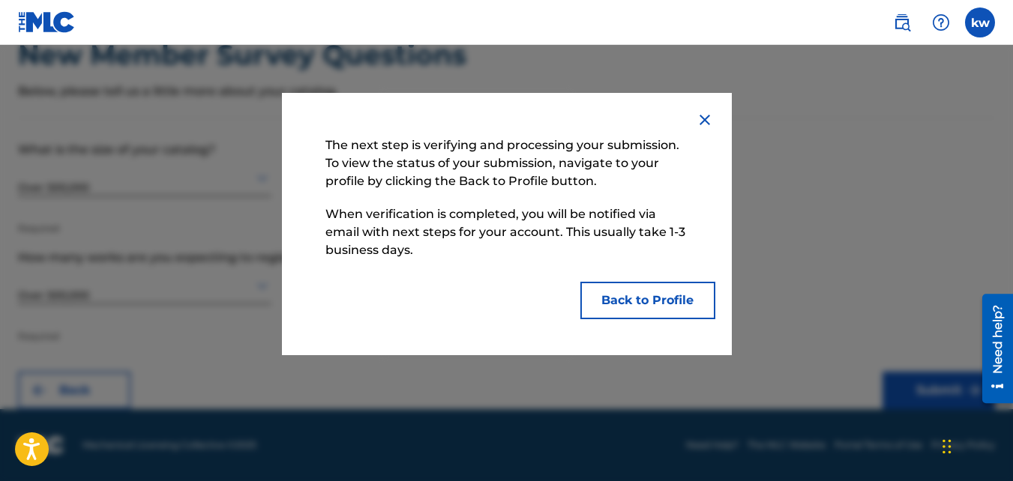
click at [670, 297] on button "Back to Profile" at bounding box center [647, 300] width 135 height 37
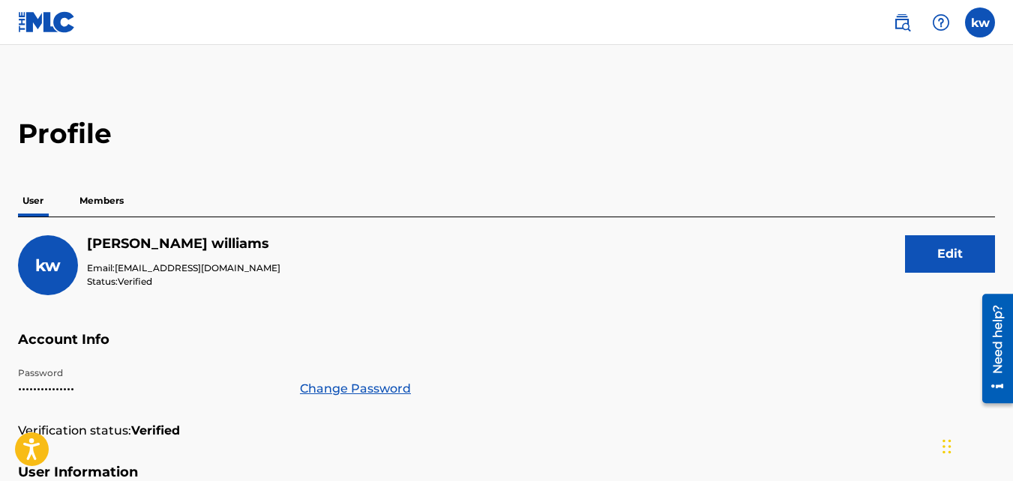
click at [106, 207] on p "Members" at bounding box center [101, 200] width 53 height 31
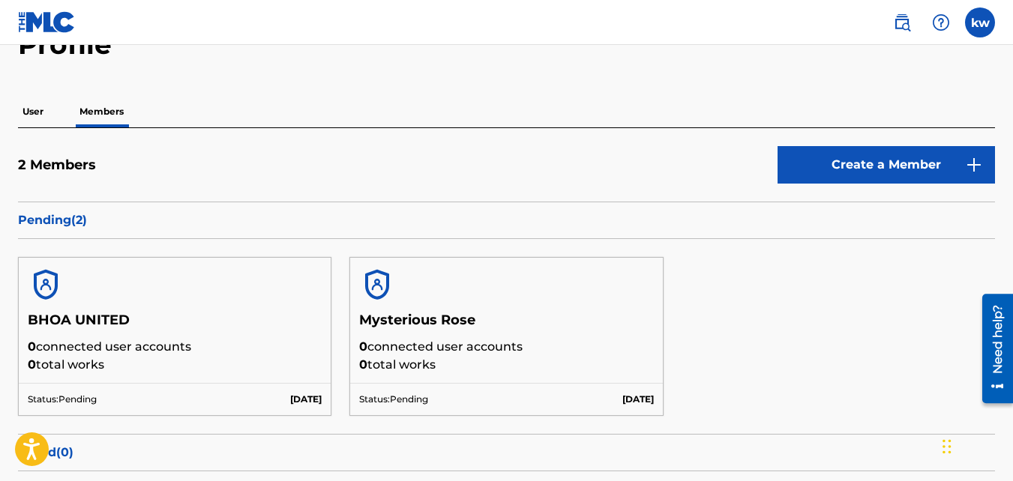
scroll to position [113, 0]
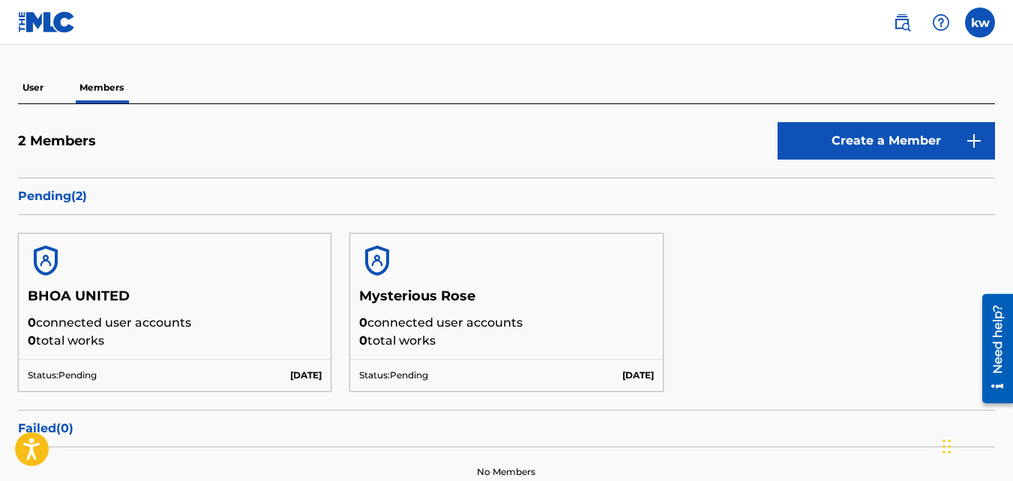
click at [847, 144] on link "Create a Member" at bounding box center [886, 140] width 217 height 37
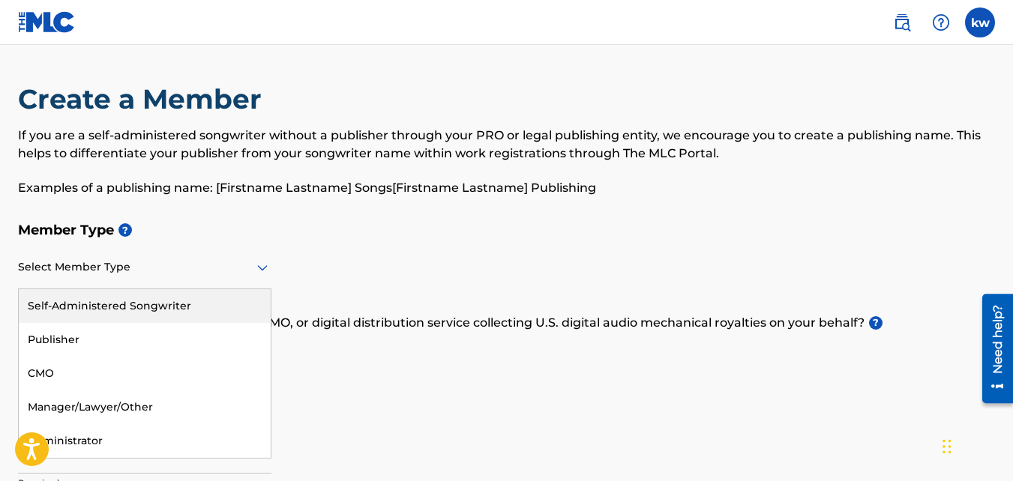
click at [227, 271] on div at bounding box center [144, 267] width 253 height 19
click at [213, 304] on div "Self-Administered Songwriter" at bounding box center [145, 306] width 252 height 34
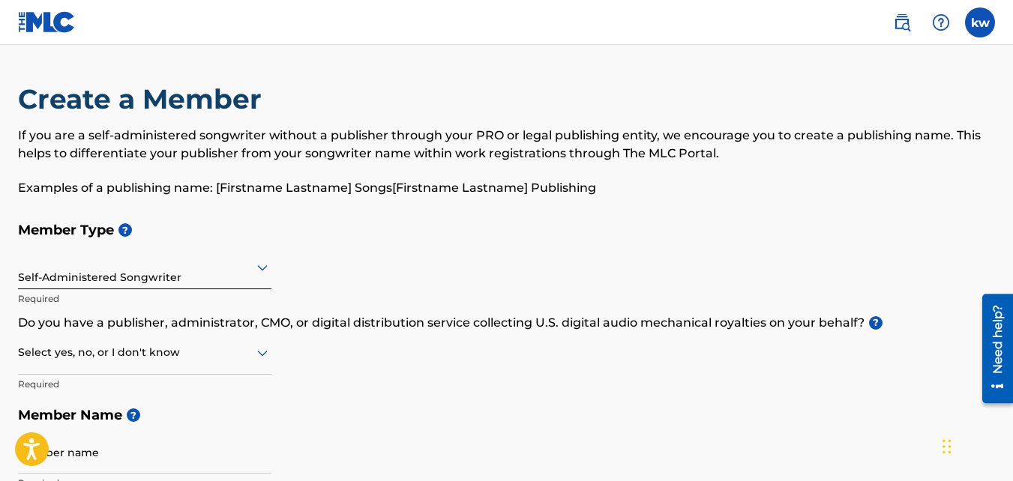
click at [249, 356] on div at bounding box center [144, 352] width 253 height 19
click at [152, 425] on div "No" at bounding box center [145, 426] width 252 height 34
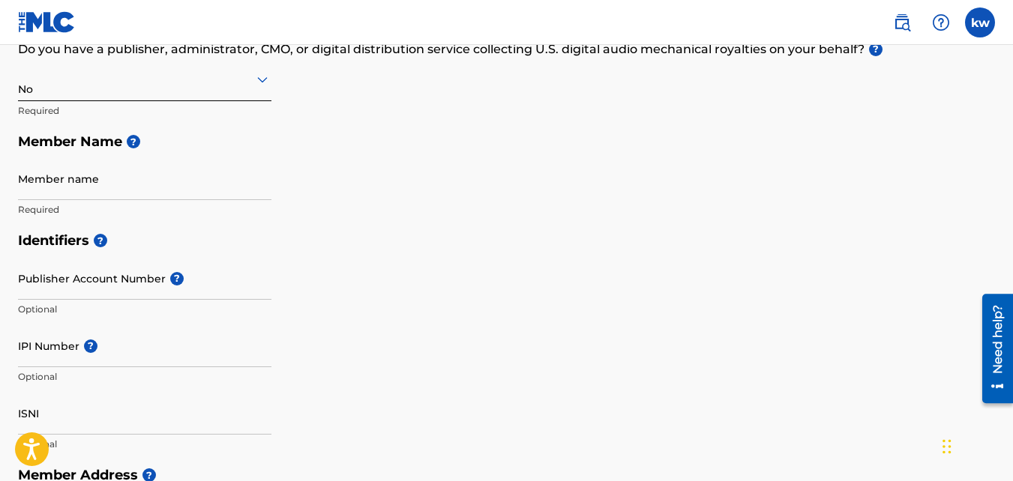
scroll to position [295, 0]
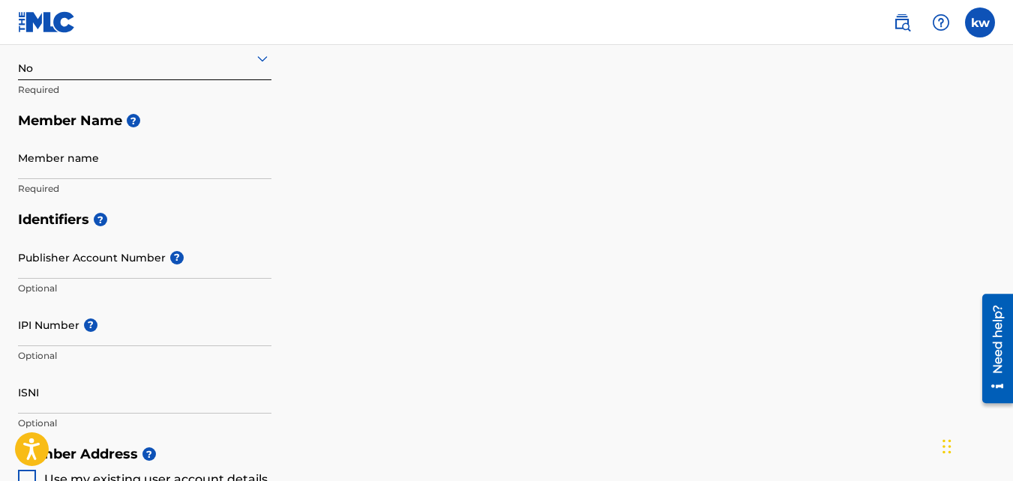
click at [178, 166] on input "Member name" at bounding box center [144, 157] width 253 height 43
type input "[PERSON_NAME]"
type input "[STREET_ADDRESS]"
type input "[GEOGRAPHIC_DATA]"
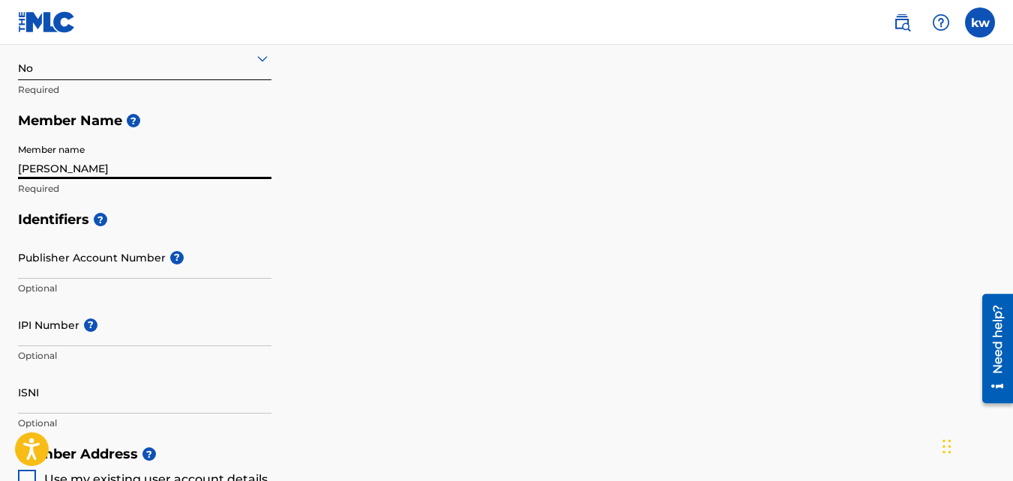
type input "[GEOGRAPHIC_DATA]"
type input "SC"
type input "29407"
type input "1"
type input "854"
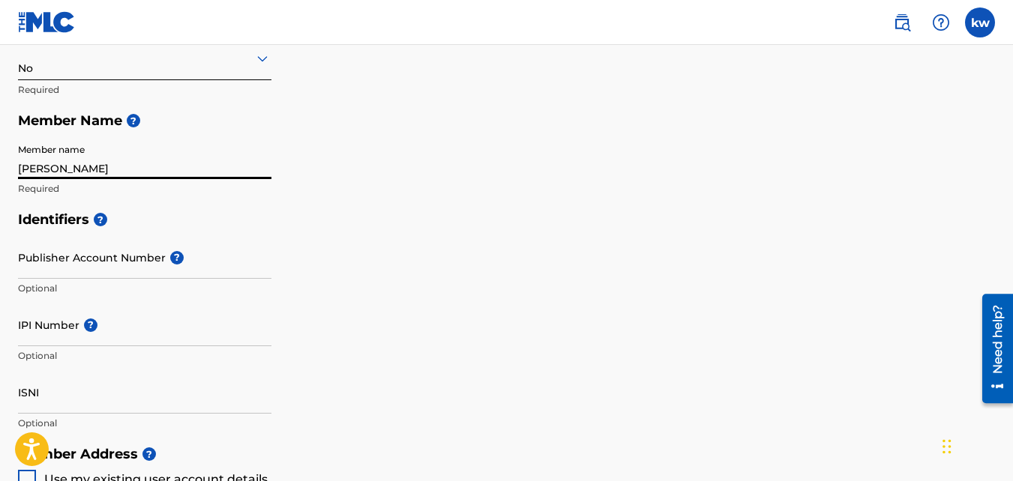
type input "2742548"
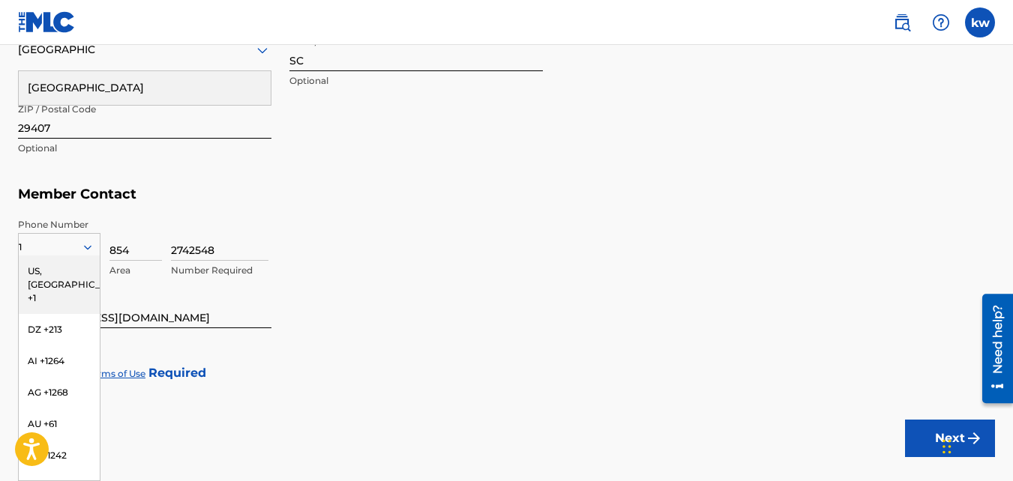
click at [384, 179] on h5 "Member Contact" at bounding box center [506, 194] width 977 height 32
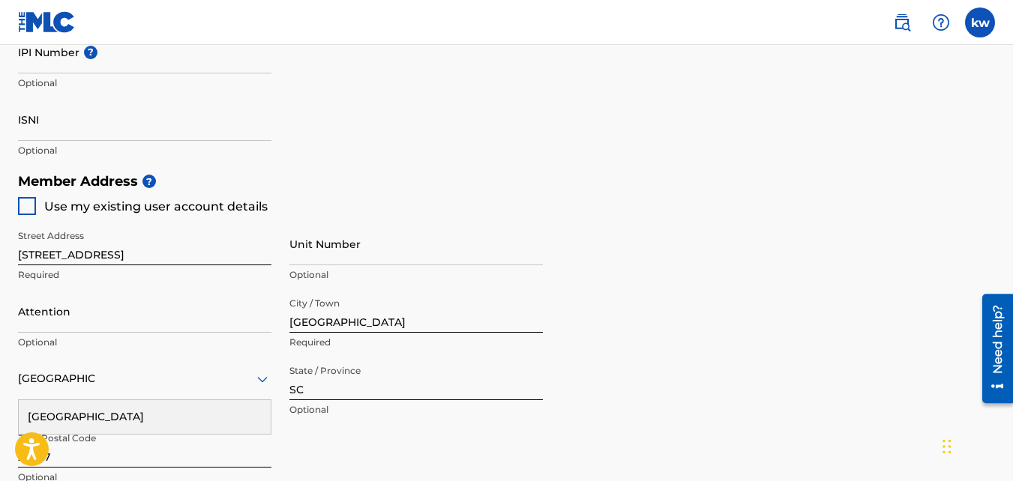
drag, startPoint x: 1016, startPoint y: 417, endPoint x: 34, endPoint y: 18, distance: 1060.2
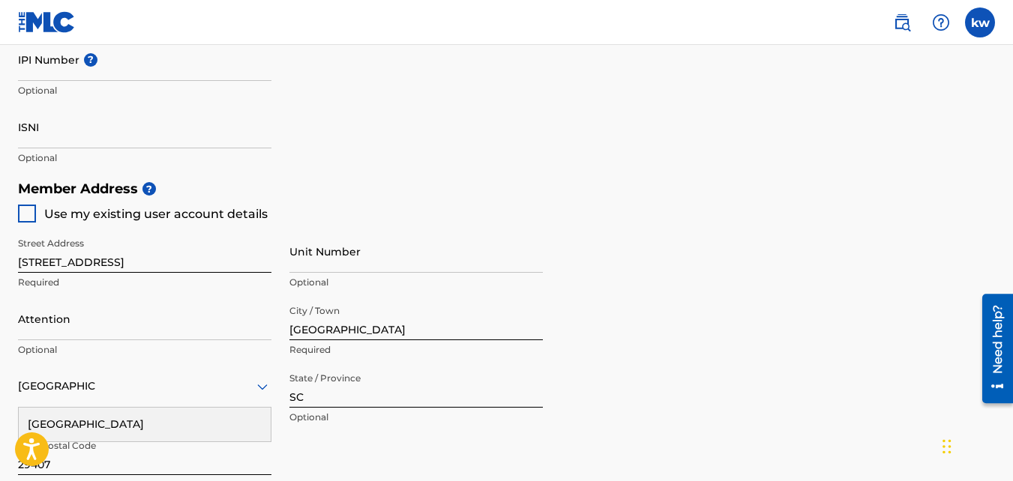
click at [25, 218] on div at bounding box center [27, 214] width 18 height 18
type input "[EMAIL_ADDRESS][DOMAIN_NAME]"
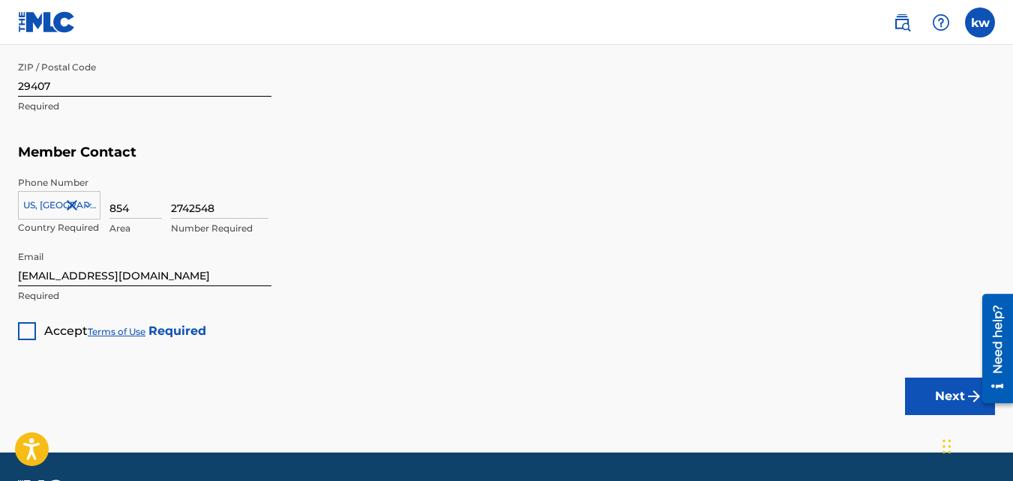
scroll to position [982, 0]
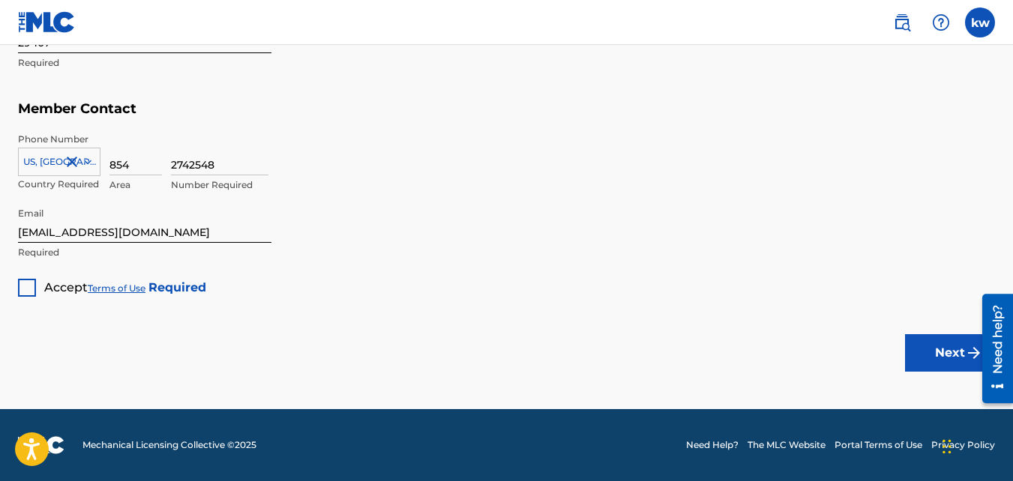
click at [35, 280] on div at bounding box center [27, 288] width 18 height 18
click at [947, 343] on button "Next" at bounding box center [950, 352] width 90 height 37
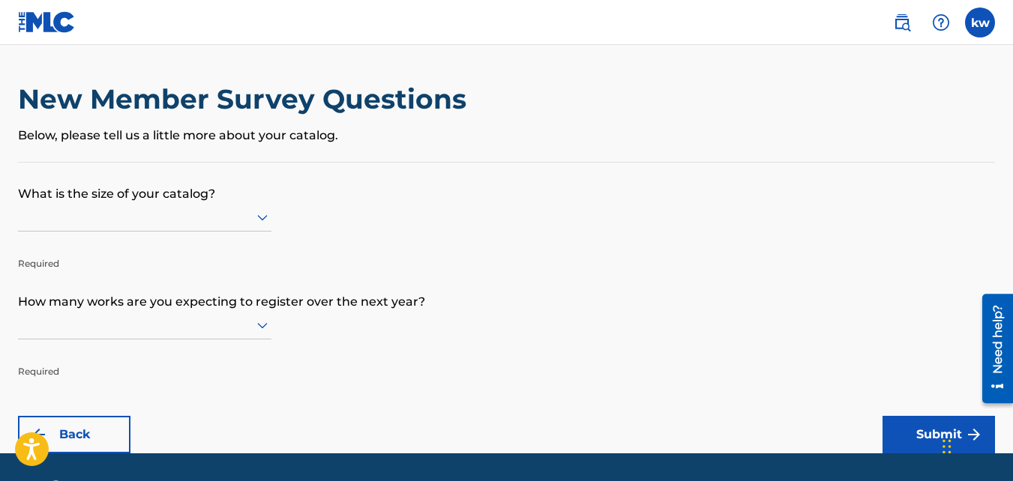
click at [194, 209] on div at bounding box center [144, 217] width 253 height 19
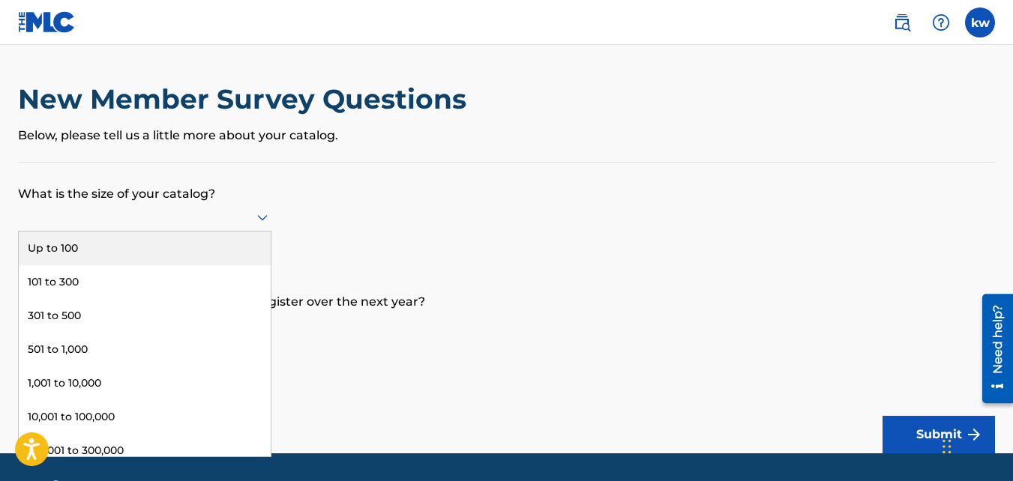
scroll to position [79, 0]
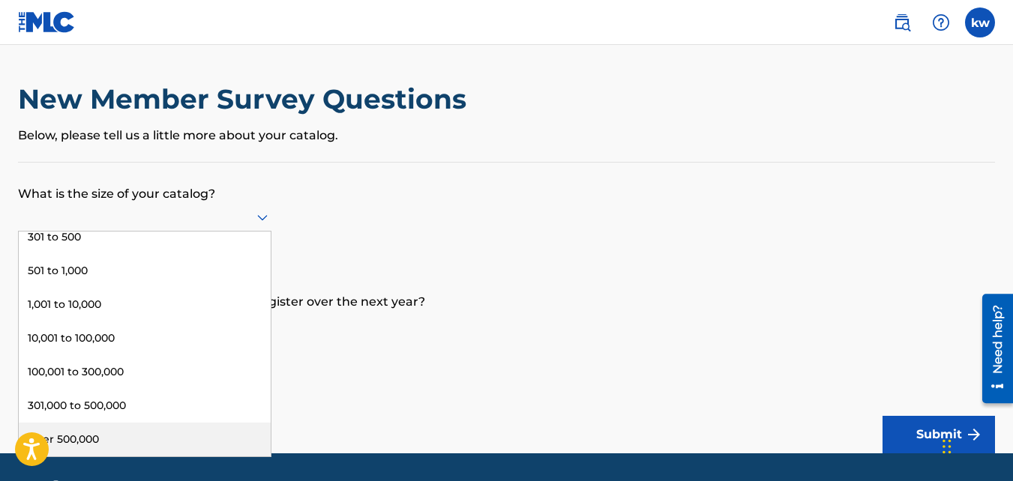
click at [219, 440] on div "Over 500,000" at bounding box center [145, 440] width 252 height 34
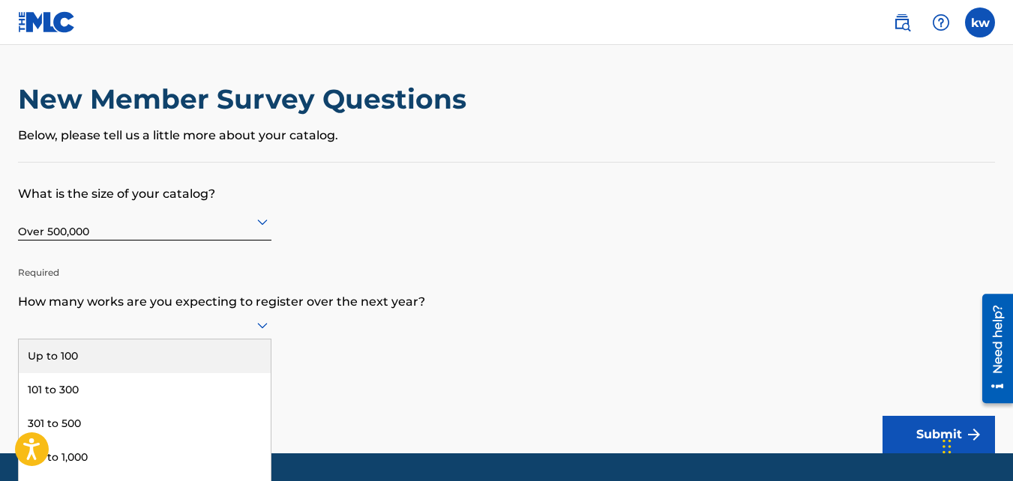
click at [187, 328] on div "9 results available. Use Up and Down to choose options, press Enter to select t…" at bounding box center [144, 325] width 253 height 28
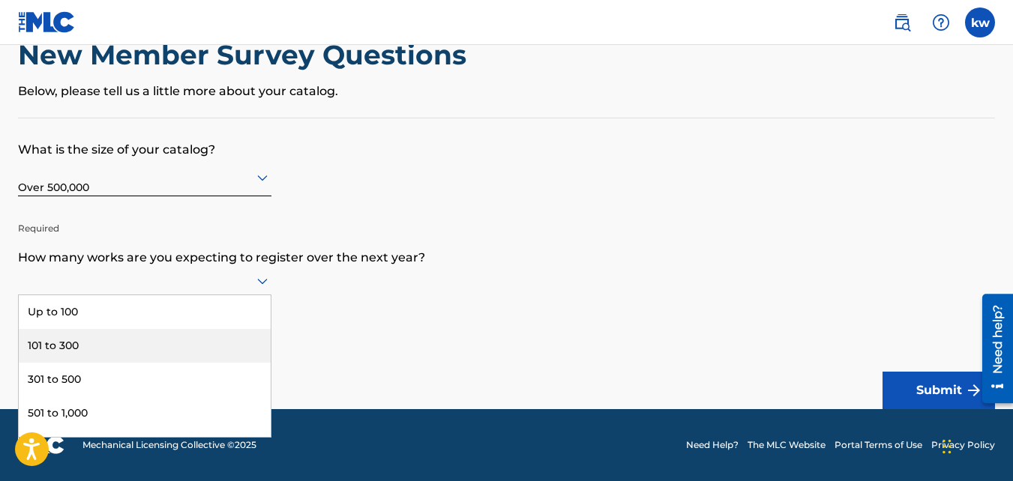
scroll to position [162, 0]
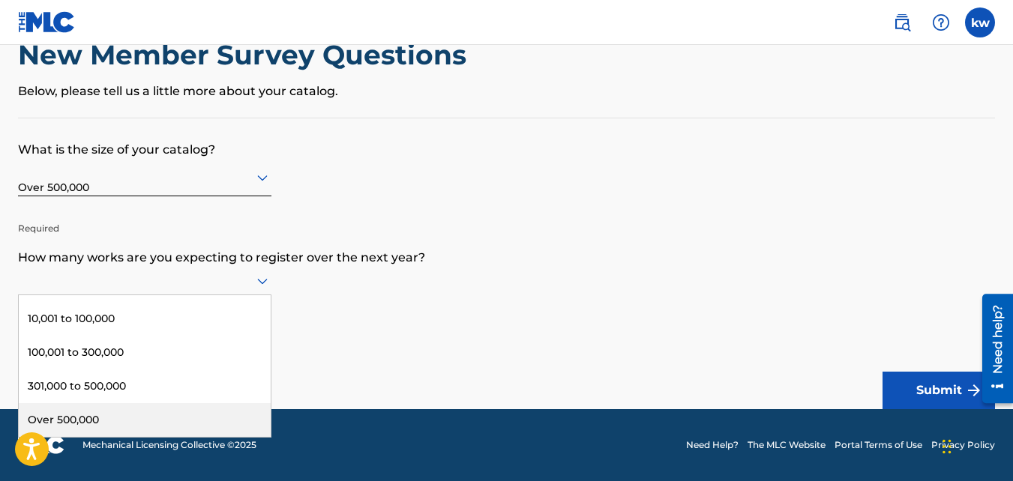
click at [224, 424] on div "Over 500,000" at bounding box center [145, 420] width 252 height 34
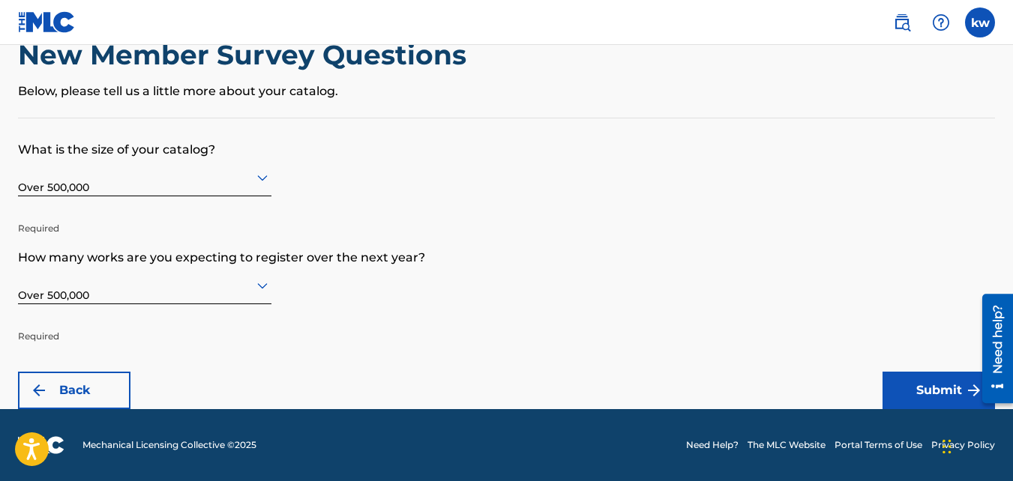
click at [925, 387] on button "Submit" at bounding box center [939, 390] width 112 height 37
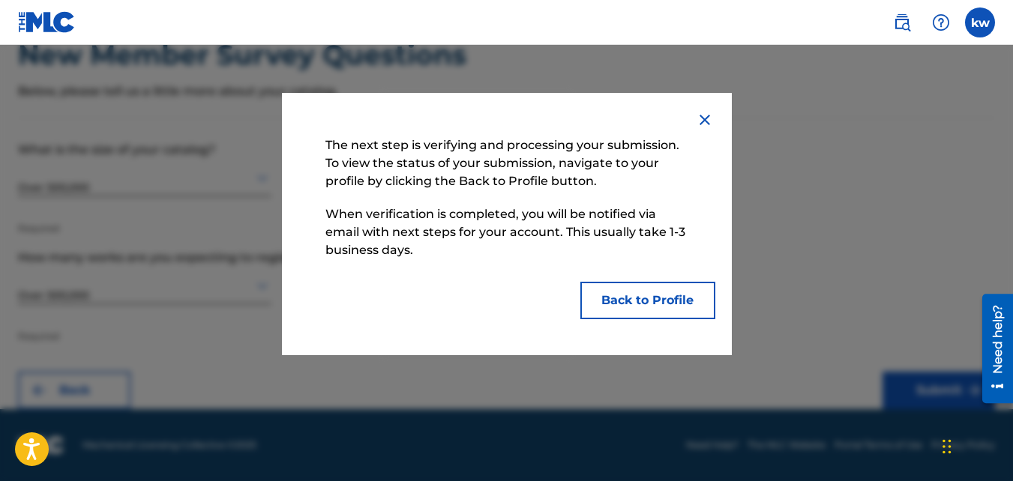
click at [683, 303] on button "Back to Profile" at bounding box center [647, 300] width 135 height 37
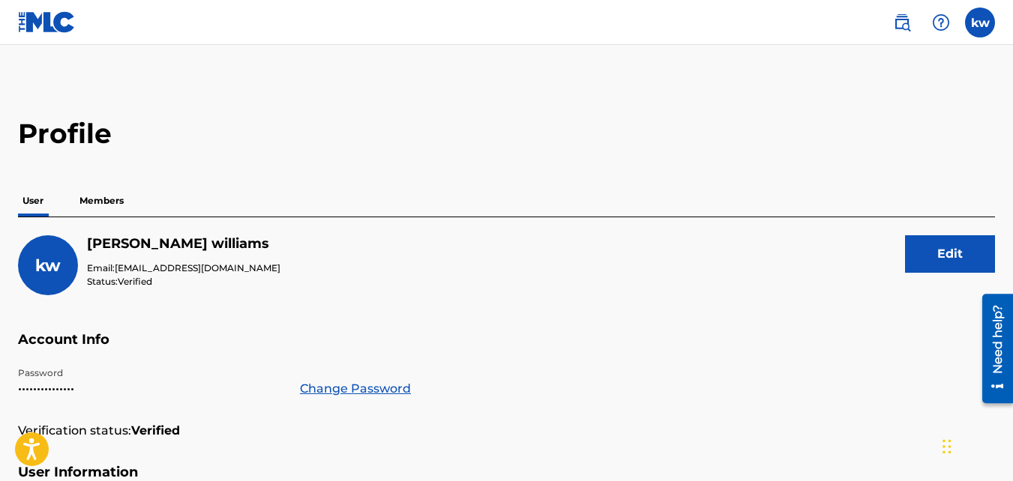
click at [103, 204] on p "Members" at bounding box center [101, 200] width 53 height 31
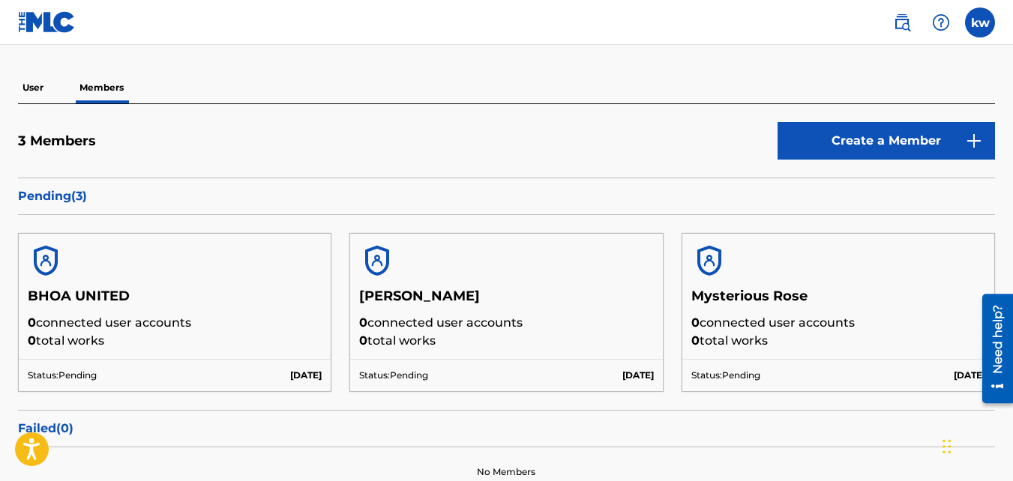
scroll to position [114, 0]
click at [33, 89] on p "User" at bounding box center [33, 86] width 30 height 31
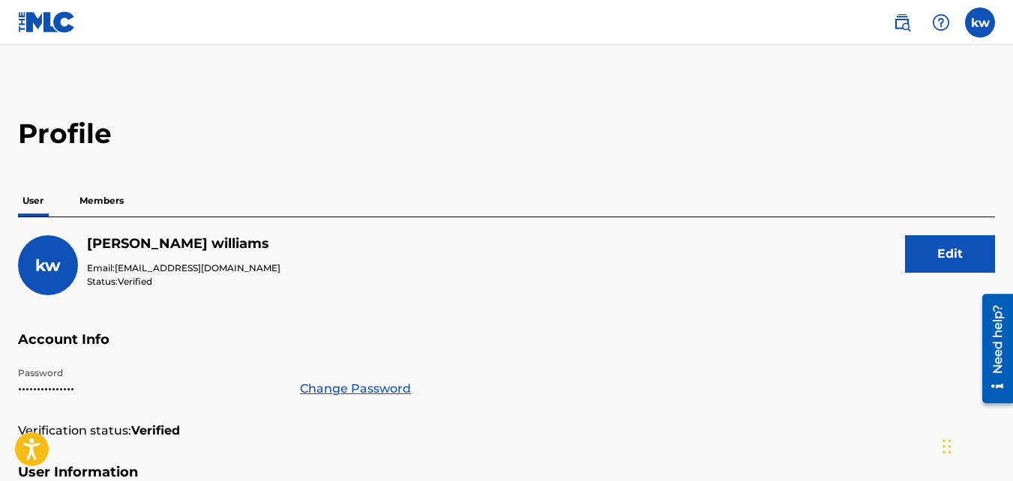
click at [977, 23] on label at bounding box center [980, 22] width 30 height 30
click at [980, 22] on input "kw [PERSON_NAME] [PERSON_NAME][EMAIL_ADDRESS][DOMAIN_NAME] Notification Prefere…" at bounding box center [980, 22] width 0 height 0
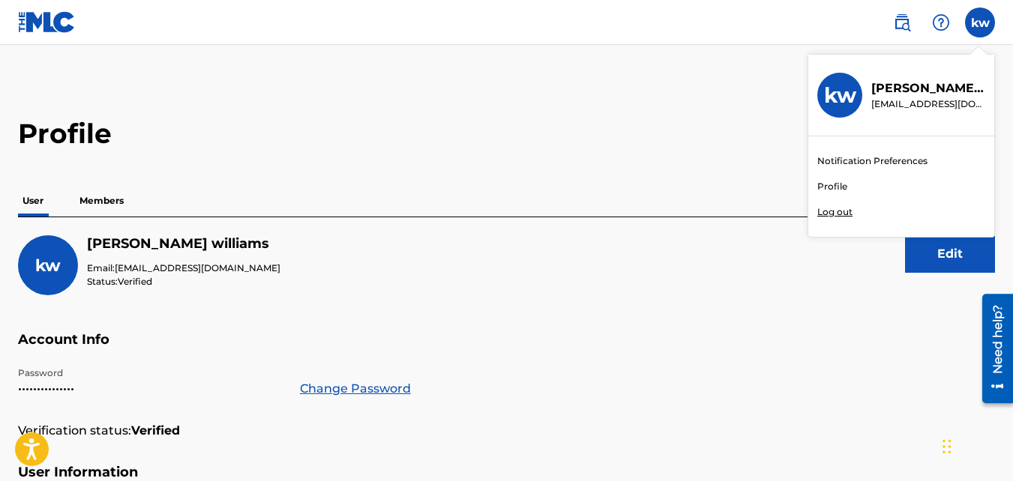
click at [835, 190] on link "Profile" at bounding box center [832, 186] width 30 height 13
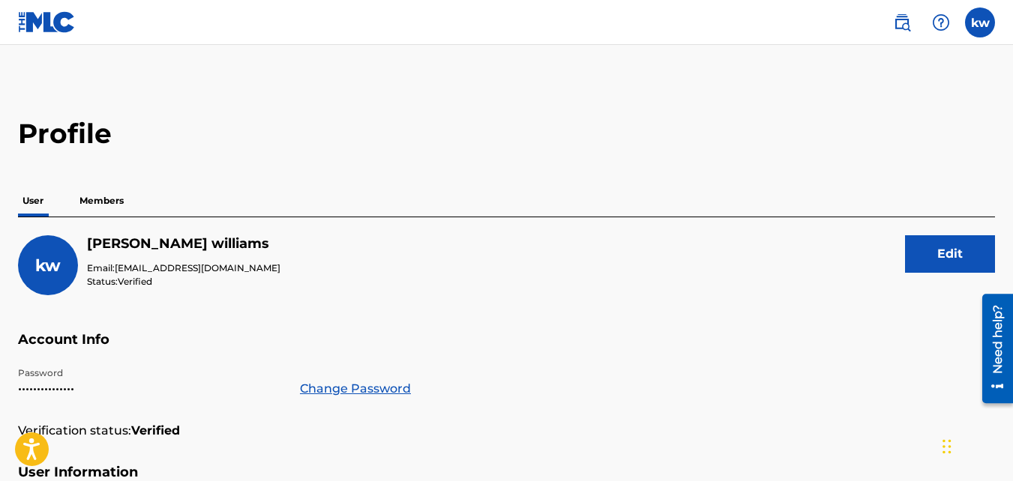
click at [983, 26] on label at bounding box center [980, 22] width 30 height 30
click at [980, 22] on input "kw [PERSON_NAME] [PERSON_NAME][EMAIL_ADDRESS][DOMAIN_NAME] Notification Prefere…" at bounding box center [980, 22] width 0 height 0
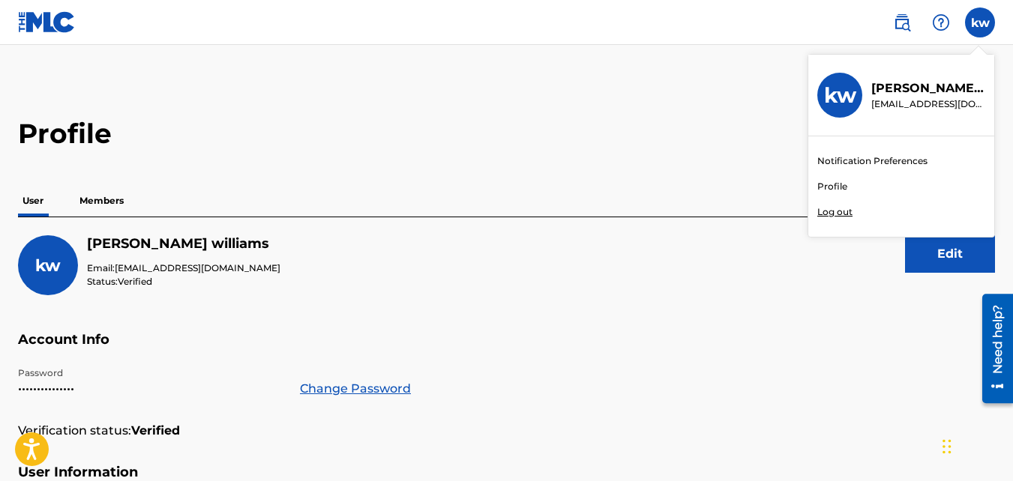
click at [904, 164] on link "Notification Preferences" at bounding box center [872, 160] width 110 height 13
